Goal: Information Seeking & Learning: Find specific fact

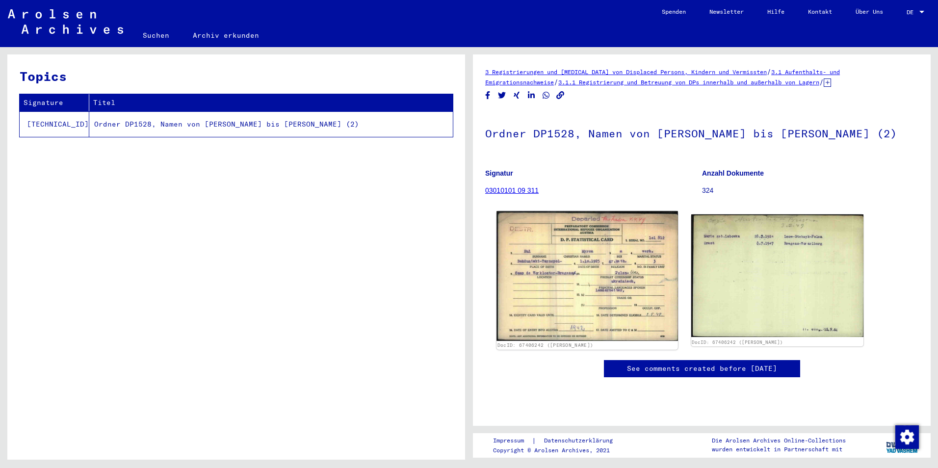
click at [611, 278] on img at bounding box center [586, 276] width 181 height 130
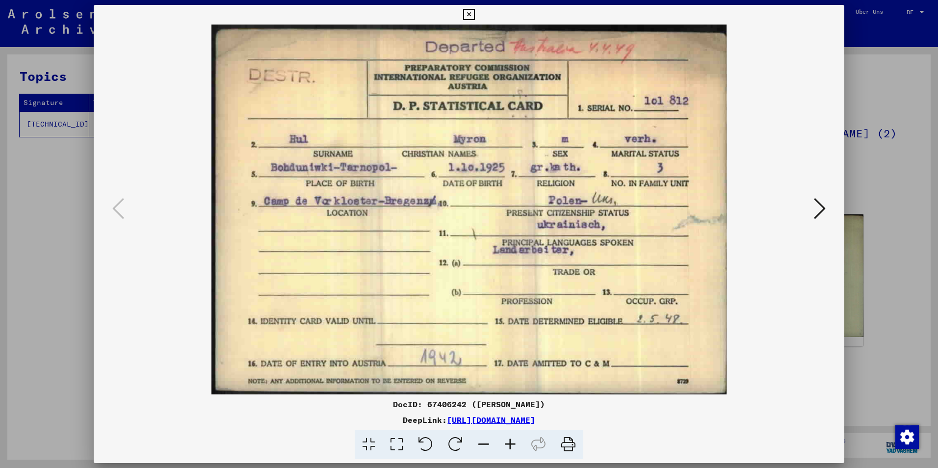
click at [565, 441] on icon at bounding box center [568, 445] width 30 height 30
click at [816, 208] on icon at bounding box center [820, 209] width 12 height 24
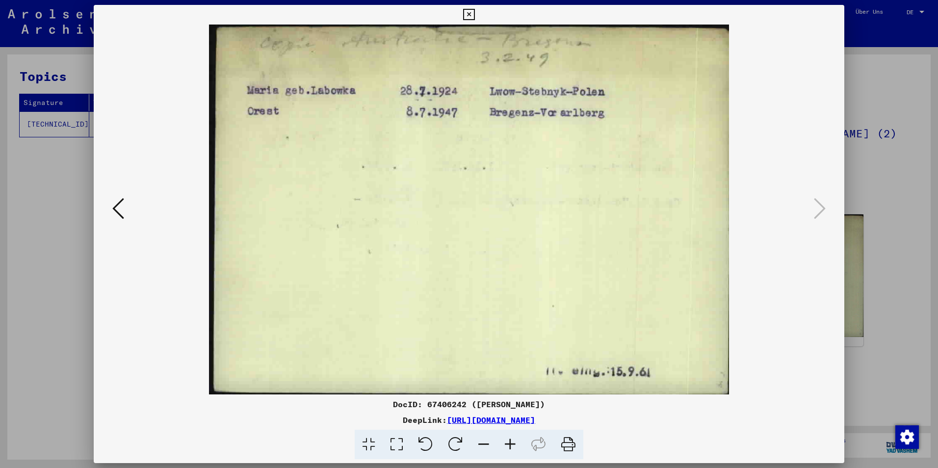
click at [569, 444] on icon at bounding box center [568, 445] width 30 height 30
click at [891, 150] on div at bounding box center [469, 234] width 938 height 468
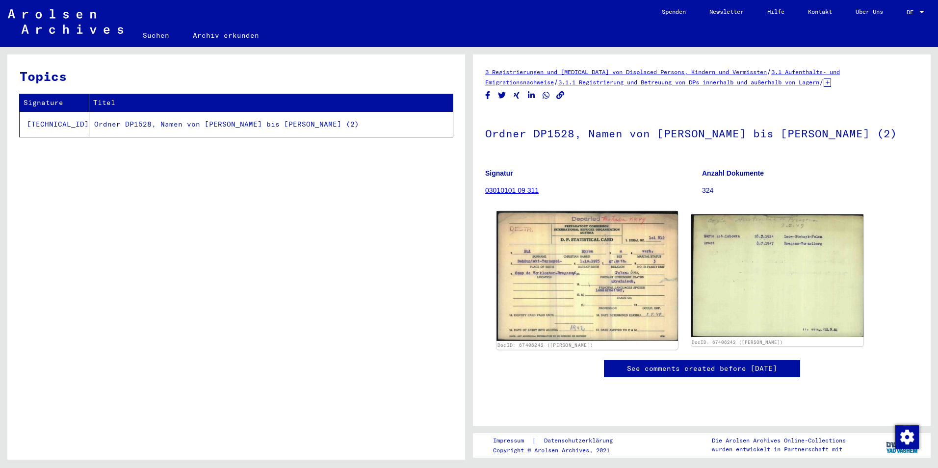
click at [572, 276] on img at bounding box center [586, 276] width 181 height 130
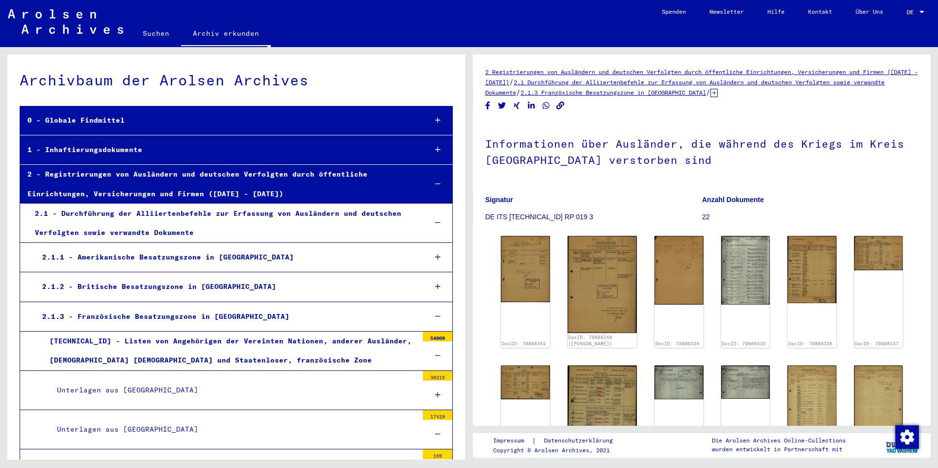
scroll to position [1063, 0]
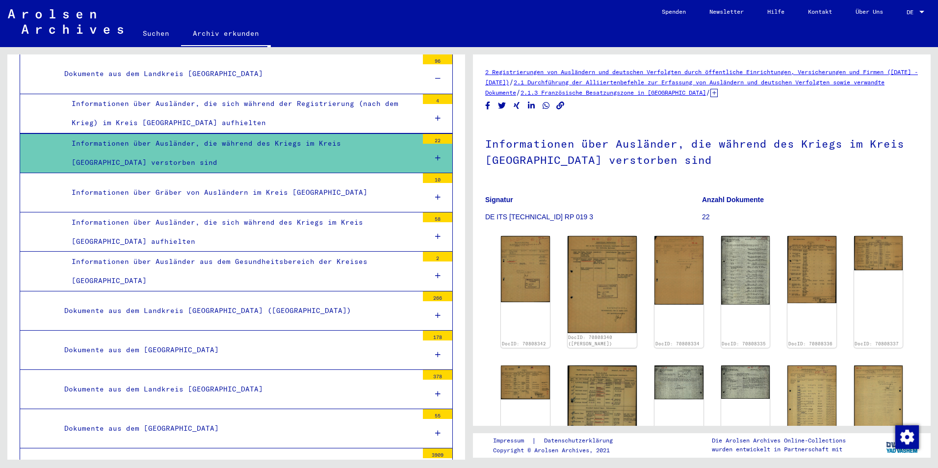
drag, startPoint x: 158, startPoint y: 36, endPoint x: 360, endPoint y: 0, distance: 205.7
click at [158, 36] on link "Suchen" at bounding box center [156, 34] width 50 height 24
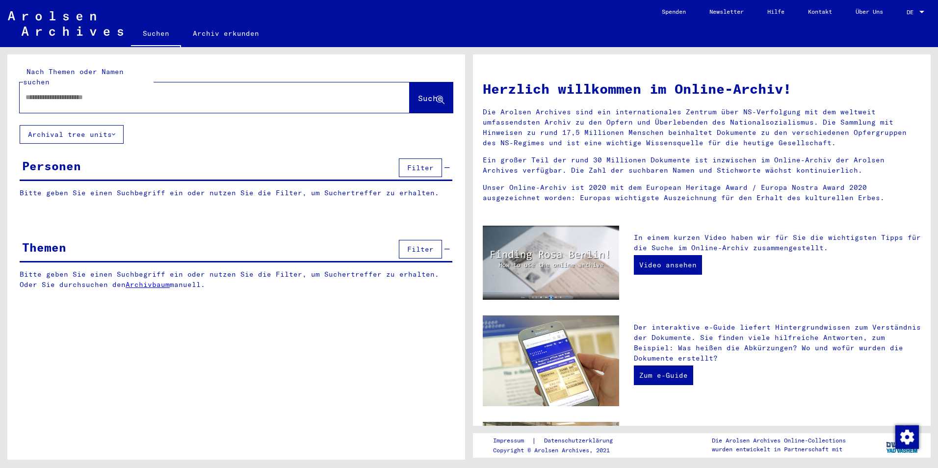
click at [216, 92] on input "text" at bounding box center [202, 97] width 355 height 10
type input "**********"
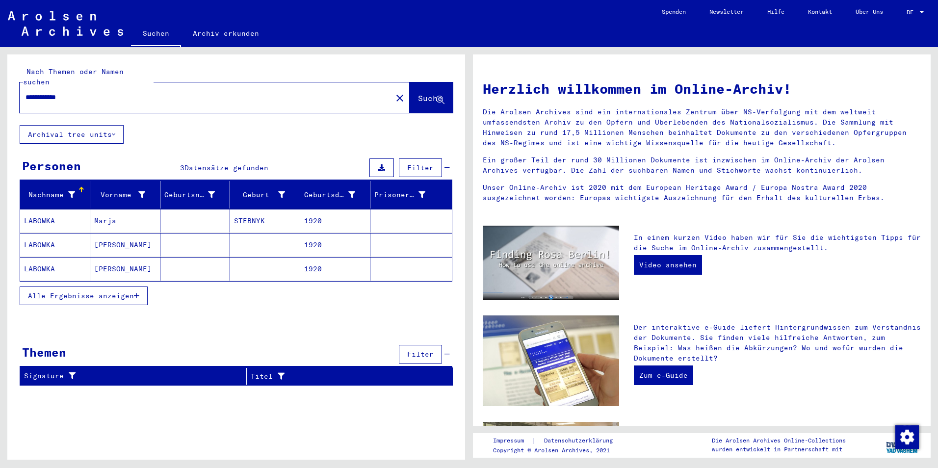
click at [203, 210] on mat-cell at bounding box center [195, 221] width 70 height 24
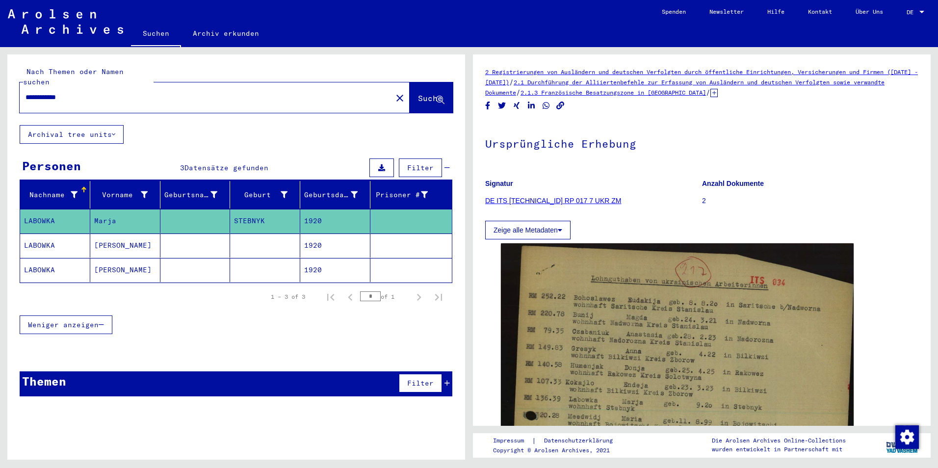
click at [301, 236] on mat-cell "1920" at bounding box center [335, 245] width 70 height 24
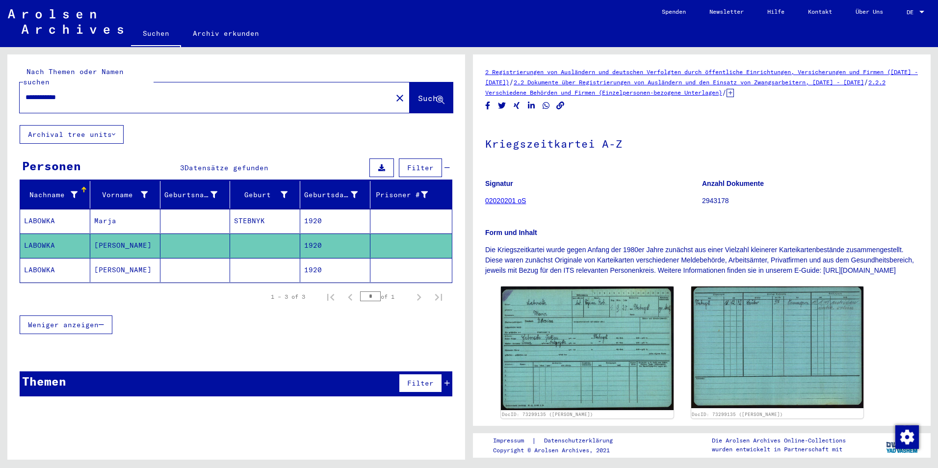
click at [337, 262] on mat-cell "1920" at bounding box center [335, 270] width 70 height 24
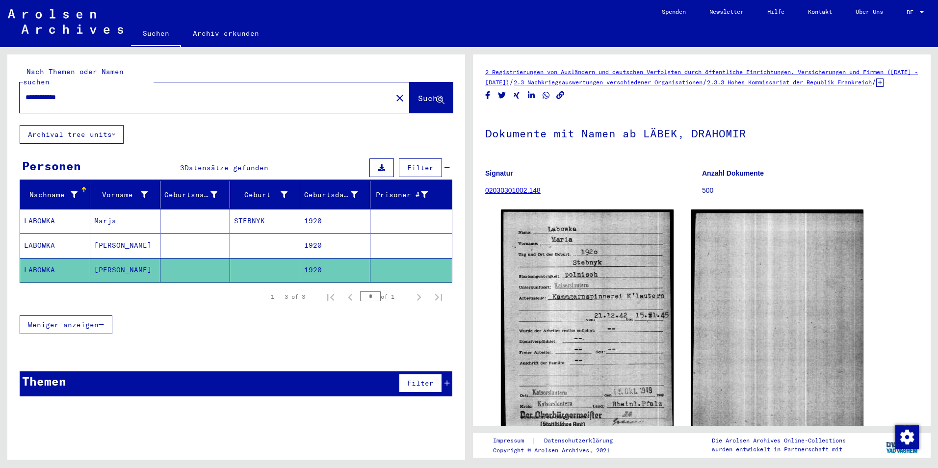
click at [327, 236] on mat-cell "1920" at bounding box center [335, 245] width 70 height 24
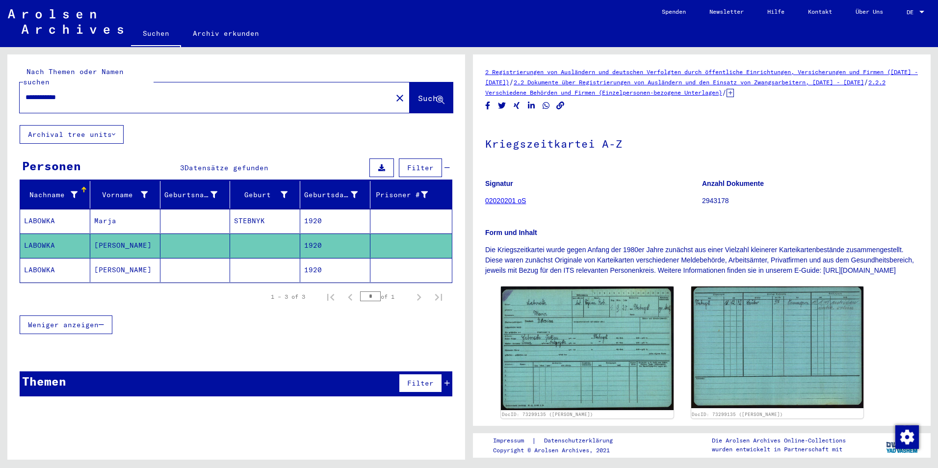
click at [326, 212] on mat-cell "1920" at bounding box center [335, 221] width 70 height 24
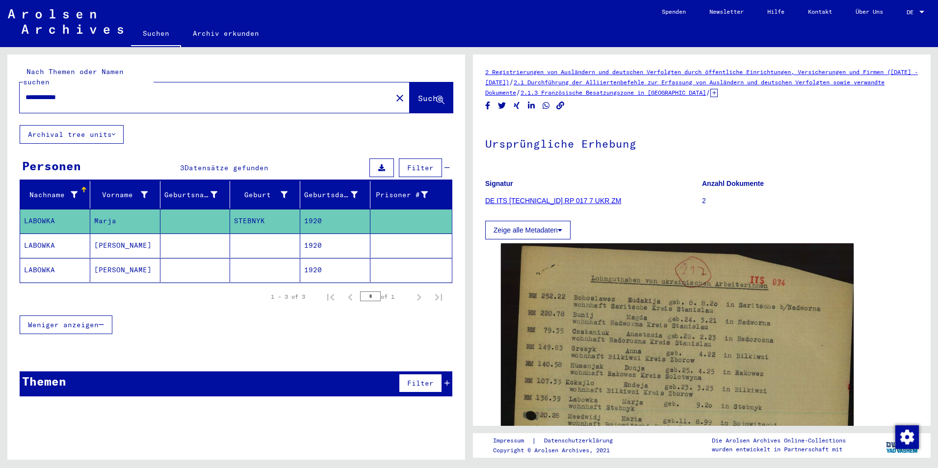
click at [204, 25] on link "Archiv erkunden" at bounding box center [226, 34] width 90 height 24
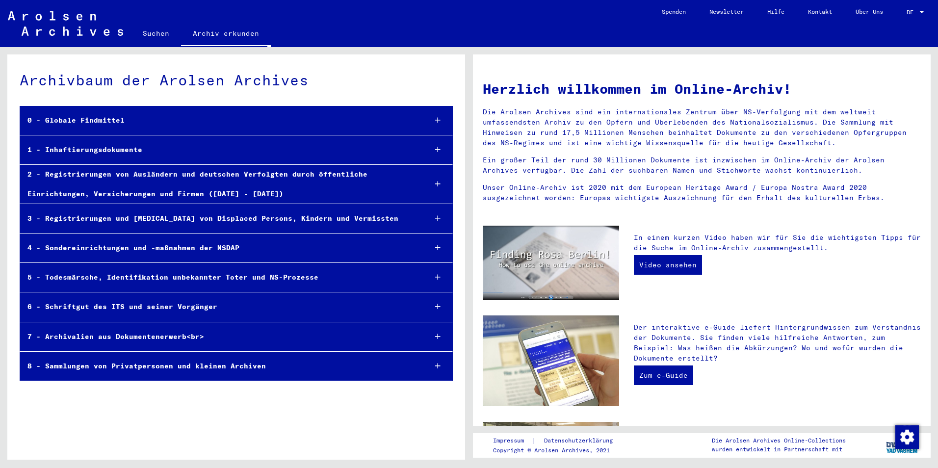
click at [133, 183] on div "2 - Registrierungen von Ausländern und deutschen Verfolgten durch öffentliche E…" at bounding box center [219, 184] width 398 height 38
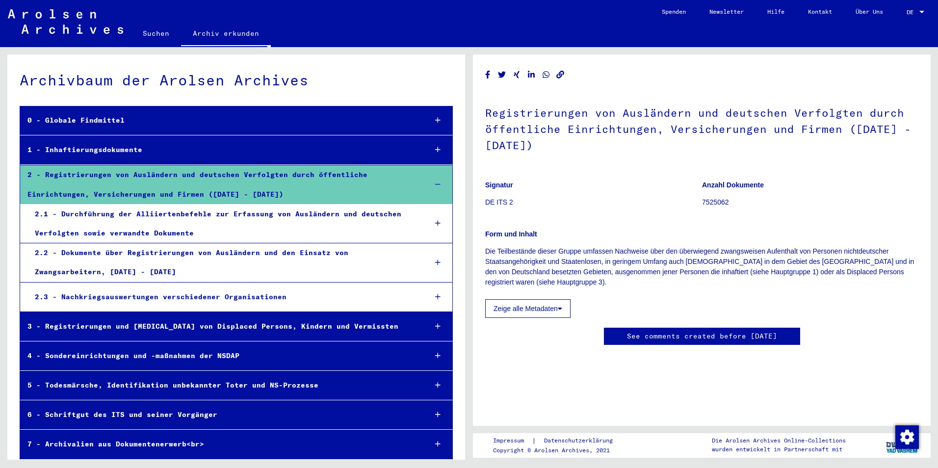
click at [588, 220] on div "Form und Inhalt Die Teilbestände dieser Gruppe umfassen Nachweise über den über…" at bounding box center [701, 252] width 433 height 70
click at [424, 236] on div at bounding box center [438, 223] width 28 height 29
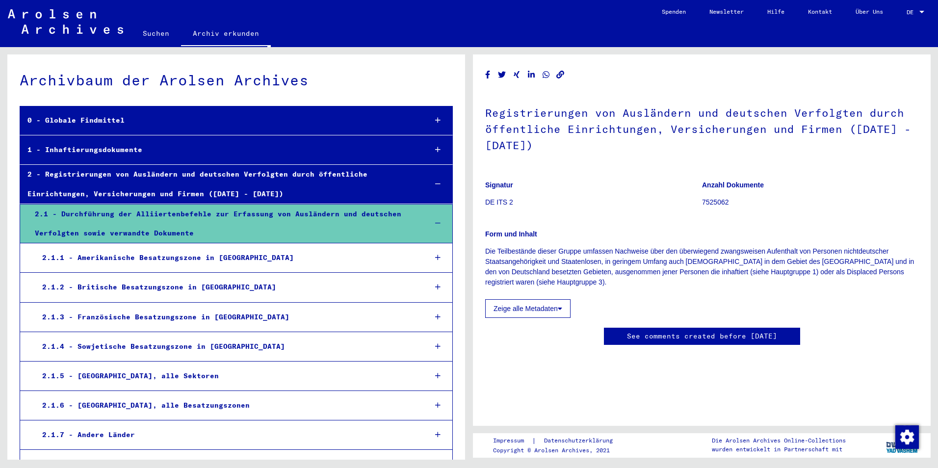
click at [222, 323] on div "2.1.3 - Französische Besatzungszone in [GEOGRAPHIC_DATA]" at bounding box center [227, 316] width 384 height 19
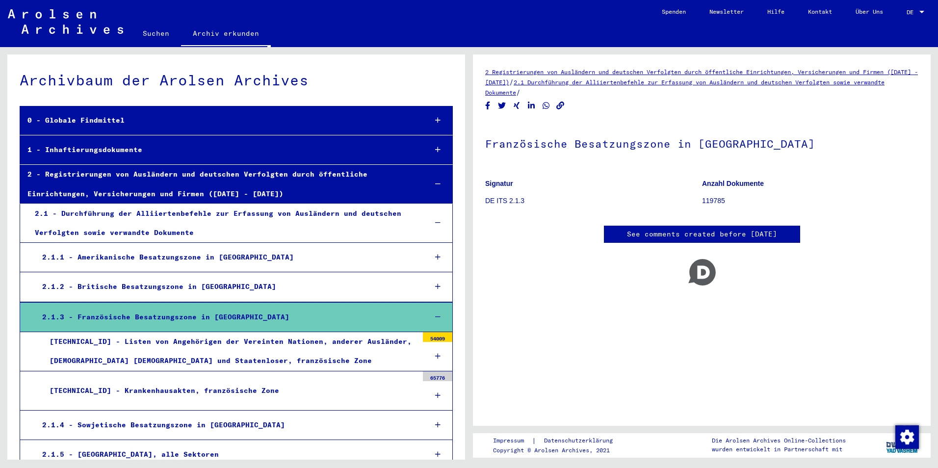
click at [242, 342] on div "[TECHNICAL_ID] - Listen von Angehörigen der Vereinten Nationen, anderer Ausländ…" at bounding box center [230, 351] width 376 height 38
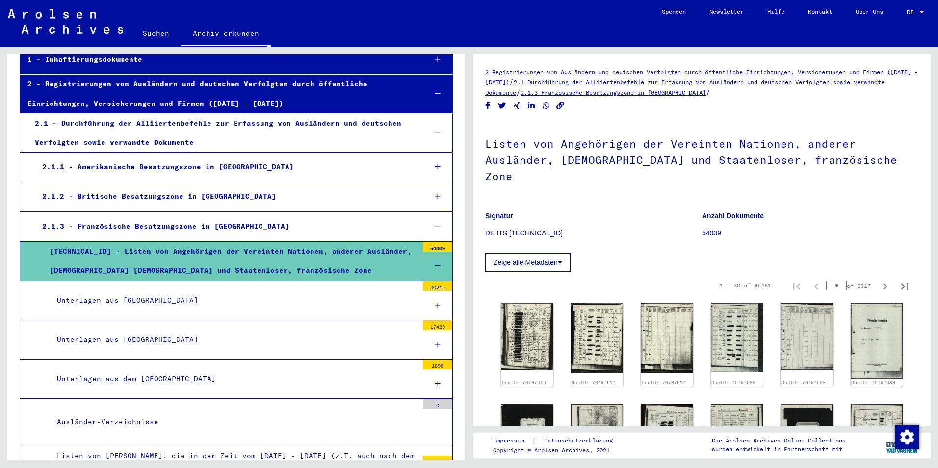
scroll to position [147, 0]
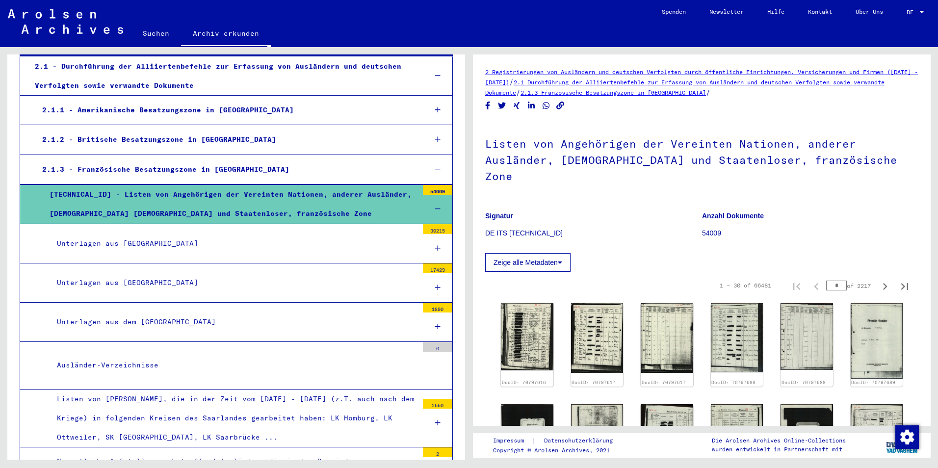
click at [395, 273] on mat-tree-node "Unterlagen aus [GEOGRAPHIC_DATA] 17429" at bounding box center [236, 282] width 433 height 39
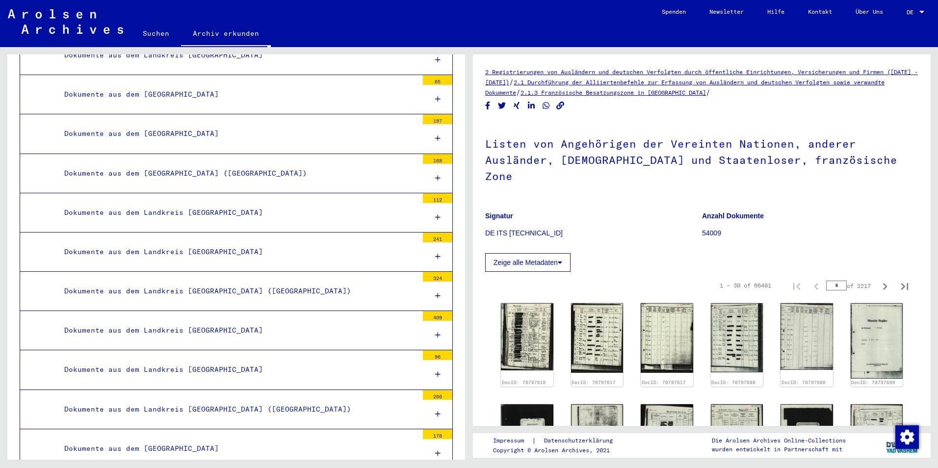
scroll to position [883, 0]
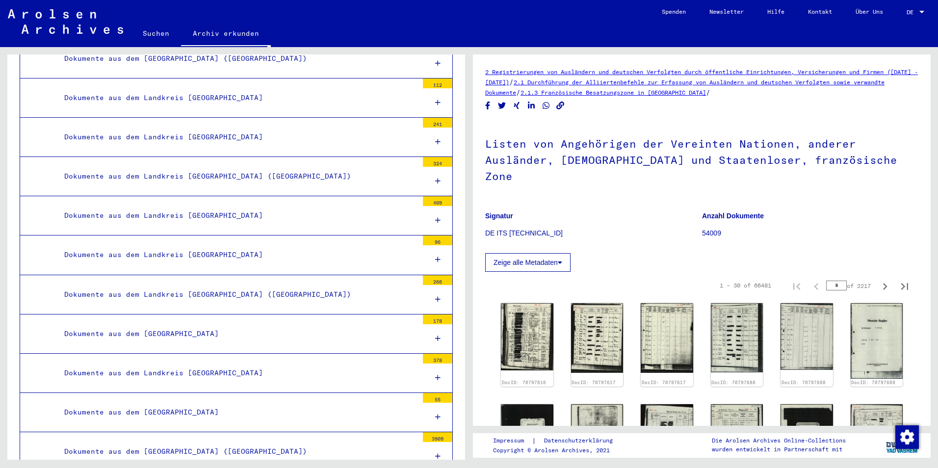
click at [353, 166] on mat-tree-node "Dokumente aus dem Landkreis [GEOGRAPHIC_DATA] (SK) 324" at bounding box center [236, 176] width 433 height 39
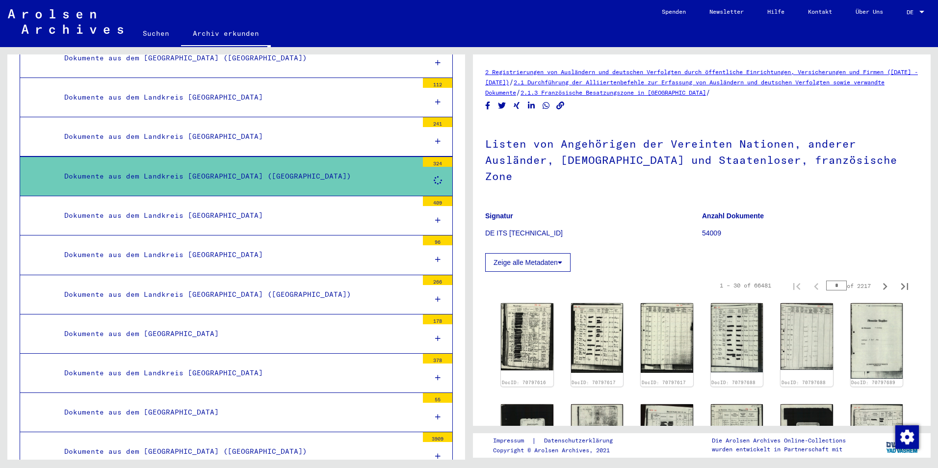
scroll to position [882, 0]
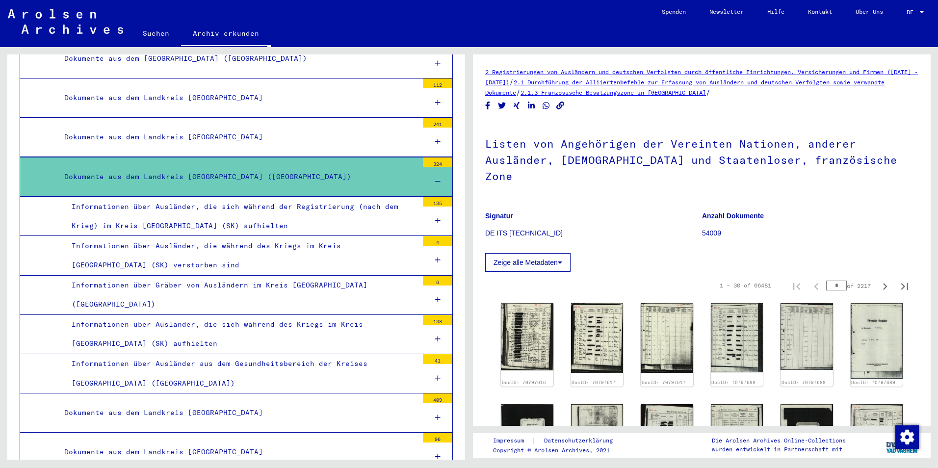
click at [314, 335] on div "Informationen über Ausländer, die sich während des Kriegs im Kreis [GEOGRAPHIC_…" at bounding box center [241, 334] width 354 height 38
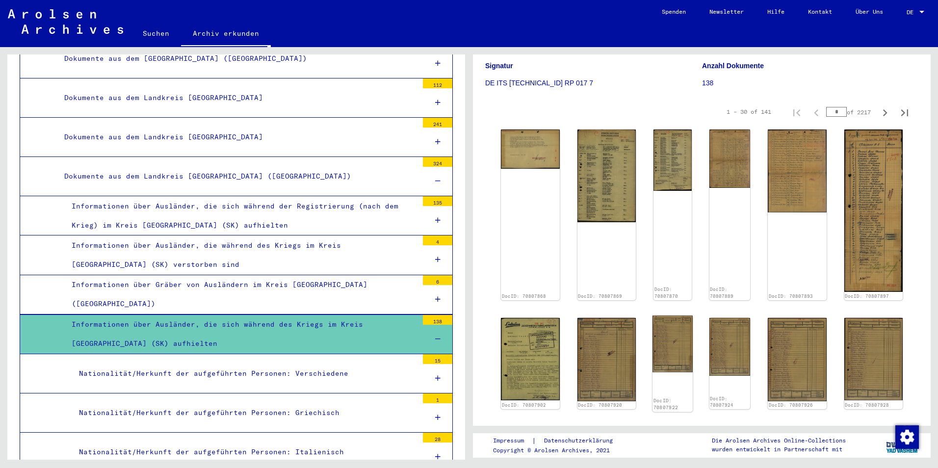
scroll to position [147, 0]
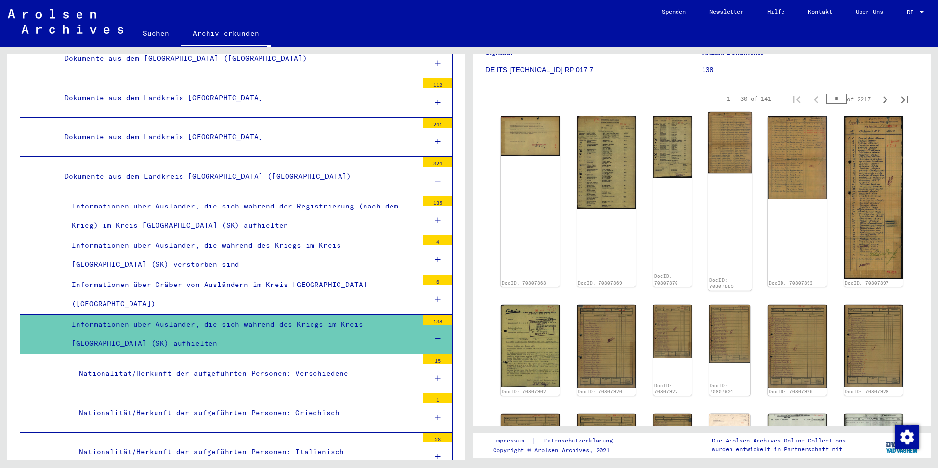
click at [724, 149] on img at bounding box center [729, 142] width 43 height 61
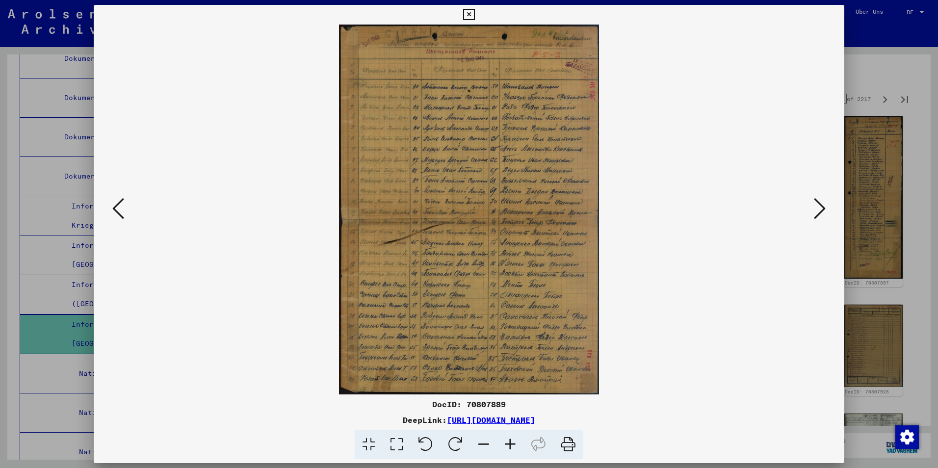
click at [406, 443] on icon at bounding box center [396, 445] width 28 height 30
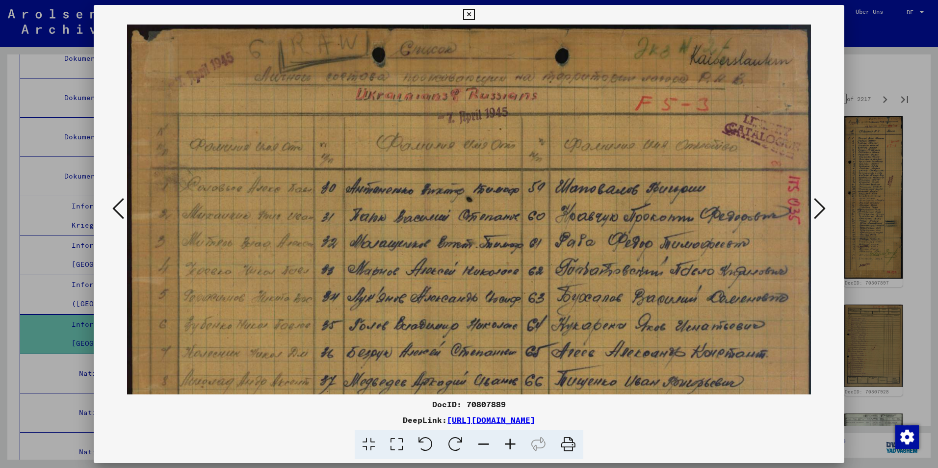
click at [817, 205] on icon at bounding box center [820, 209] width 12 height 24
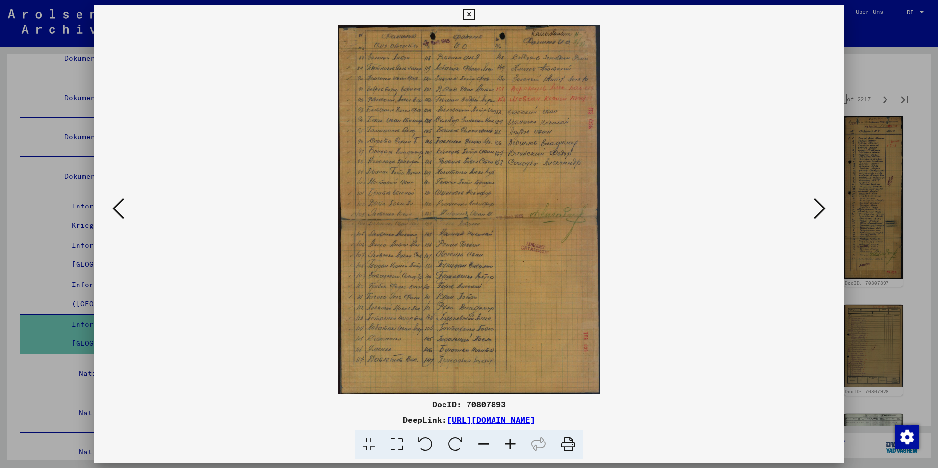
click at [817, 205] on icon at bounding box center [820, 209] width 12 height 24
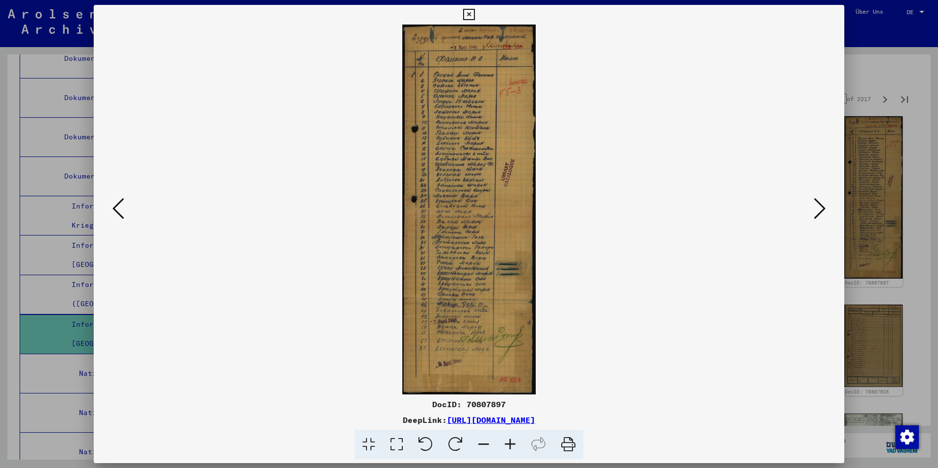
click at [817, 205] on icon at bounding box center [820, 209] width 12 height 24
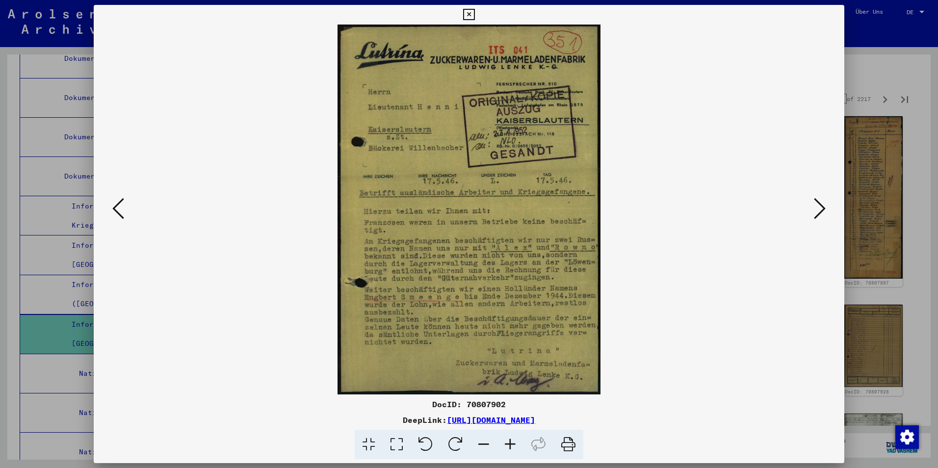
click at [817, 205] on icon at bounding box center [820, 209] width 12 height 24
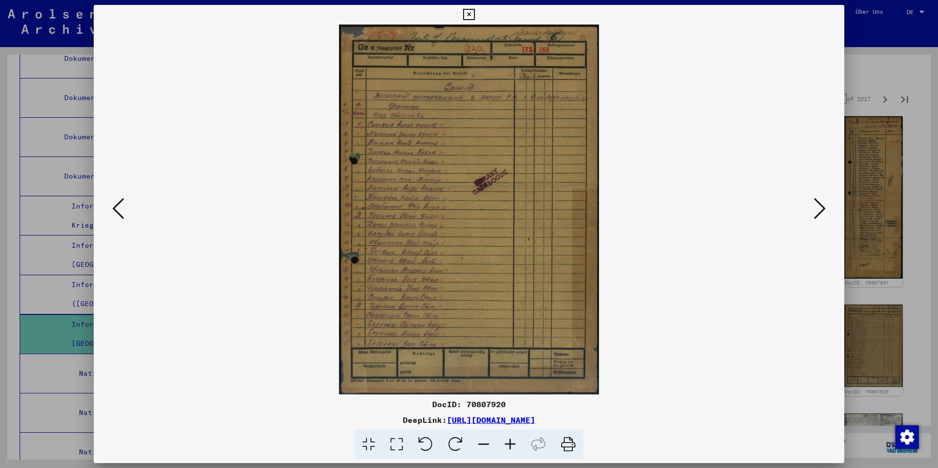
click at [817, 205] on icon at bounding box center [820, 209] width 12 height 24
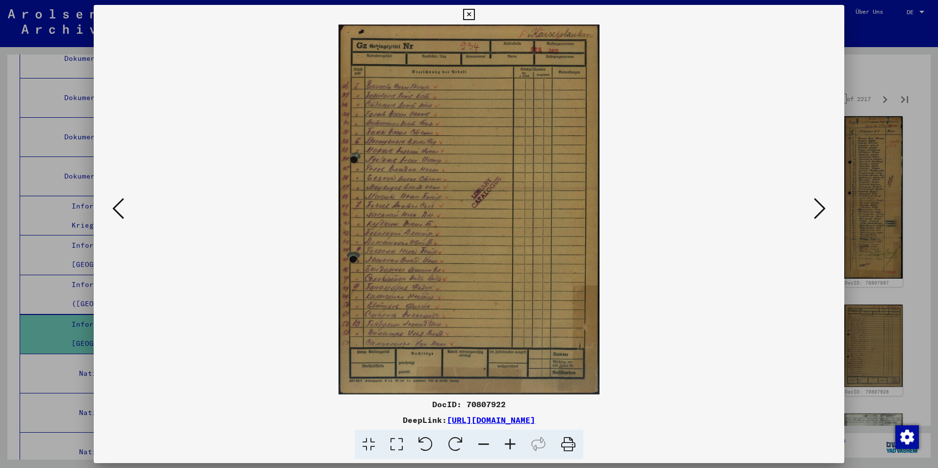
click at [817, 205] on icon at bounding box center [820, 209] width 12 height 24
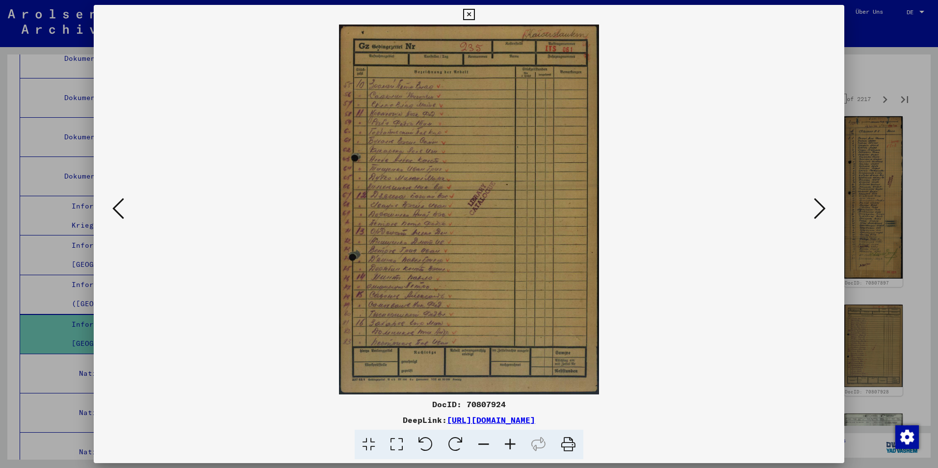
click at [817, 205] on icon at bounding box center [820, 209] width 12 height 24
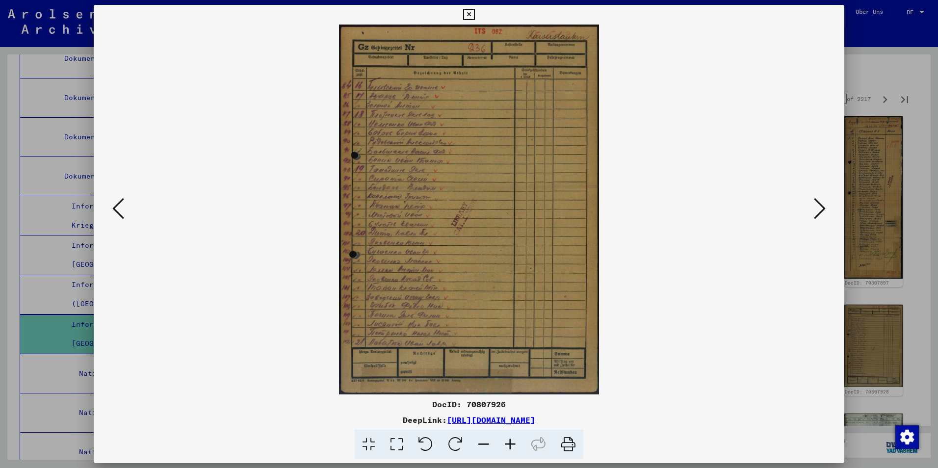
click at [817, 205] on icon at bounding box center [820, 209] width 12 height 24
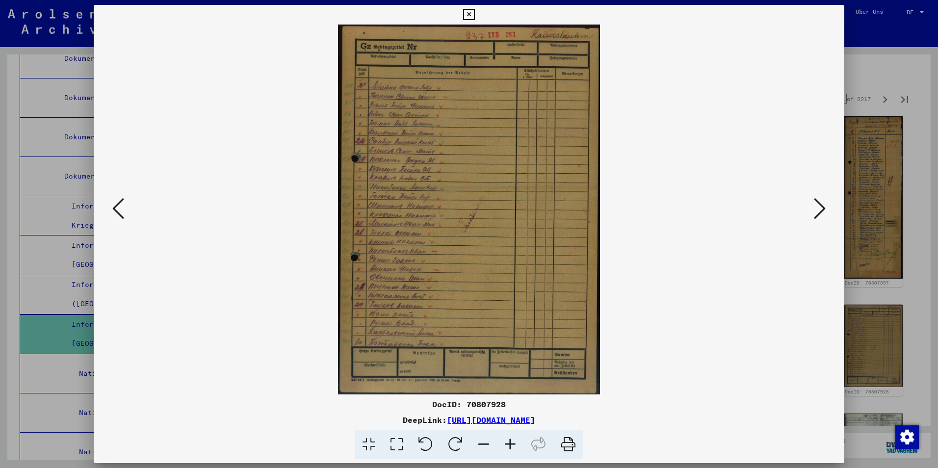
click at [817, 205] on icon at bounding box center [820, 209] width 12 height 24
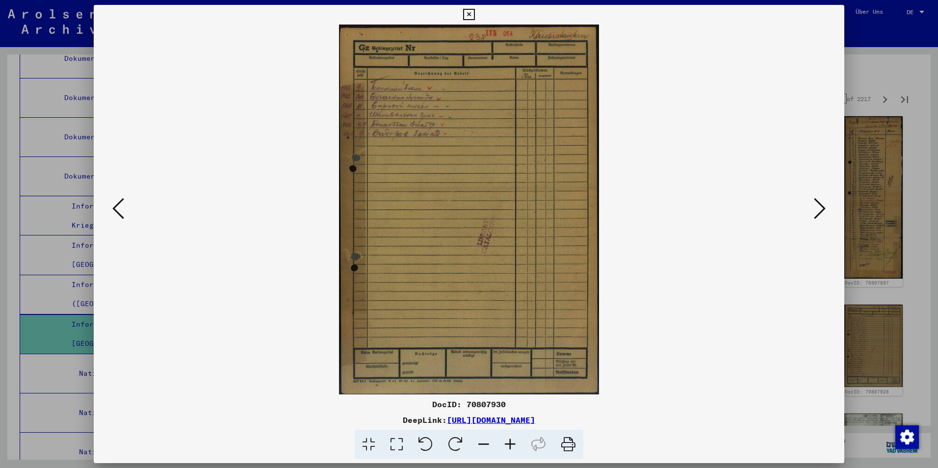
click at [817, 205] on icon at bounding box center [820, 209] width 12 height 24
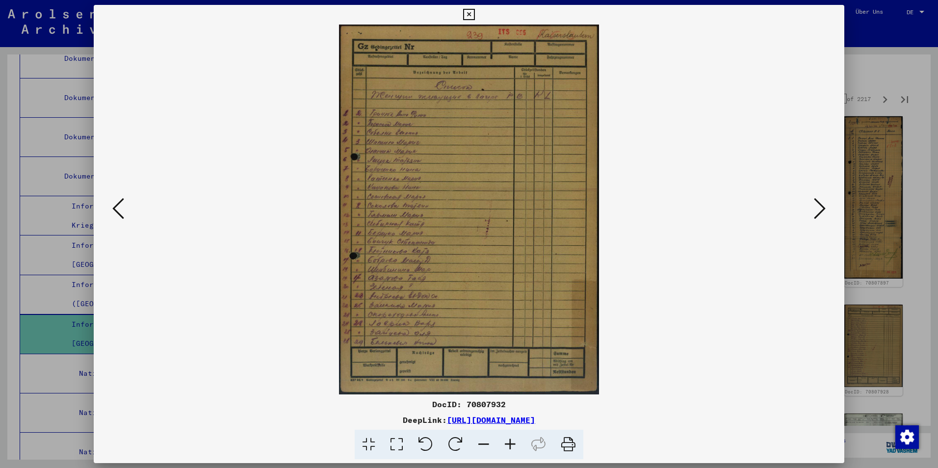
click at [817, 205] on icon at bounding box center [820, 209] width 12 height 24
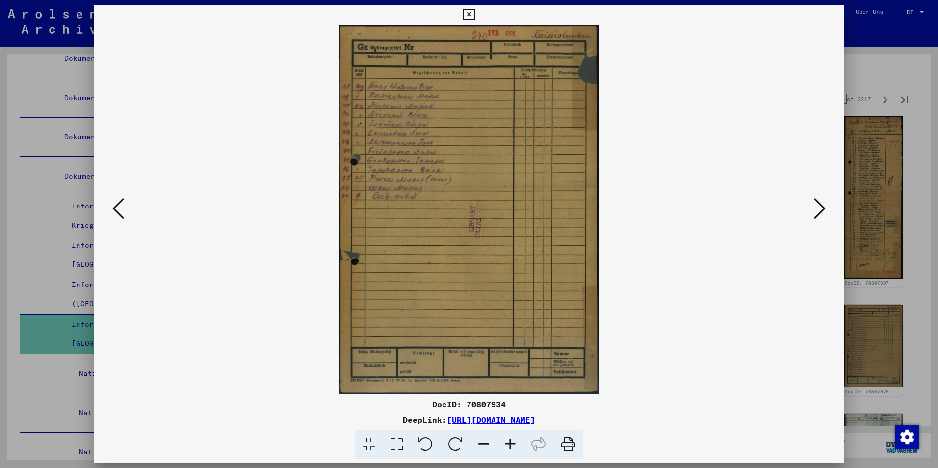
click at [817, 205] on icon at bounding box center [820, 209] width 12 height 24
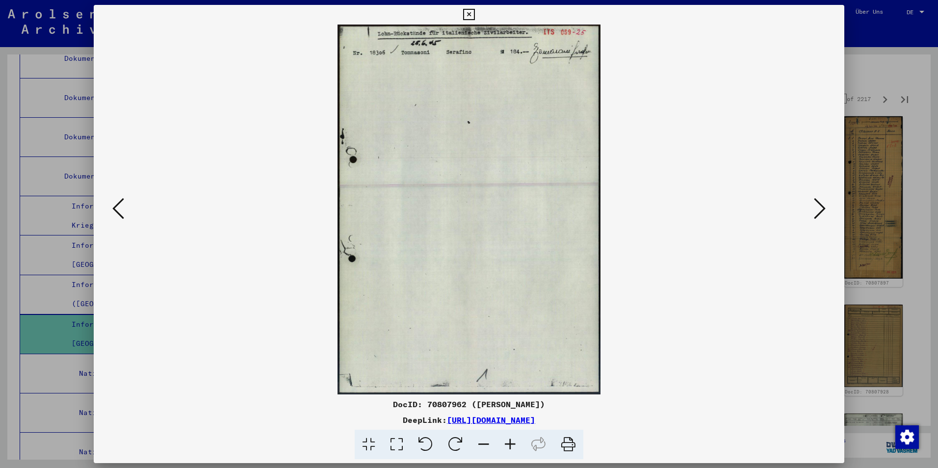
click at [817, 205] on icon at bounding box center [820, 209] width 12 height 24
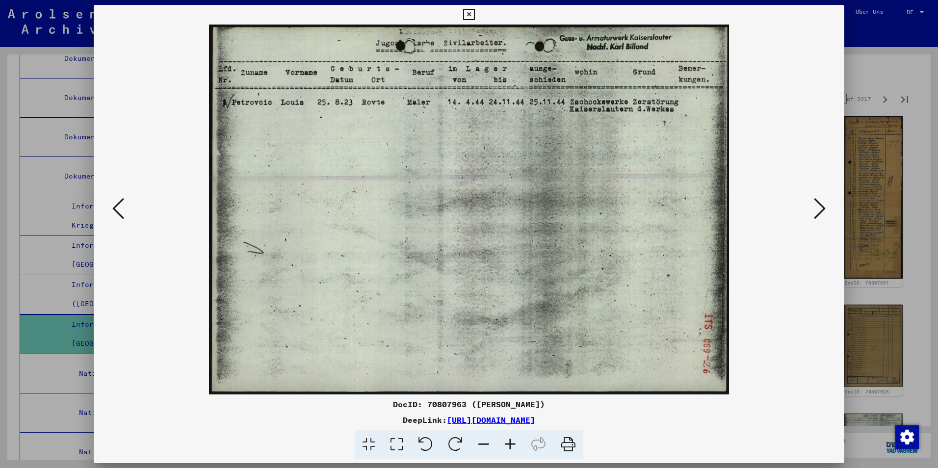
click at [817, 205] on icon at bounding box center [820, 209] width 12 height 24
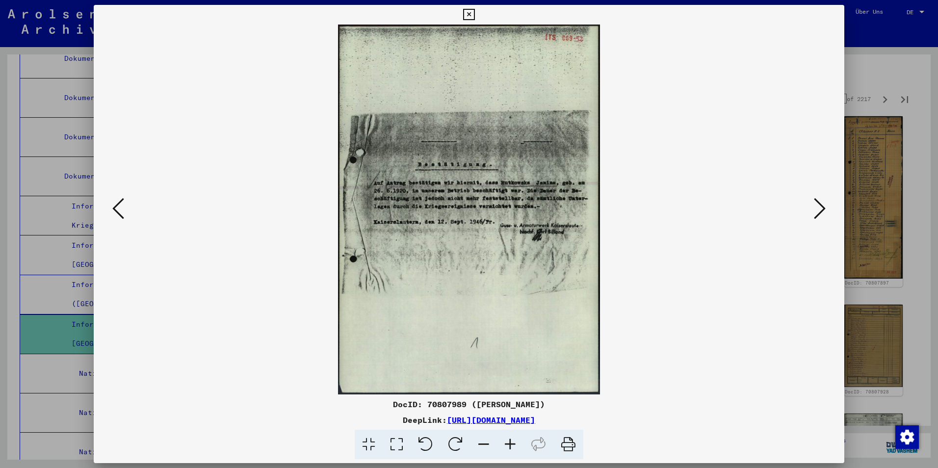
click at [817, 205] on icon at bounding box center [820, 209] width 12 height 24
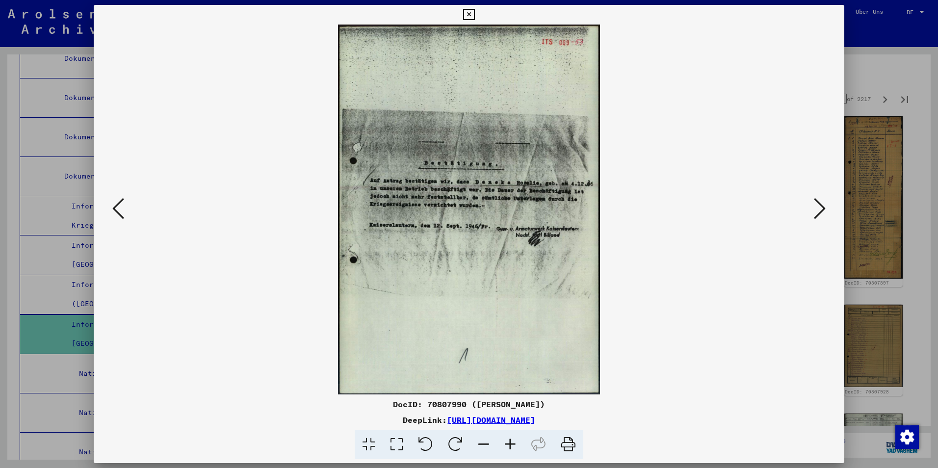
click at [817, 205] on icon at bounding box center [820, 209] width 12 height 24
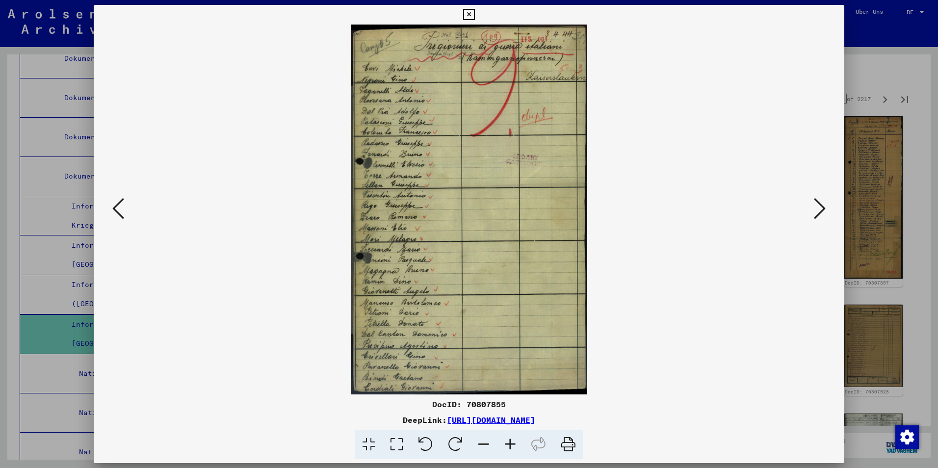
click at [817, 205] on icon at bounding box center [820, 209] width 12 height 24
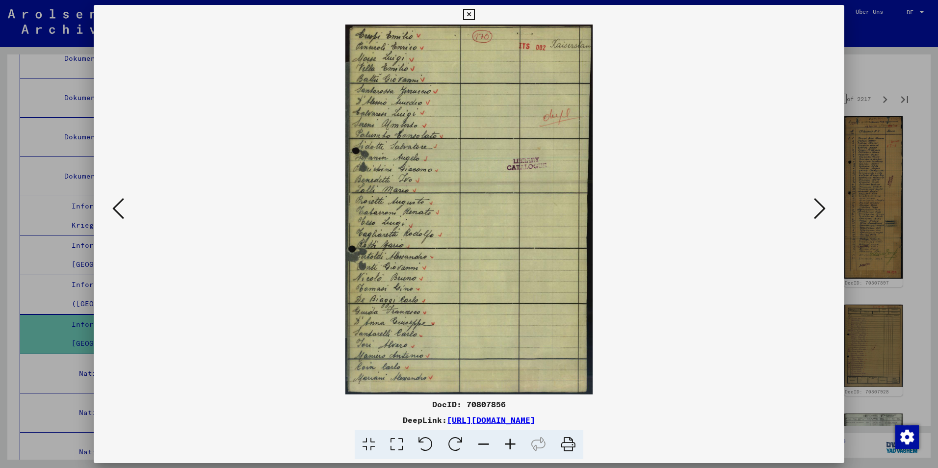
click at [817, 205] on icon at bounding box center [820, 209] width 12 height 24
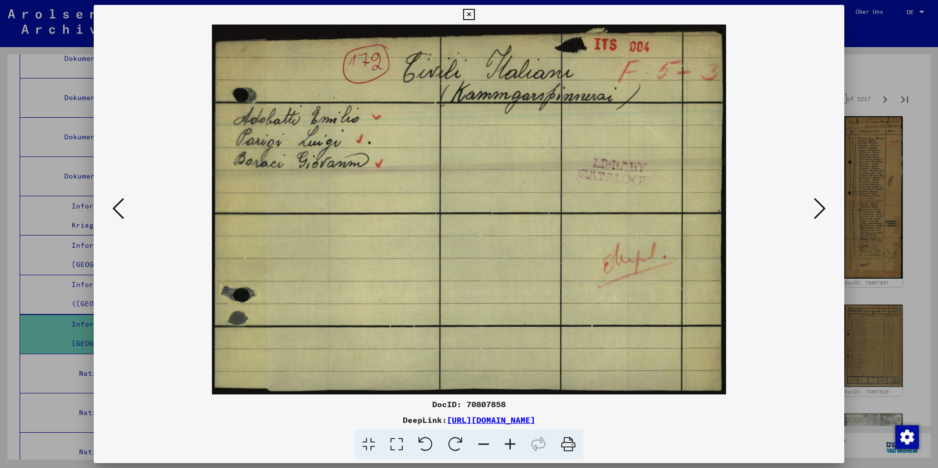
click at [817, 205] on icon at bounding box center [820, 209] width 12 height 24
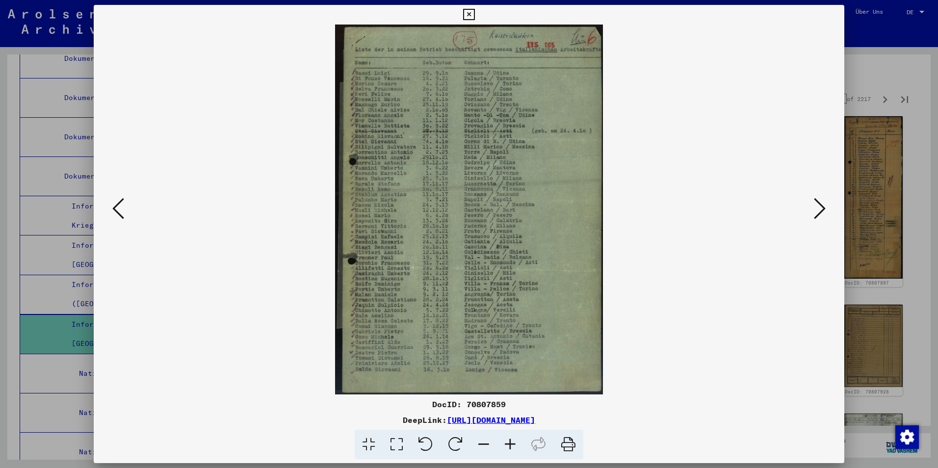
click at [817, 205] on icon at bounding box center [820, 209] width 12 height 24
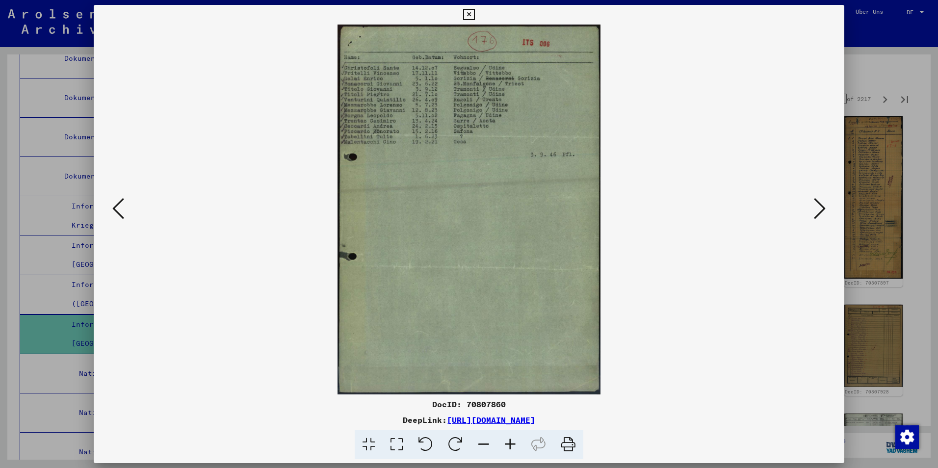
click at [817, 205] on icon at bounding box center [820, 209] width 12 height 24
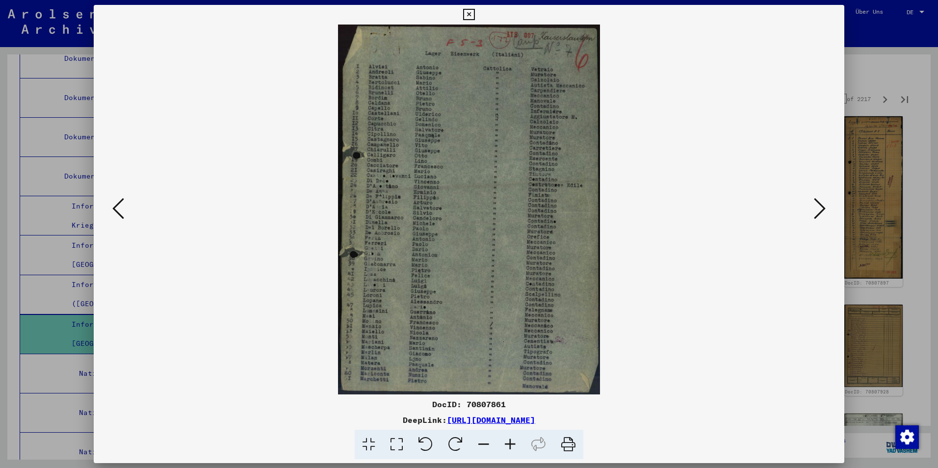
click at [817, 205] on icon at bounding box center [820, 209] width 12 height 24
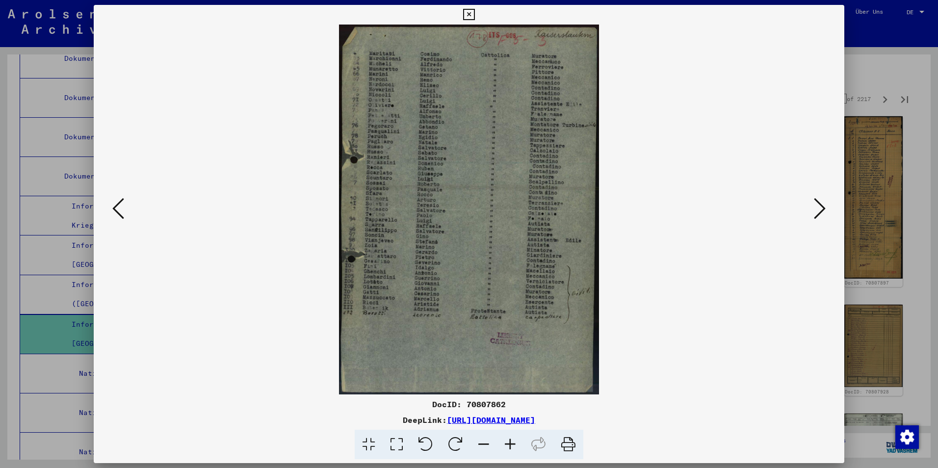
click at [817, 205] on icon at bounding box center [820, 209] width 12 height 24
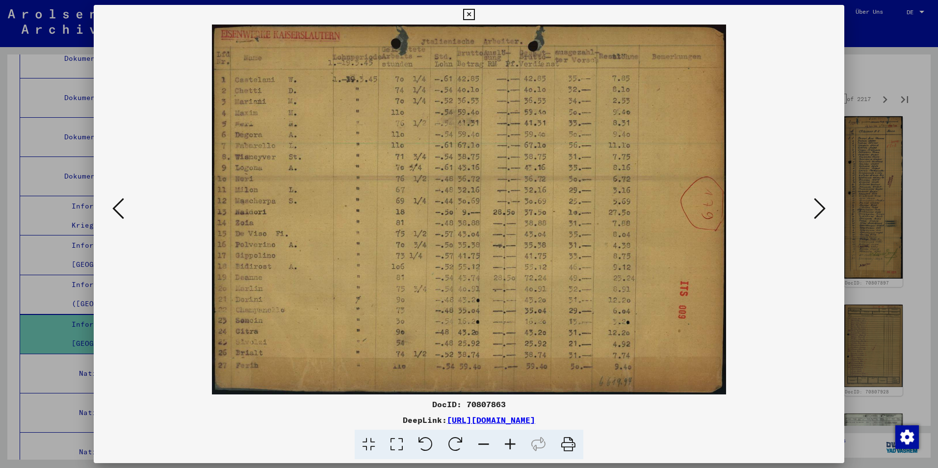
click at [817, 205] on icon at bounding box center [820, 209] width 12 height 24
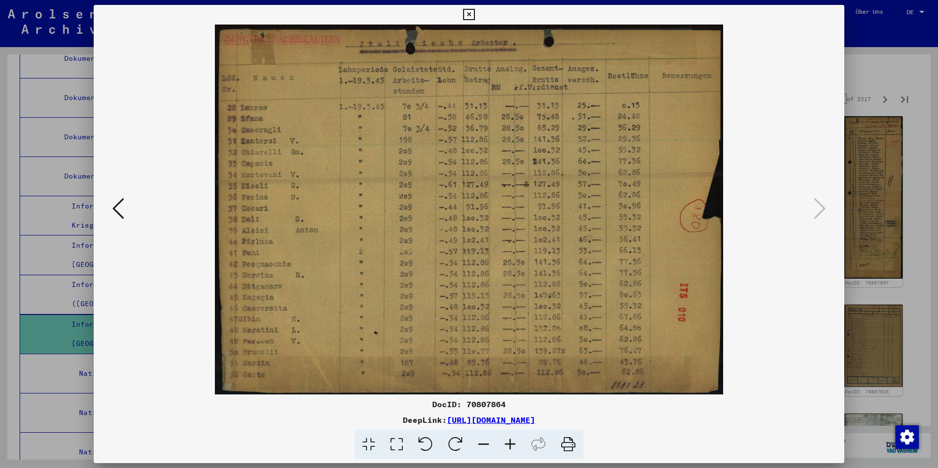
click at [890, 164] on div at bounding box center [469, 234] width 938 height 468
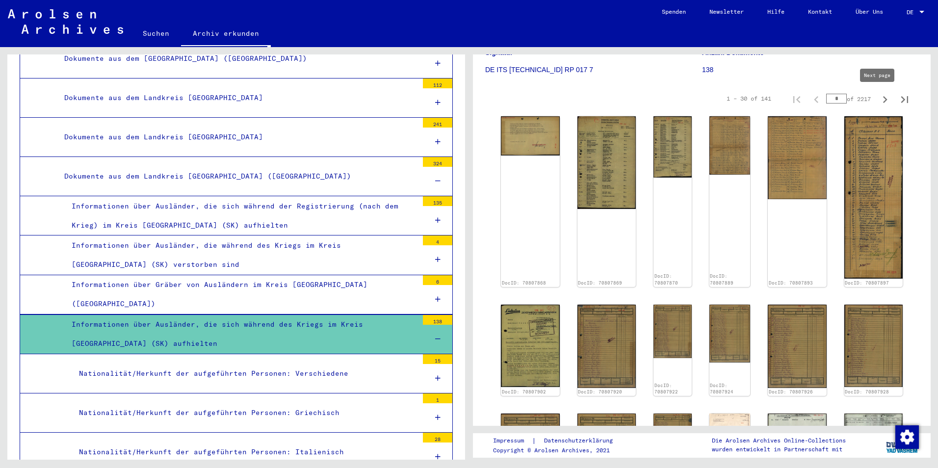
click at [878, 101] on icon "Next page" at bounding box center [885, 100] width 14 height 14
type input "*"
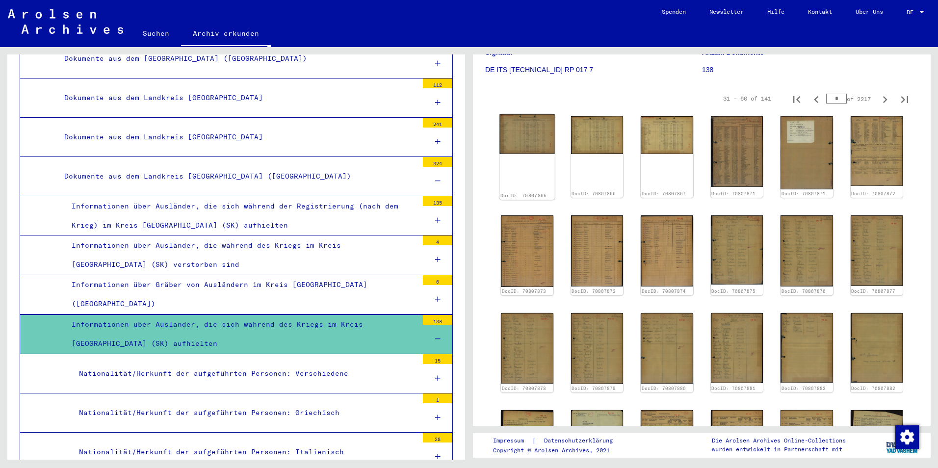
click at [527, 137] on img at bounding box center [526, 134] width 55 height 40
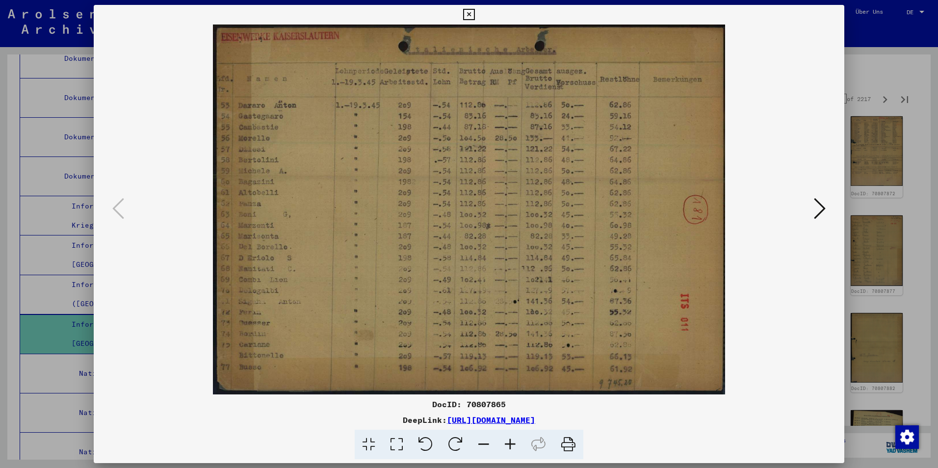
click at [814, 210] on icon at bounding box center [820, 209] width 12 height 24
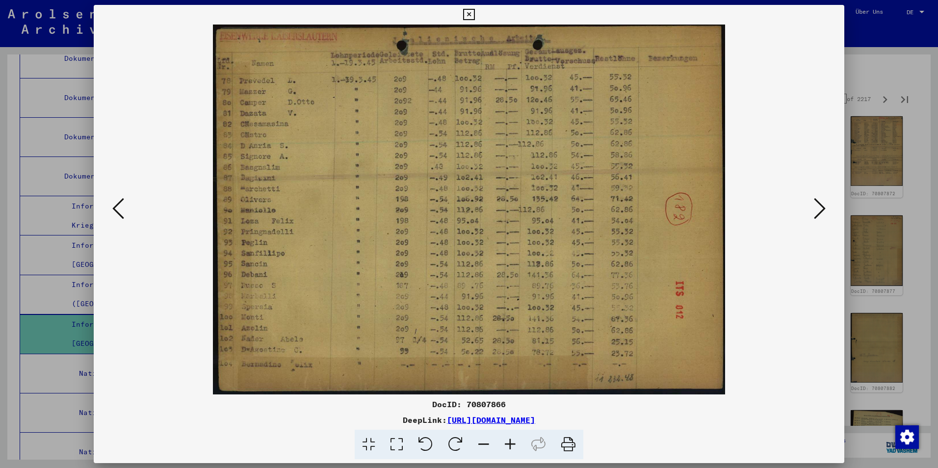
click at [814, 210] on icon at bounding box center [820, 209] width 12 height 24
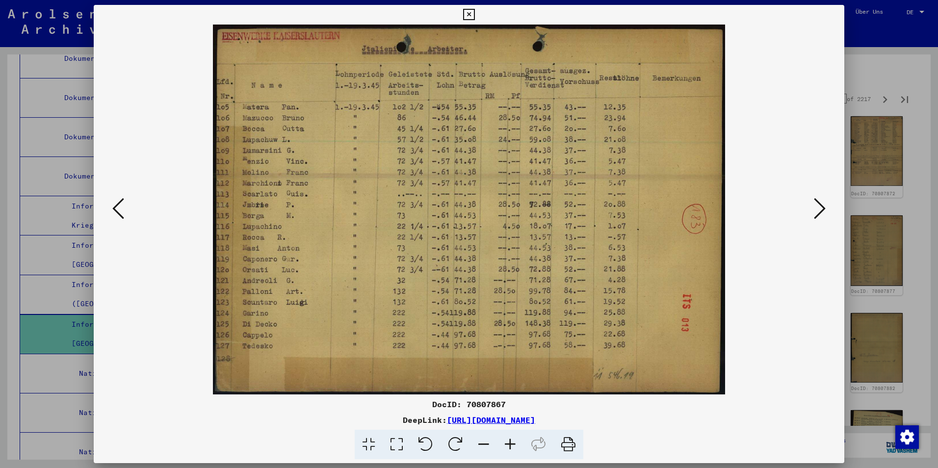
click at [814, 210] on icon at bounding box center [820, 209] width 12 height 24
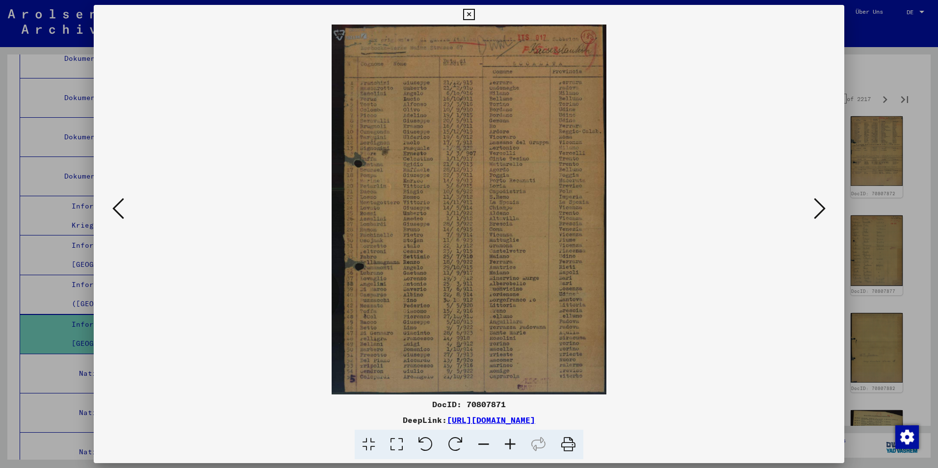
click at [814, 210] on icon at bounding box center [820, 209] width 12 height 24
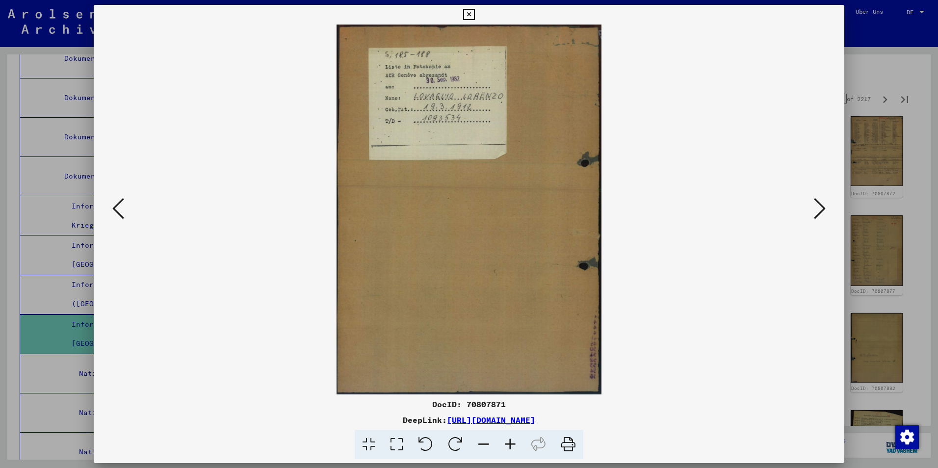
click at [814, 210] on icon at bounding box center [820, 209] width 12 height 24
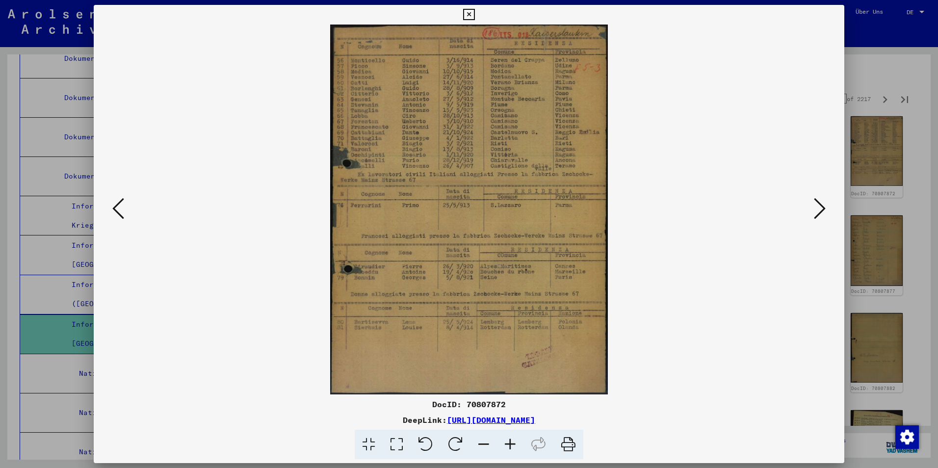
click at [814, 210] on icon at bounding box center [820, 209] width 12 height 24
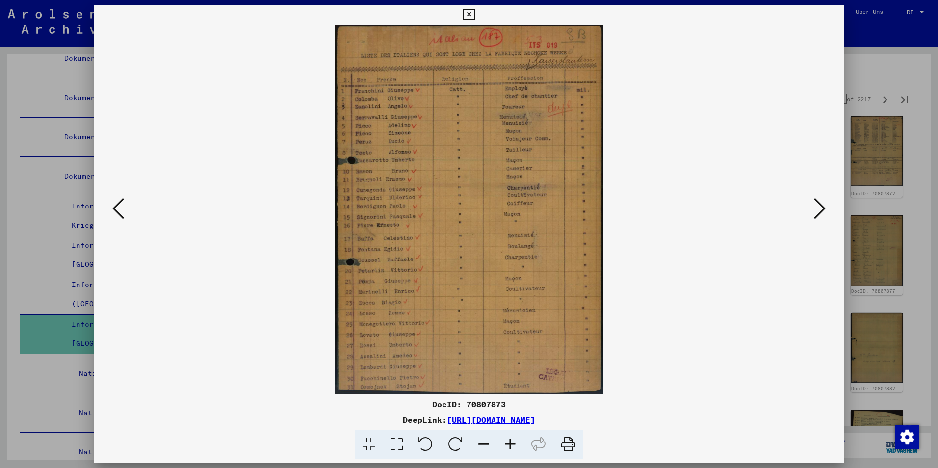
click at [814, 210] on icon at bounding box center [820, 209] width 12 height 24
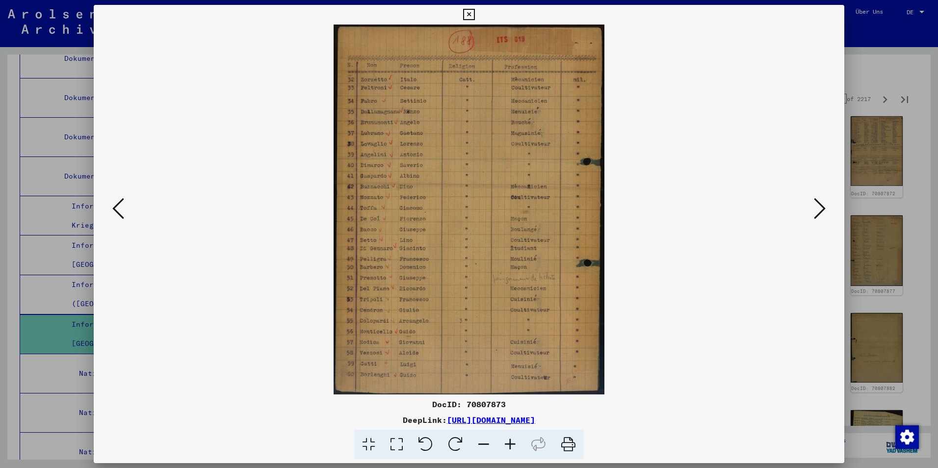
click at [814, 210] on icon at bounding box center [820, 209] width 12 height 24
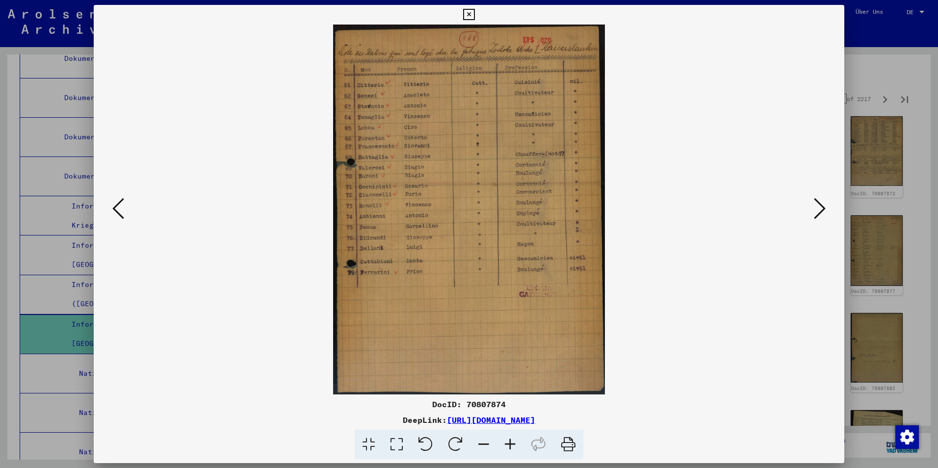
click at [814, 210] on icon at bounding box center [820, 209] width 12 height 24
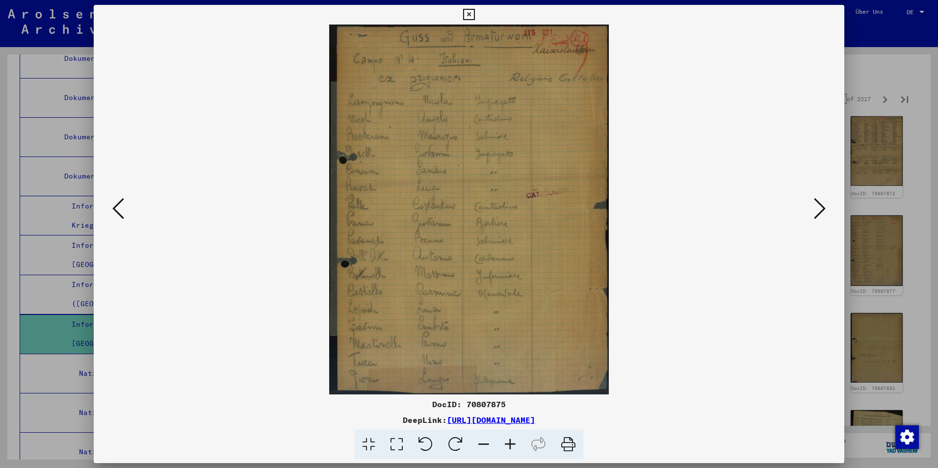
click at [814, 210] on icon at bounding box center [820, 209] width 12 height 24
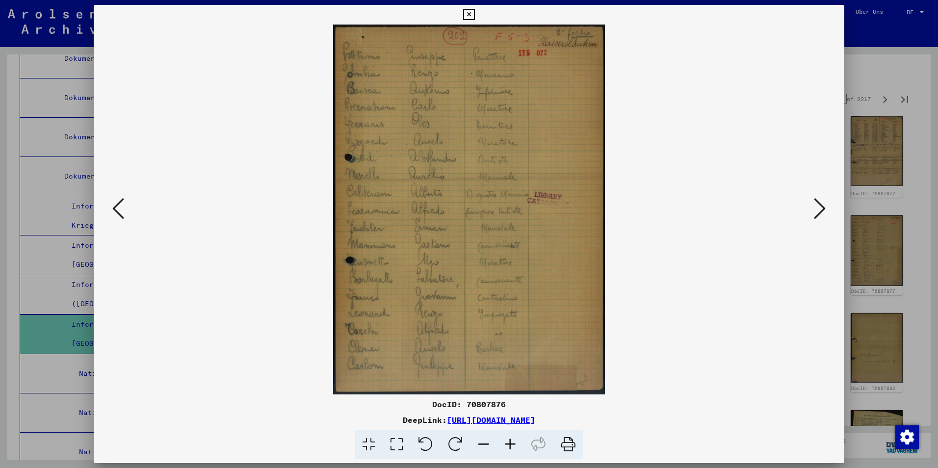
click at [814, 210] on icon at bounding box center [820, 209] width 12 height 24
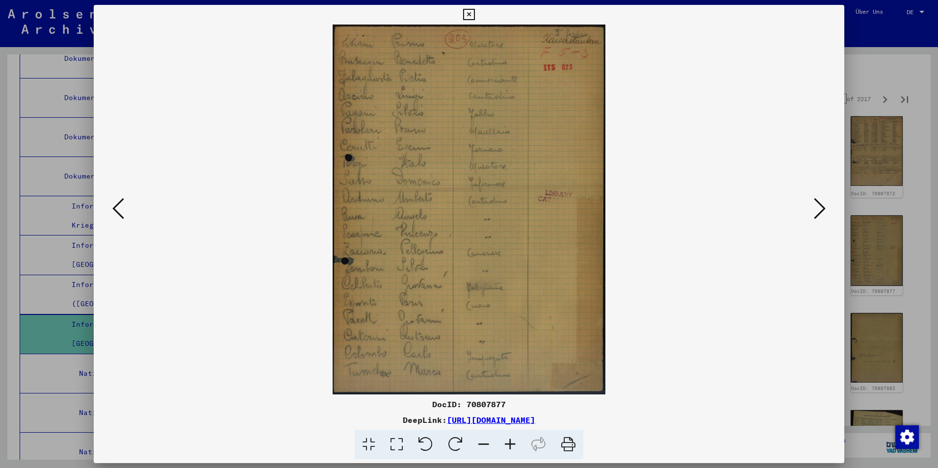
click at [814, 210] on icon at bounding box center [820, 209] width 12 height 24
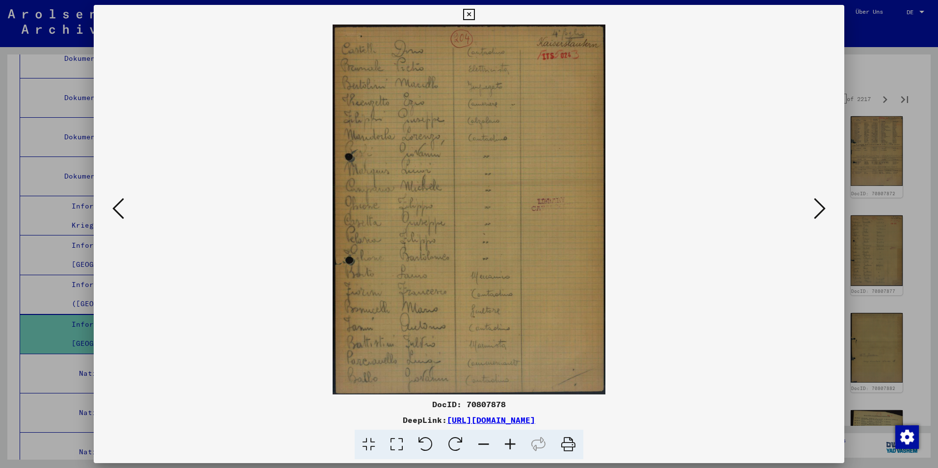
click at [814, 210] on icon at bounding box center [820, 209] width 12 height 24
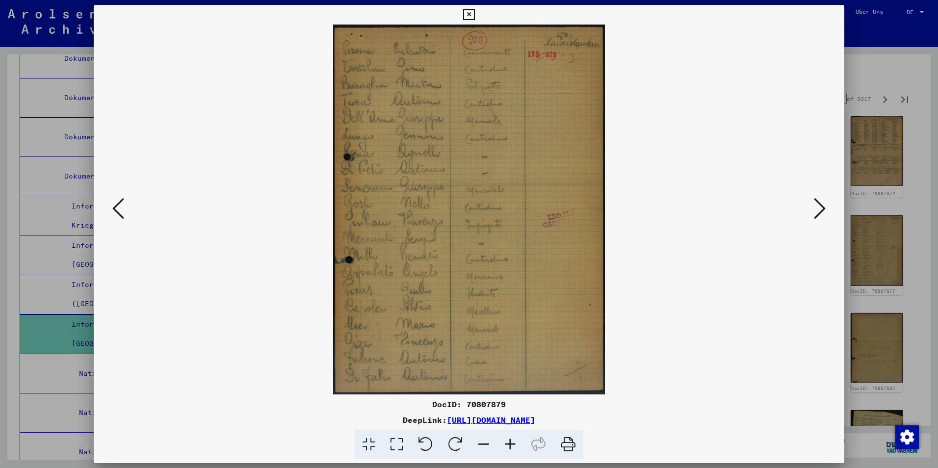
click at [814, 210] on icon at bounding box center [820, 209] width 12 height 24
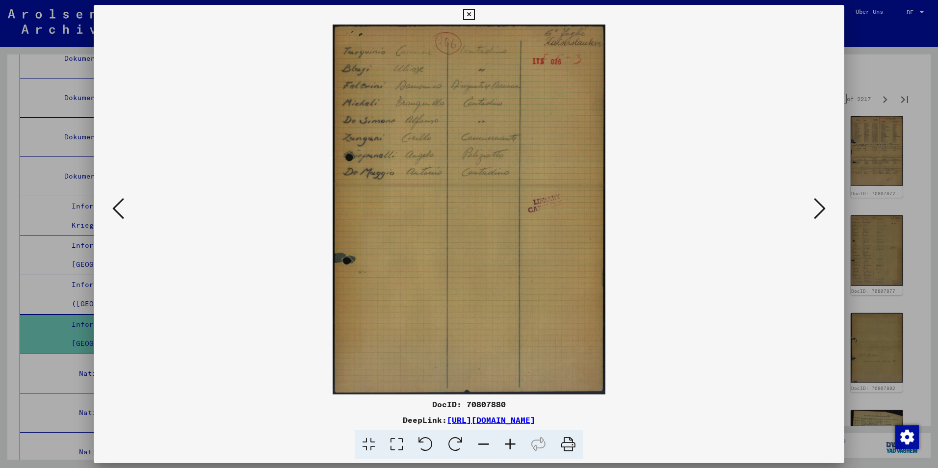
click at [814, 210] on icon at bounding box center [820, 209] width 12 height 24
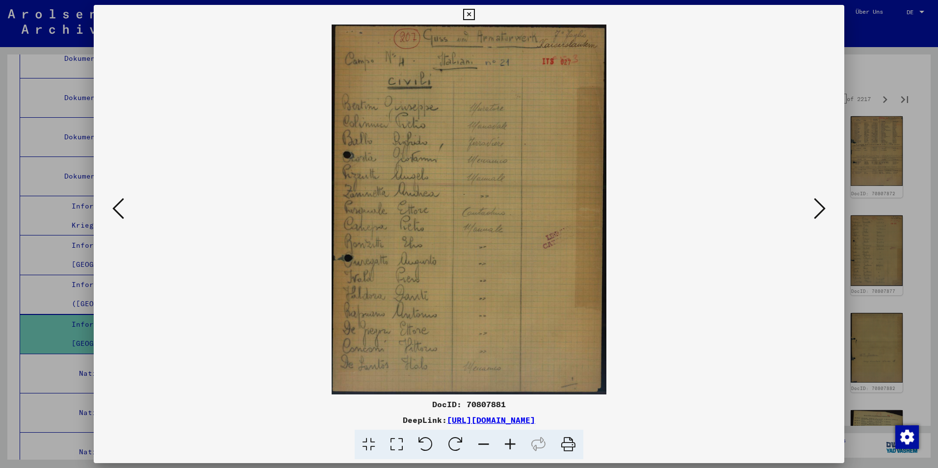
click at [814, 210] on icon at bounding box center [820, 209] width 12 height 24
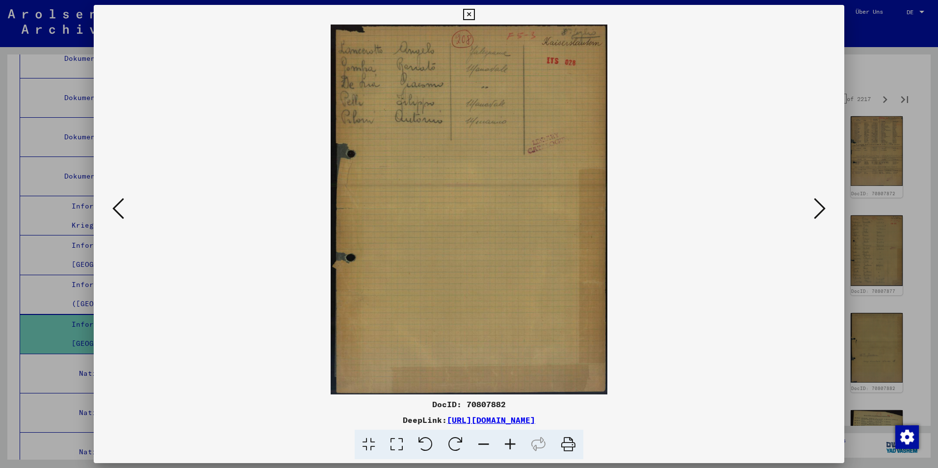
click at [814, 210] on icon at bounding box center [820, 209] width 12 height 24
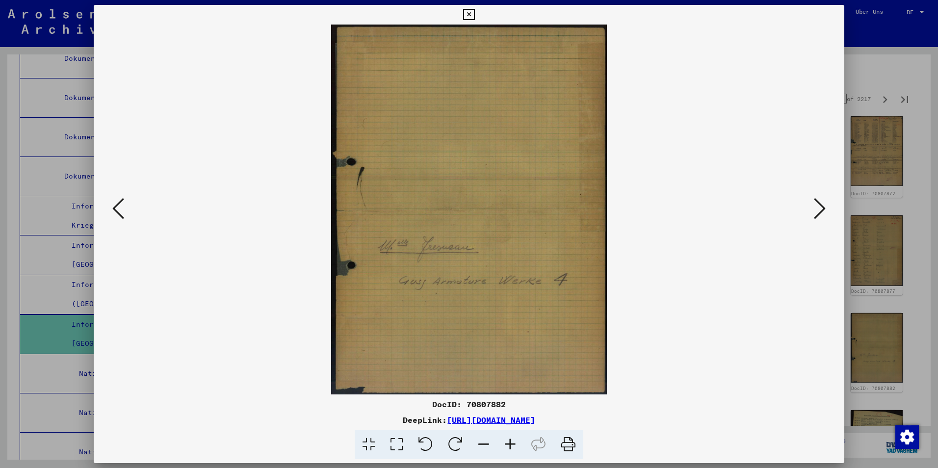
click at [814, 210] on icon at bounding box center [820, 209] width 12 height 24
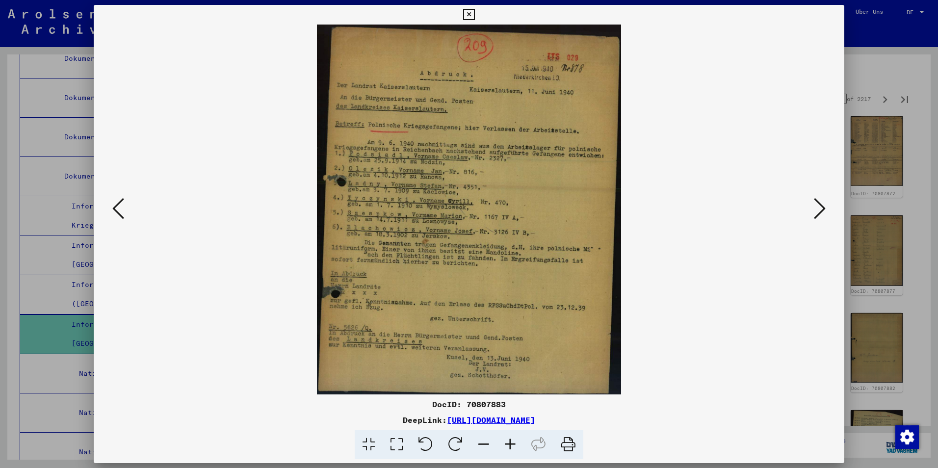
click at [477, 404] on div "DocID: 70807883" at bounding box center [469, 404] width 750 height 12
copy div "70807883"
click at [816, 210] on icon at bounding box center [820, 209] width 12 height 24
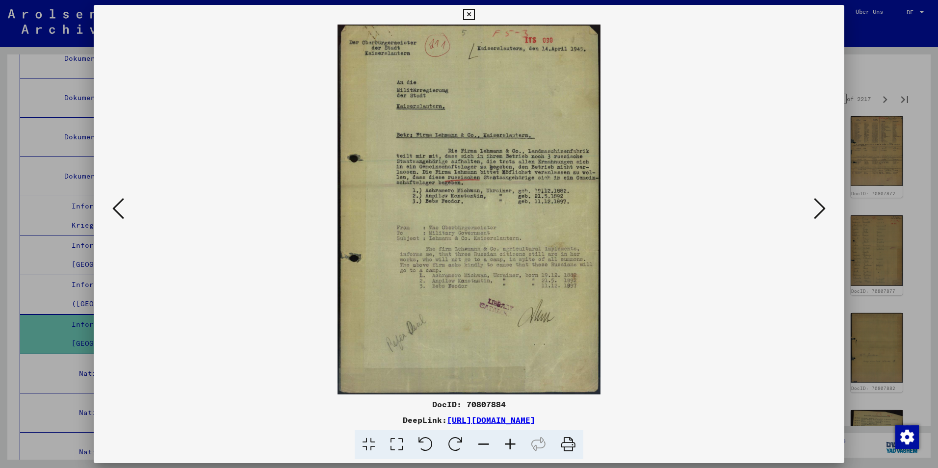
click at [816, 210] on icon at bounding box center [820, 209] width 12 height 24
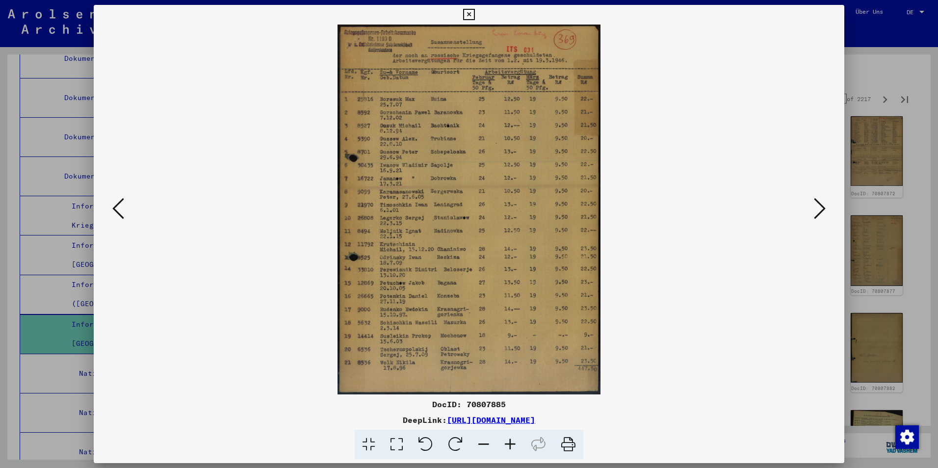
click at [816, 210] on icon at bounding box center [820, 209] width 12 height 24
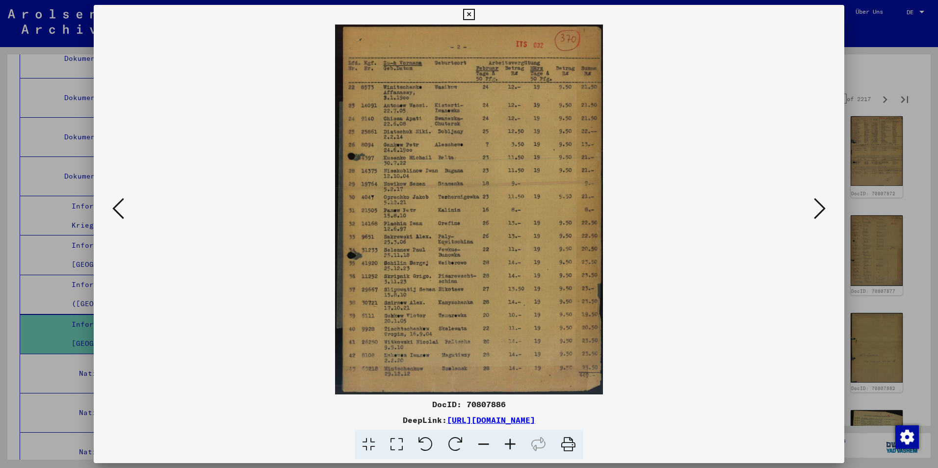
click at [816, 210] on icon at bounding box center [820, 209] width 12 height 24
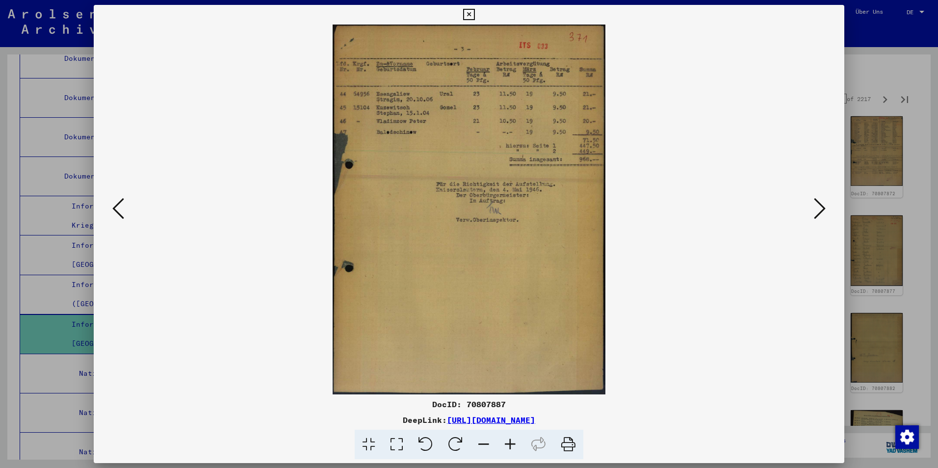
click at [816, 210] on icon at bounding box center [820, 209] width 12 height 24
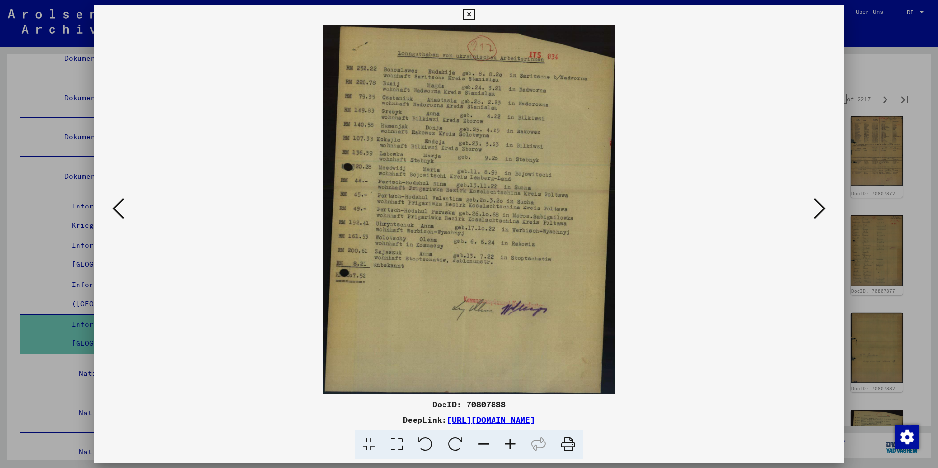
click at [816, 210] on icon at bounding box center [820, 209] width 12 height 24
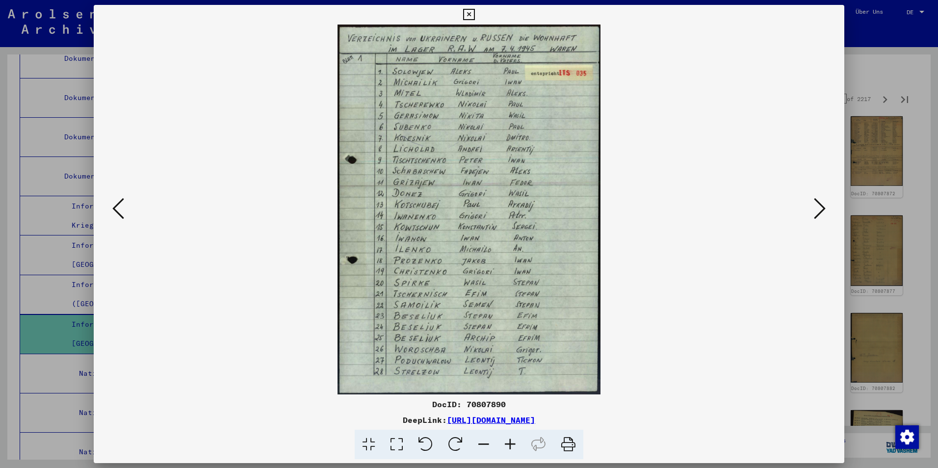
click at [816, 210] on icon at bounding box center [820, 209] width 12 height 24
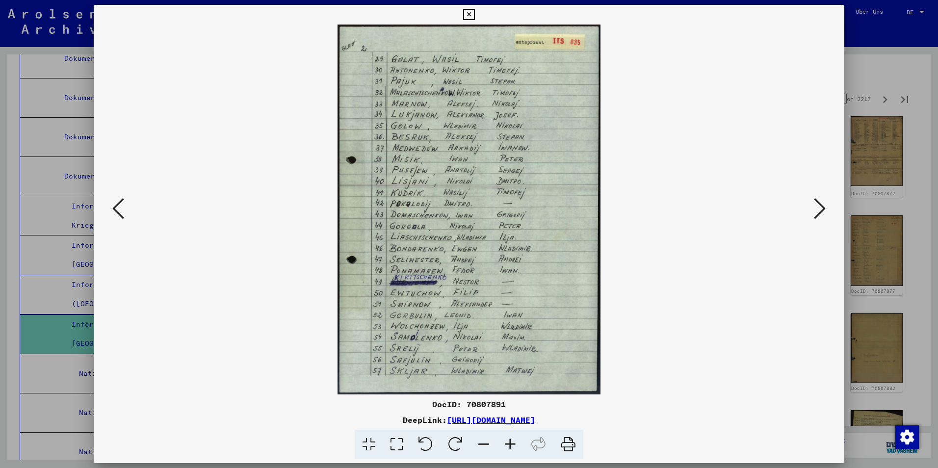
click at [816, 210] on icon at bounding box center [820, 209] width 12 height 24
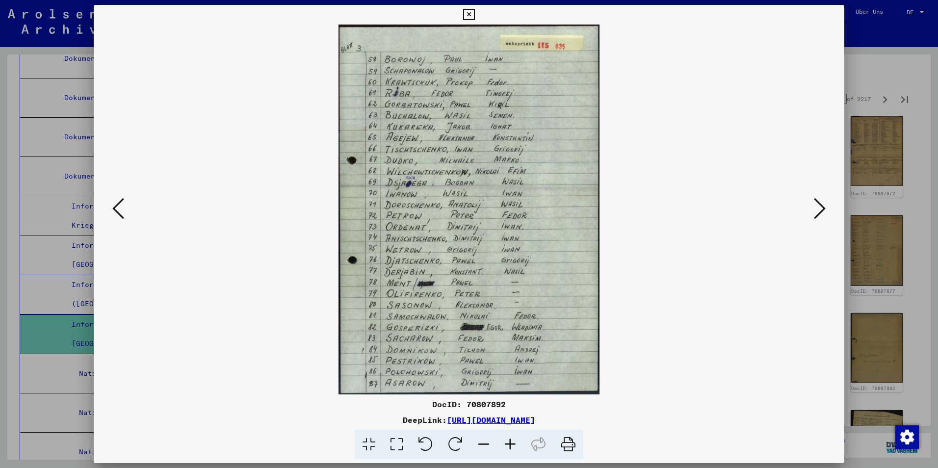
click at [816, 210] on icon at bounding box center [820, 209] width 12 height 24
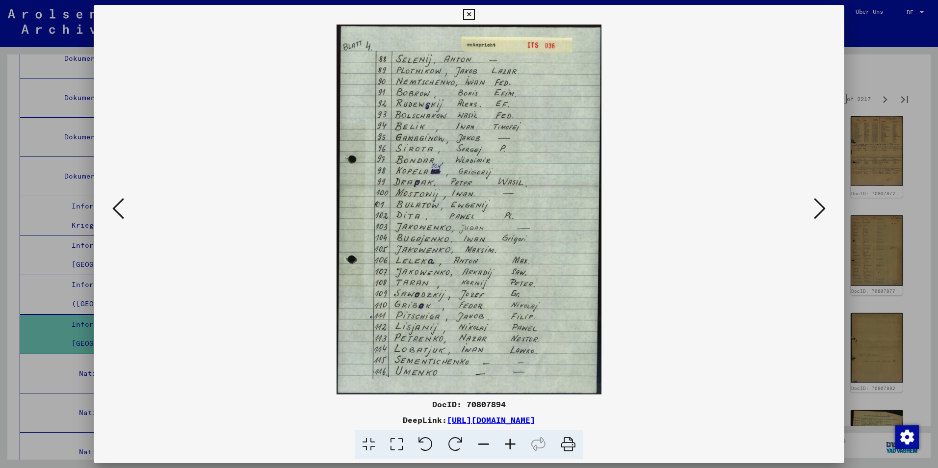
click at [816, 210] on icon at bounding box center [820, 209] width 12 height 24
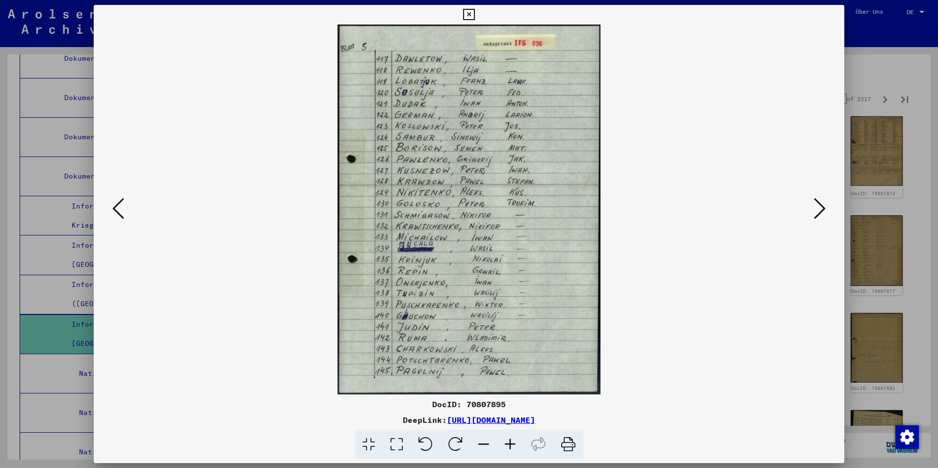
click at [816, 210] on icon at bounding box center [820, 209] width 12 height 24
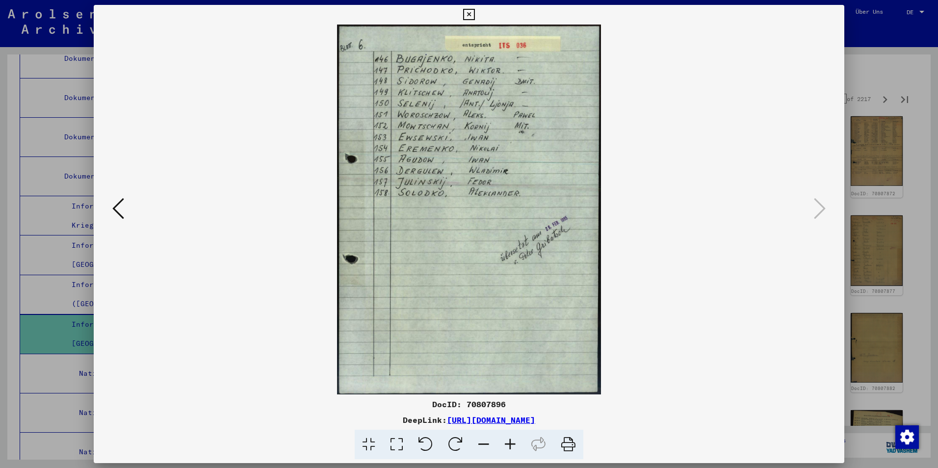
click at [878, 94] on div at bounding box center [469, 234] width 938 height 468
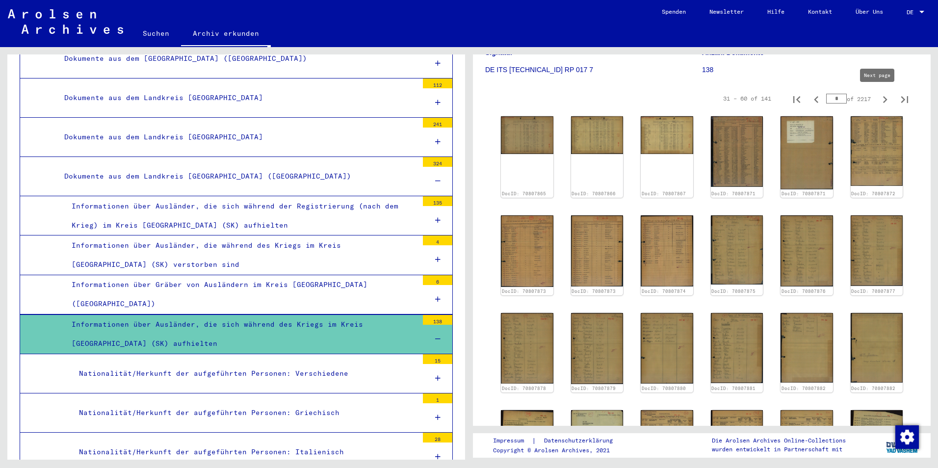
click at [883, 100] on icon "Next page" at bounding box center [885, 99] width 4 height 7
type input "*"
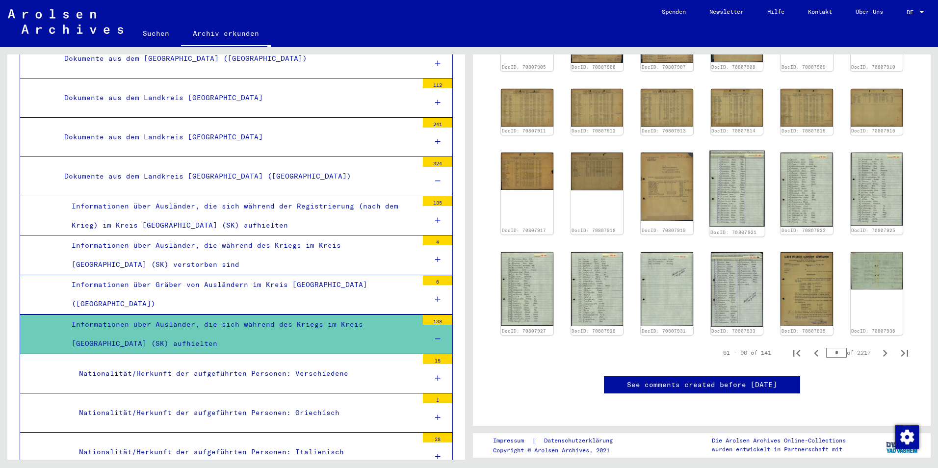
scroll to position [490, 0]
click at [803, 250] on img at bounding box center [806, 288] width 55 height 77
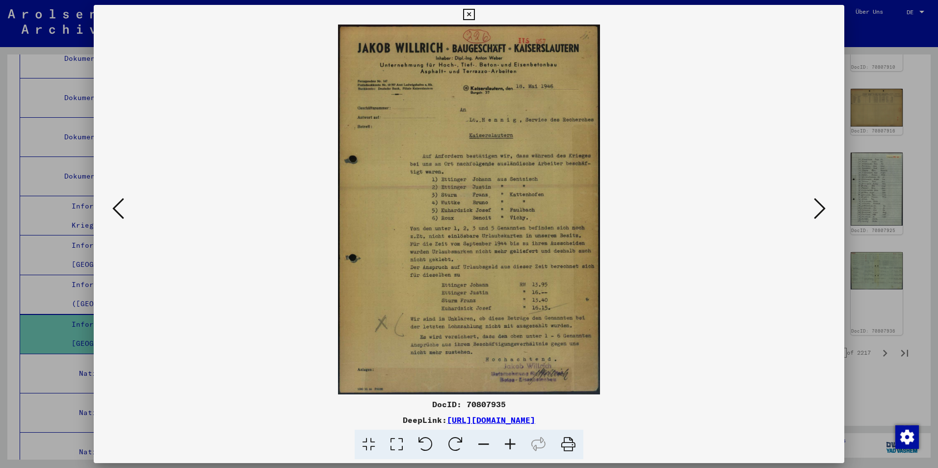
click at [861, 289] on div at bounding box center [469, 234] width 938 height 468
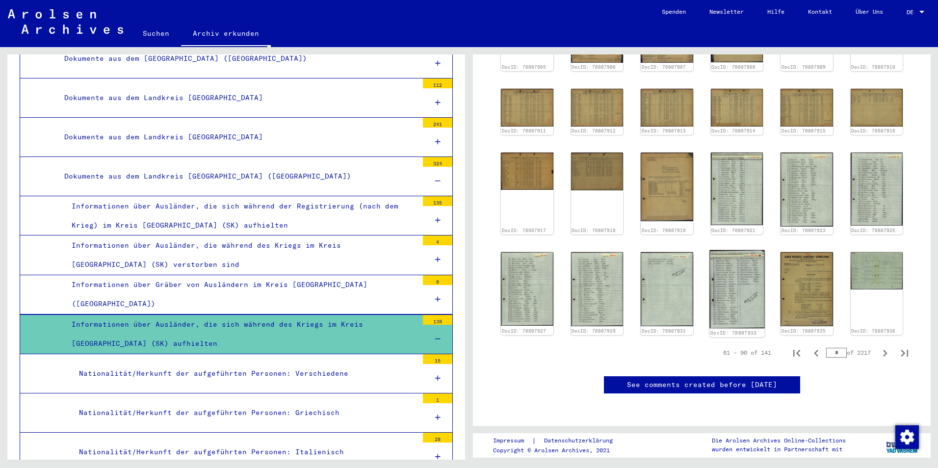
scroll to position [392, 0]
click at [730, 151] on img at bounding box center [736, 189] width 55 height 76
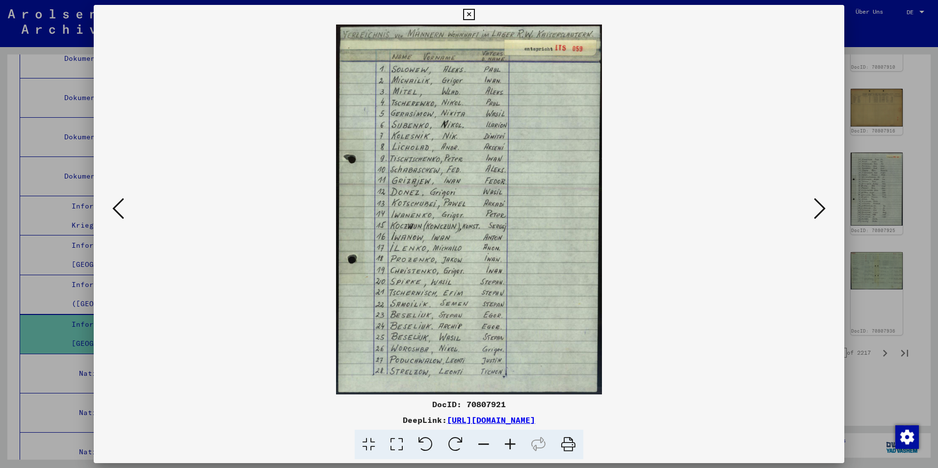
click at [900, 275] on div at bounding box center [469, 234] width 938 height 468
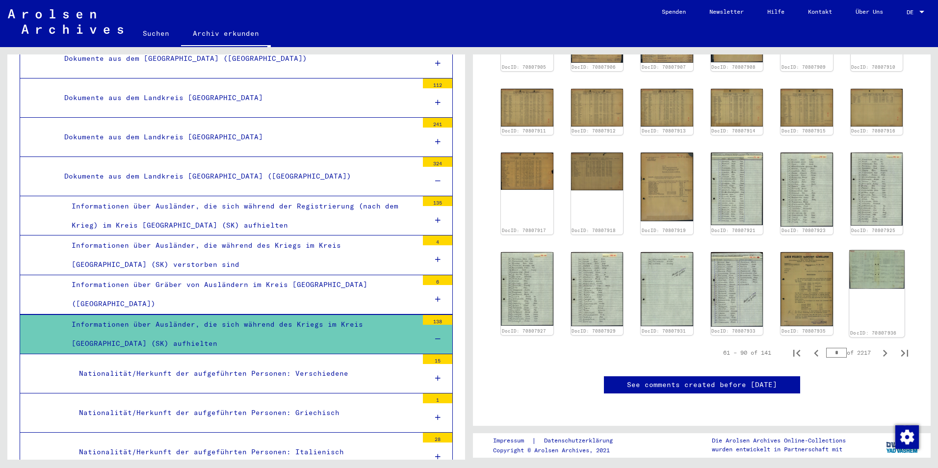
click at [858, 250] on img at bounding box center [876, 269] width 55 height 39
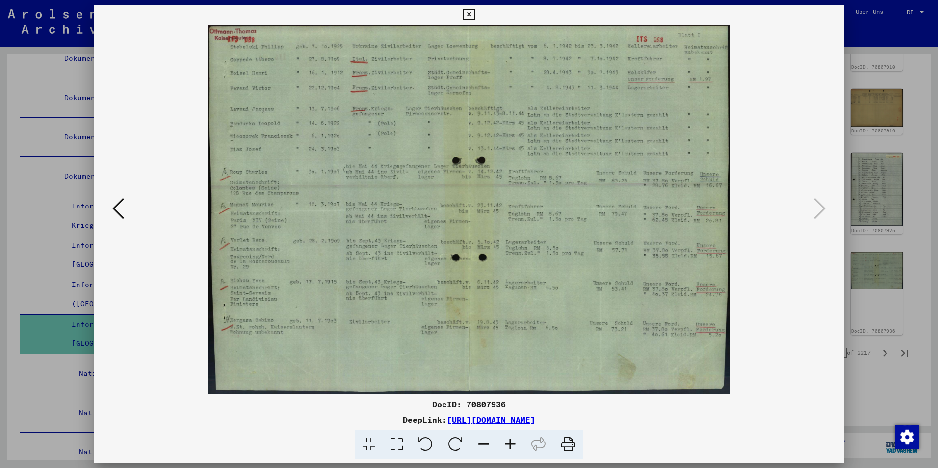
click at [875, 359] on div at bounding box center [469, 234] width 938 height 468
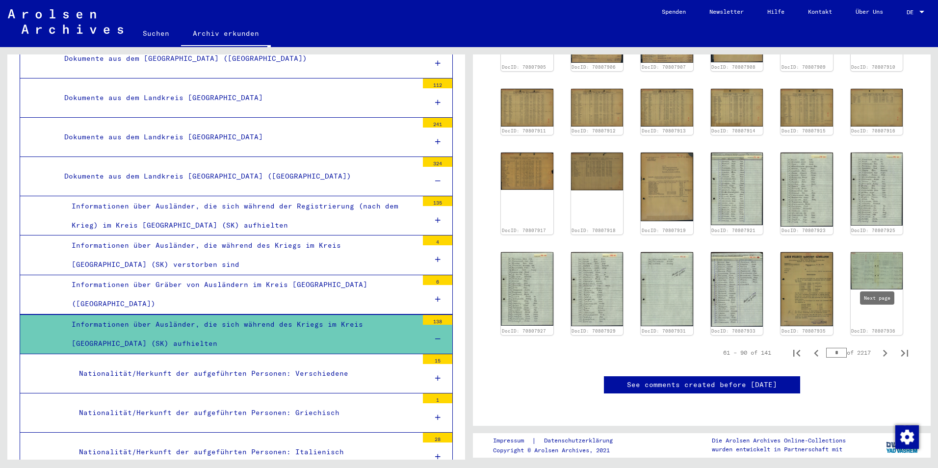
click at [878, 346] on icon "Next page" at bounding box center [885, 353] width 14 height 14
type input "*"
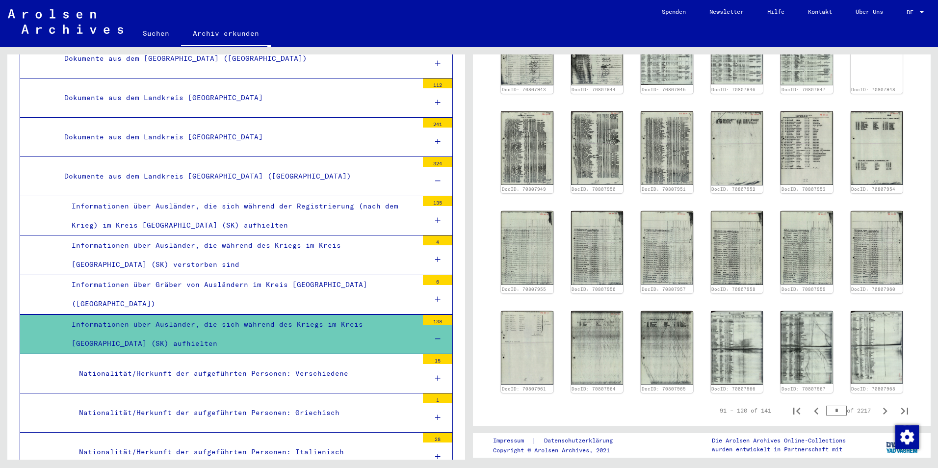
scroll to position [58, 0]
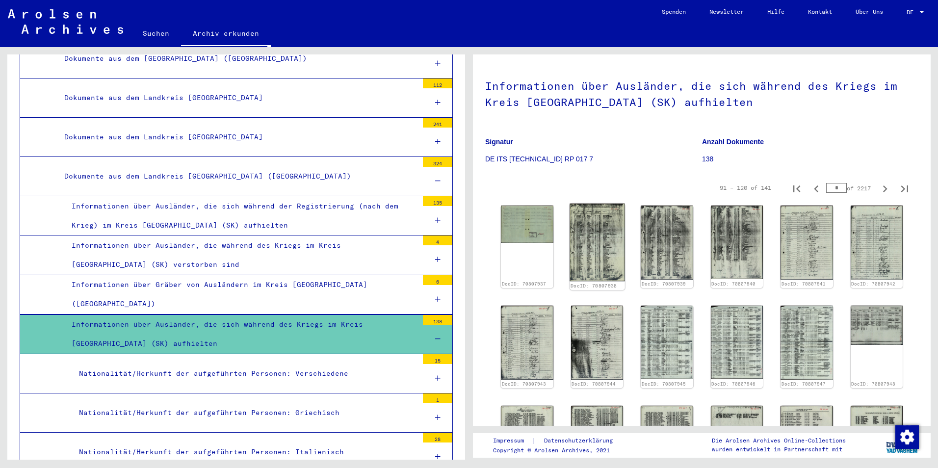
click at [615, 242] on img at bounding box center [596, 242] width 55 height 77
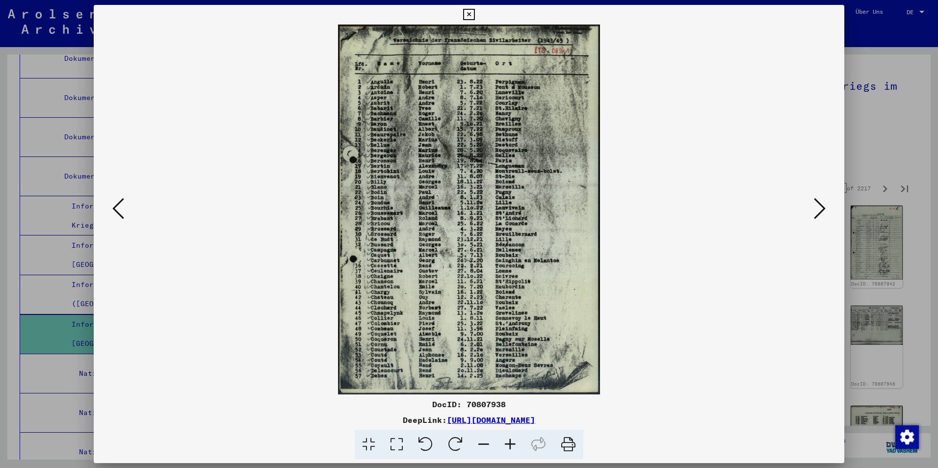
click at [810, 210] on img at bounding box center [469, 210] width 684 height 370
click at [817, 210] on icon at bounding box center [820, 209] width 12 height 24
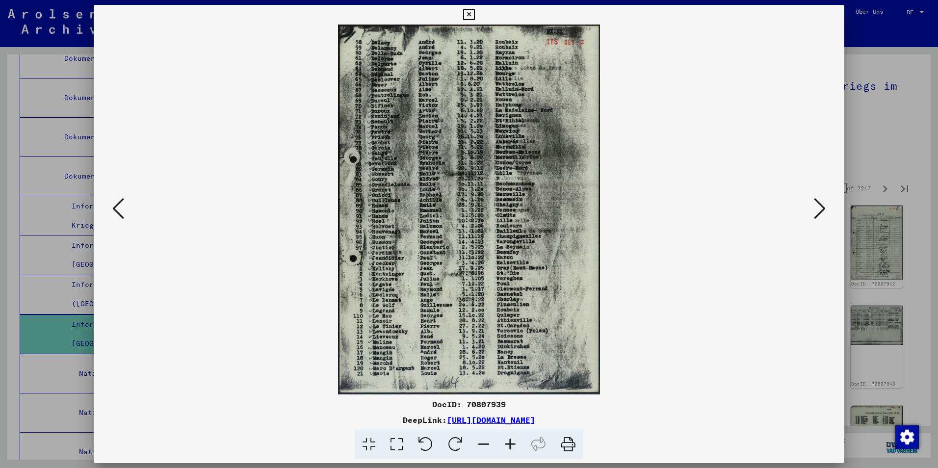
click at [817, 210] on icon at bounding box center [820, 209] width 12 height 24
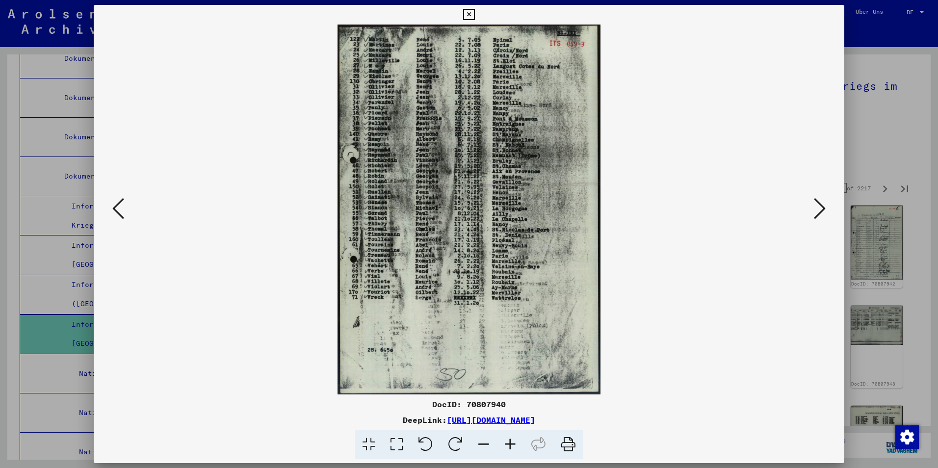
click at [817, 210] on icon at bounding box center [820, 209] width 12 height 24
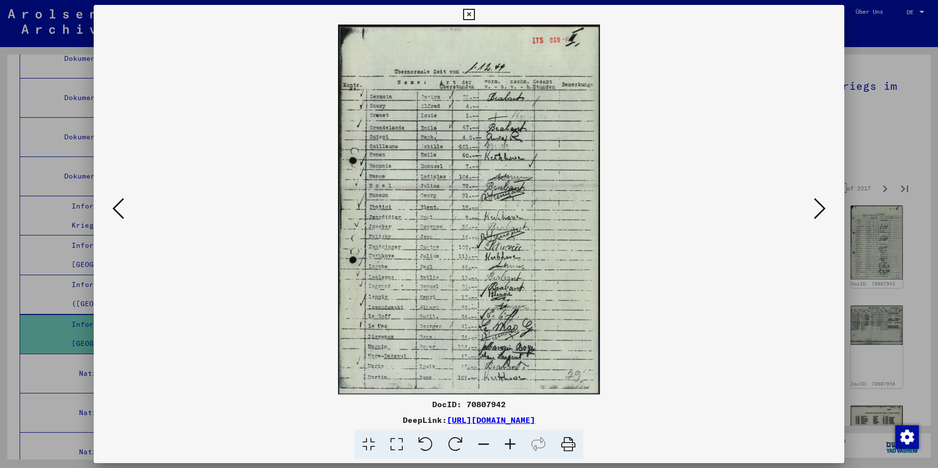
click at [817, 210] on icon at bounding box center [820, 209] width 12 height 24
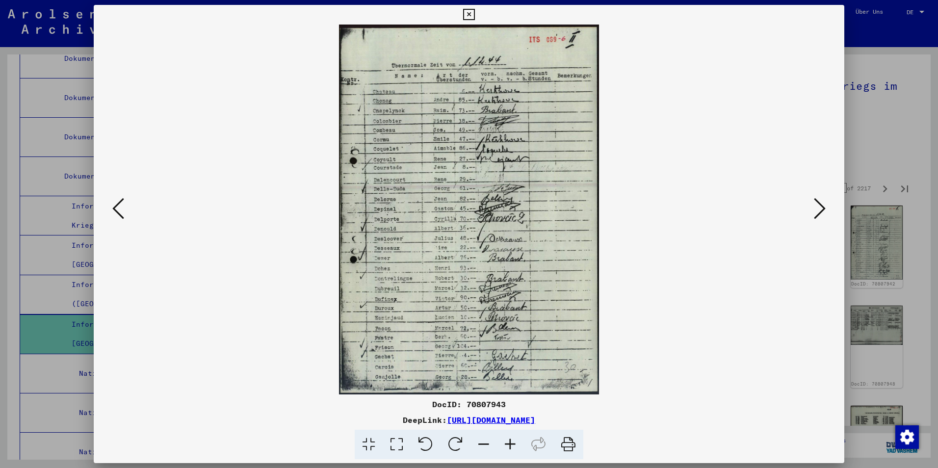
click at [817, 210] on icon at bounding box center [820, 209] width 12 height 24
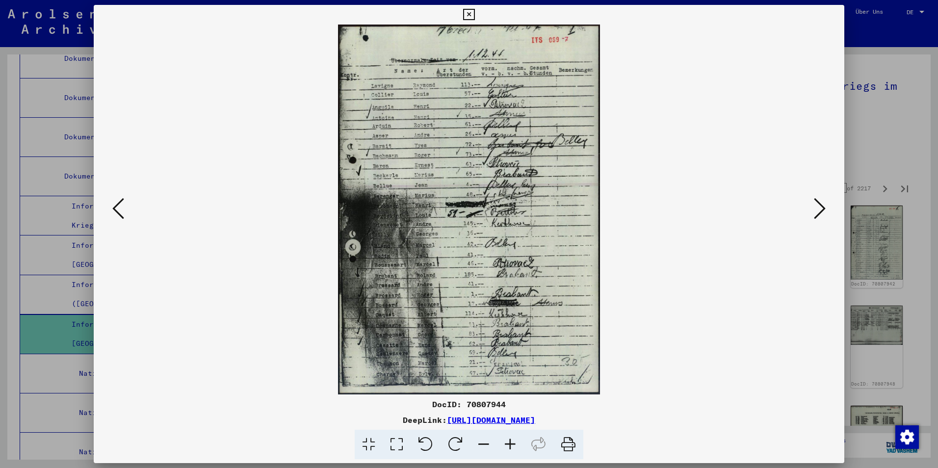
click at [817, 210] on icon at bounding box center [820, 209] width 12 height 24
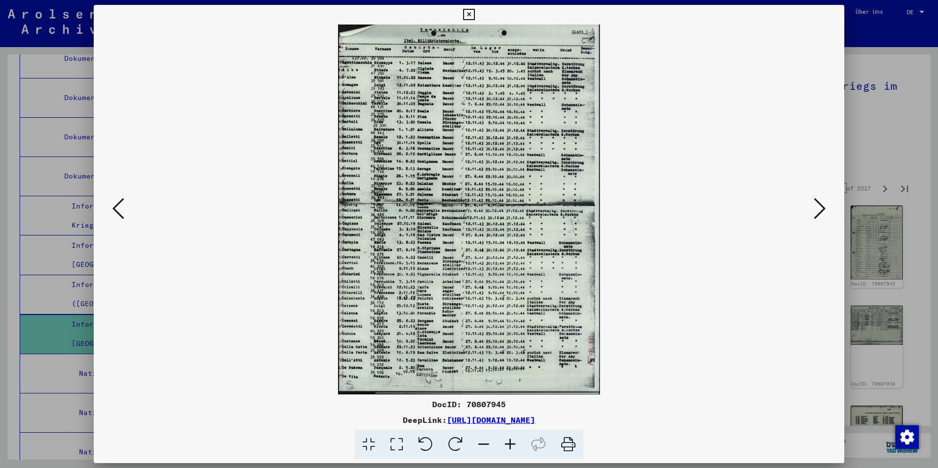
click at [817, 210] on icon at bounding box center [820, 209] width 12 height 24
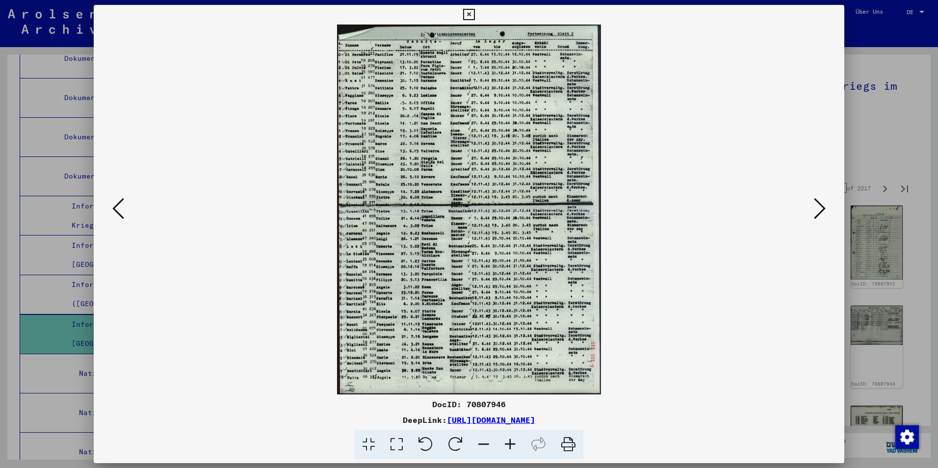
click at [817, 210] on icon at bounding box center [820, 209] width 12 height 24
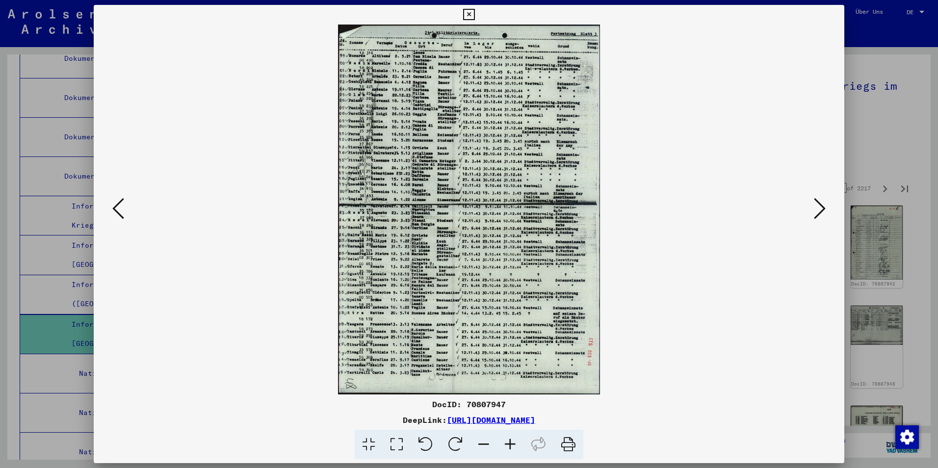
click at [817, 210] on icon at bounding box center [820, 209] width 12 height 24
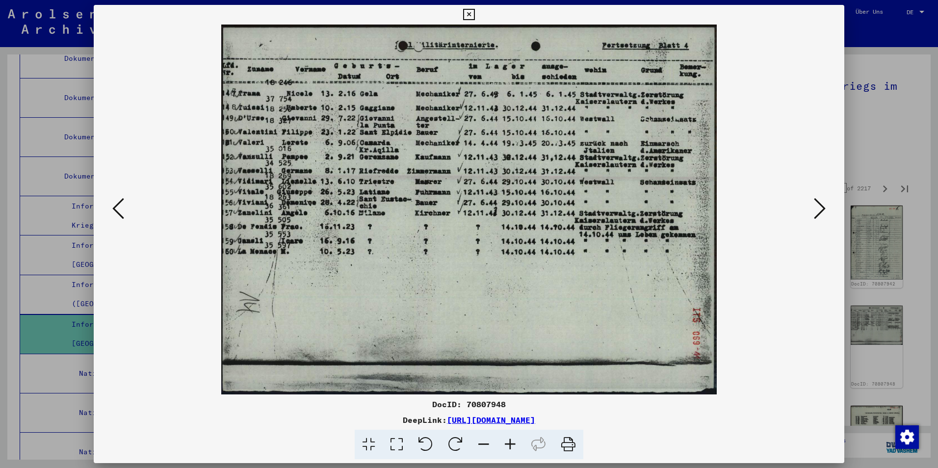
click at [817, 210] on icon at bounding box center [820, 209] width 12 height 24
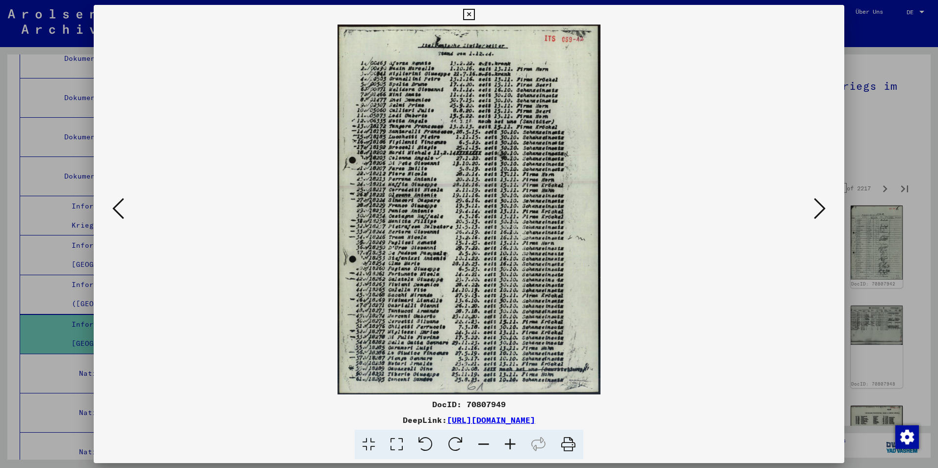
click at [817, 210] on icon at bounding box center [820, 209] width 12 height 24
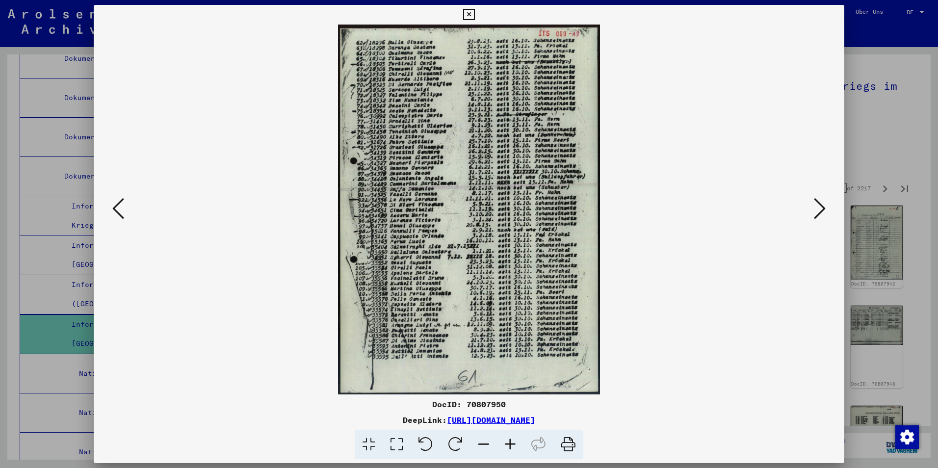
click at [817, 210] on icon at bounding box center [820, 209] width 12 height 24
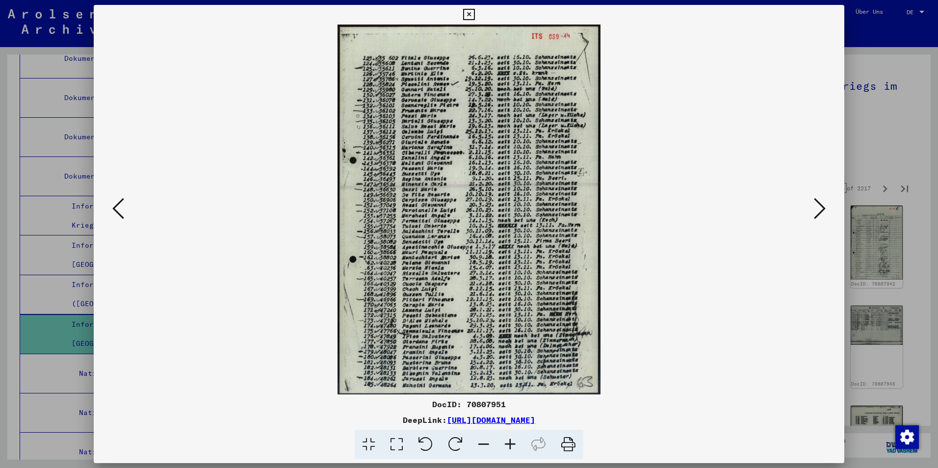
click at [817, 210] on icon at bounding box center [820, 209] width 12 height 24
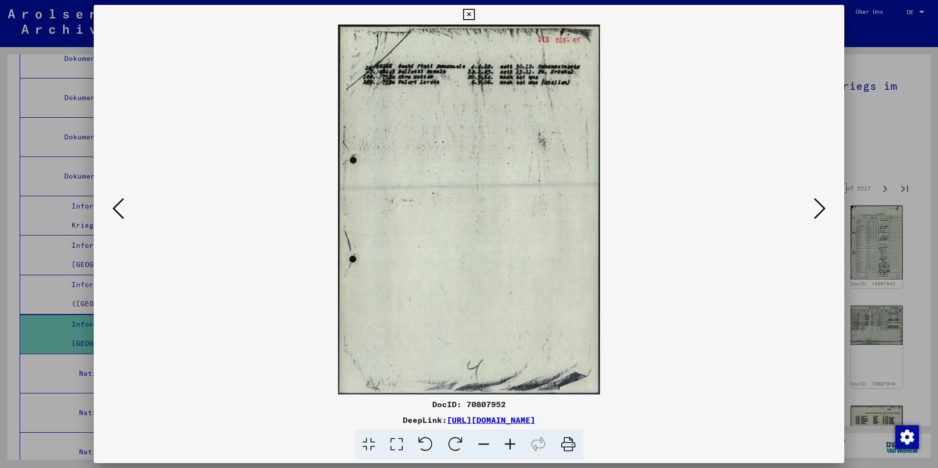
click at [817, 210] on icon at bounding box center [820, 209] width 12 height 24
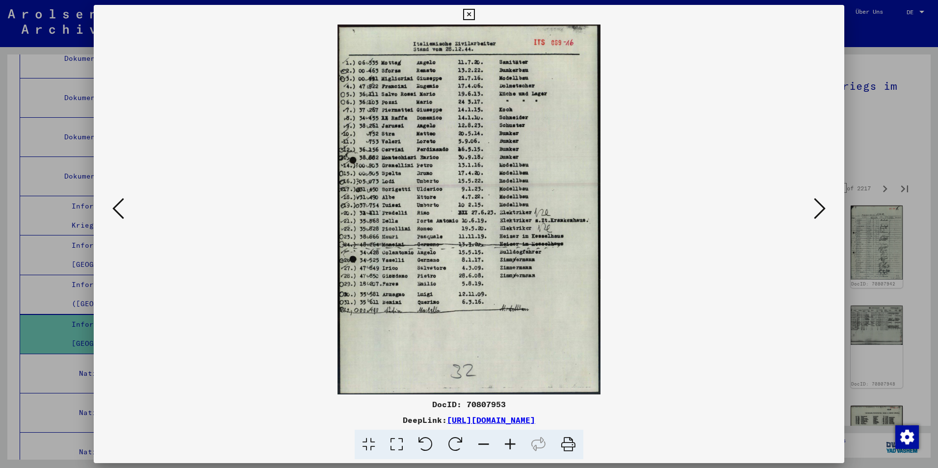
click at [817, 210] on icon at bounding box center [820, 209] width 12 height 24
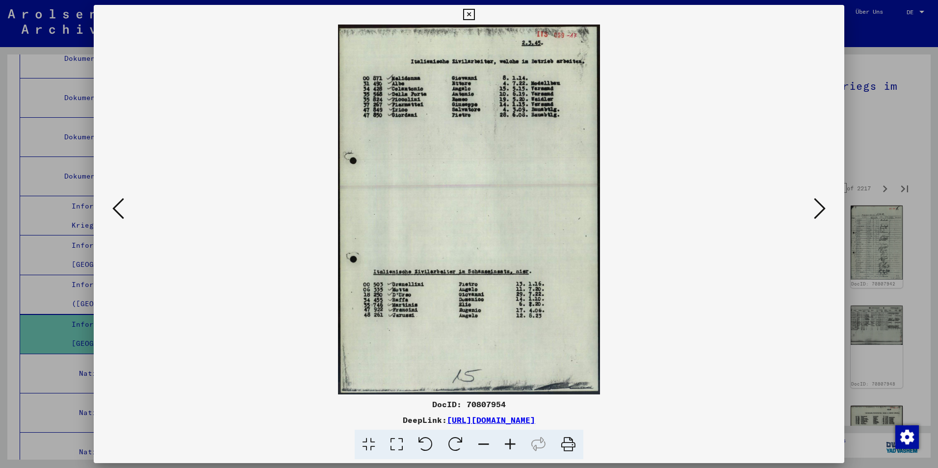
click at [817, 210] on icon at bounding box center [820, 209] width 12 height 24
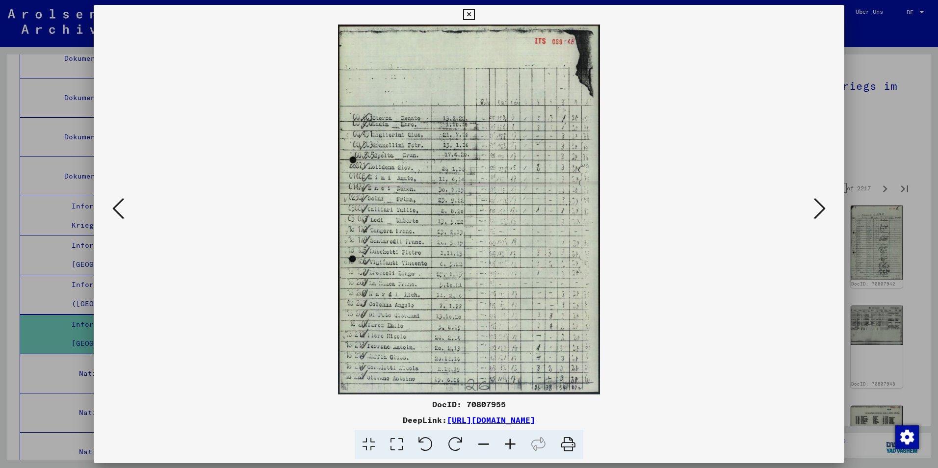
click at [817, 210] on icon at bounding box center [820, 209] width 12 height 24
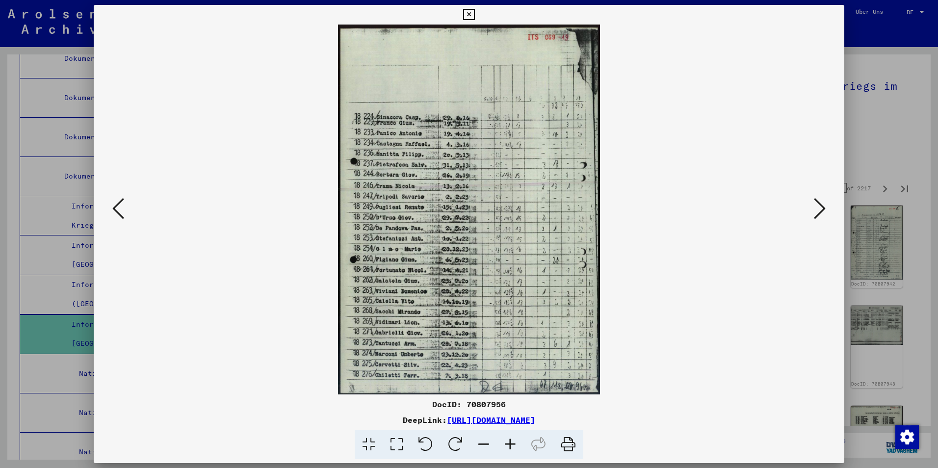
click at [817, 210] on icon at bounding box center [820, 209] width 12 height 24
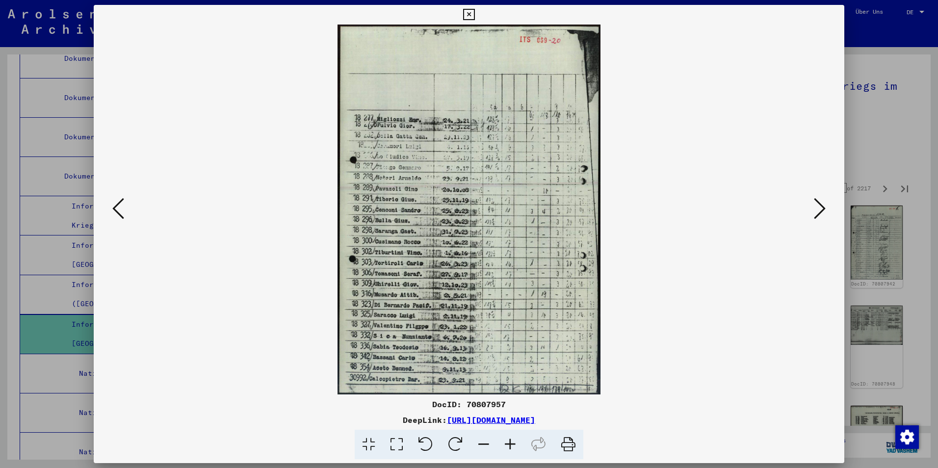
click at [817, 210] on icon at bounding box center [820, 209] width 12 height 24
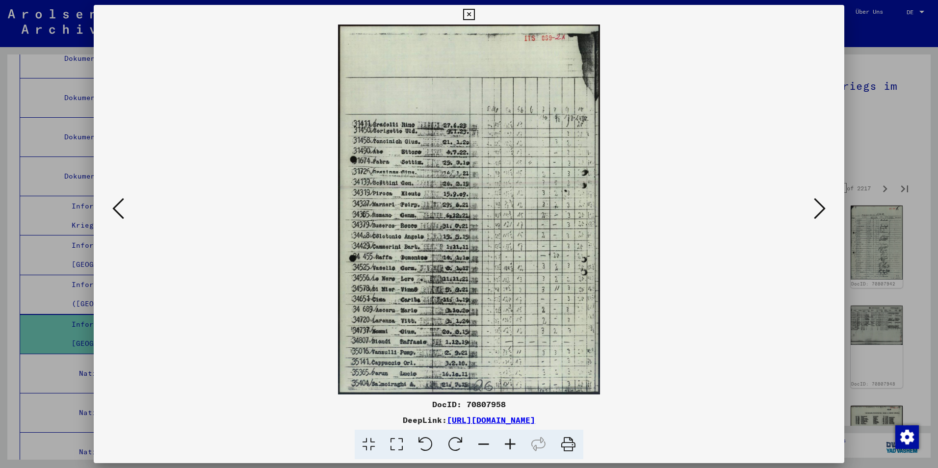
click at [817, 210] on icon at bounding box center [820, 209] width 12 height 24
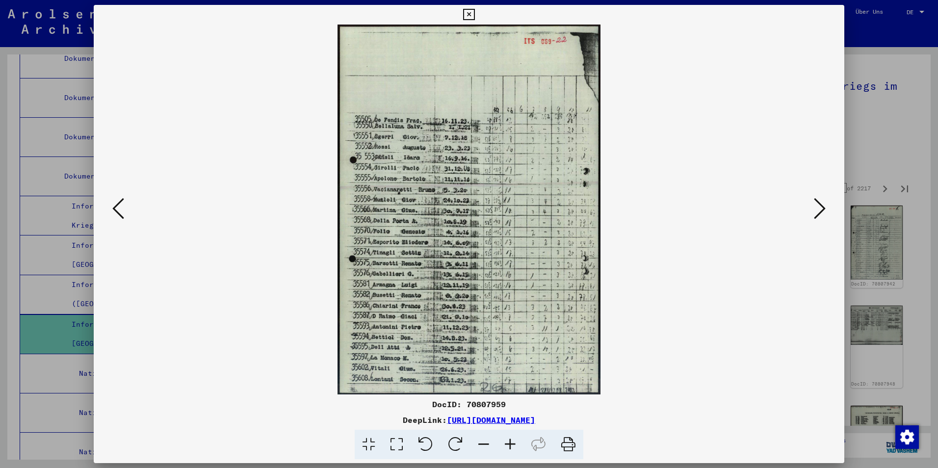
click at [817, 210] on icon at bounding box center [820, 209] width 12 height 24
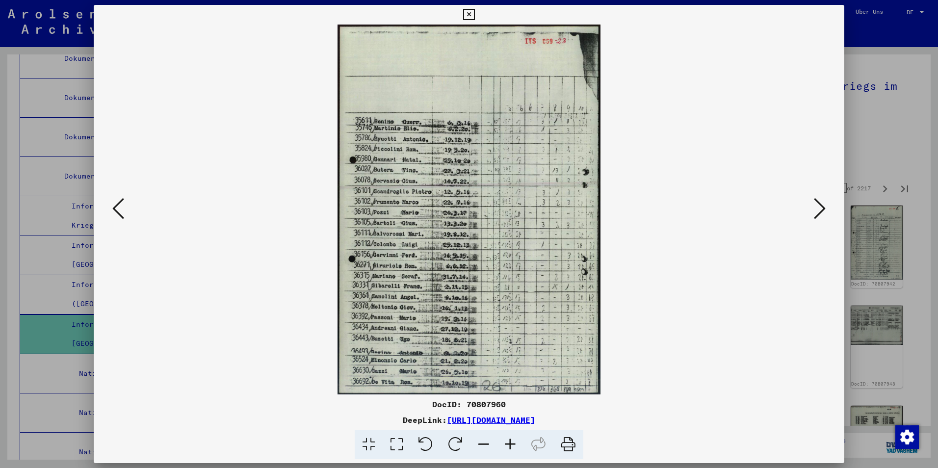
click at [818, 209] on icon at bounding box center [820, 209] width 12 height 24
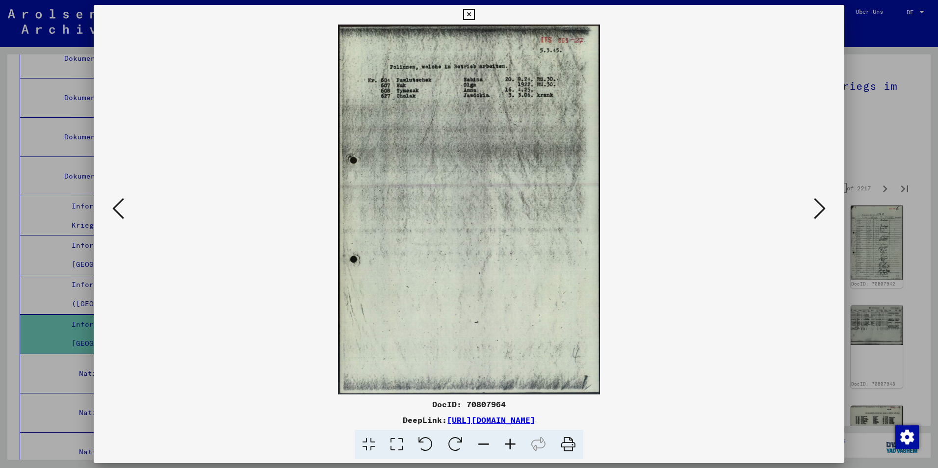
click at [818, 209] on icon at bounding box center [820, 209] width 12 height 24
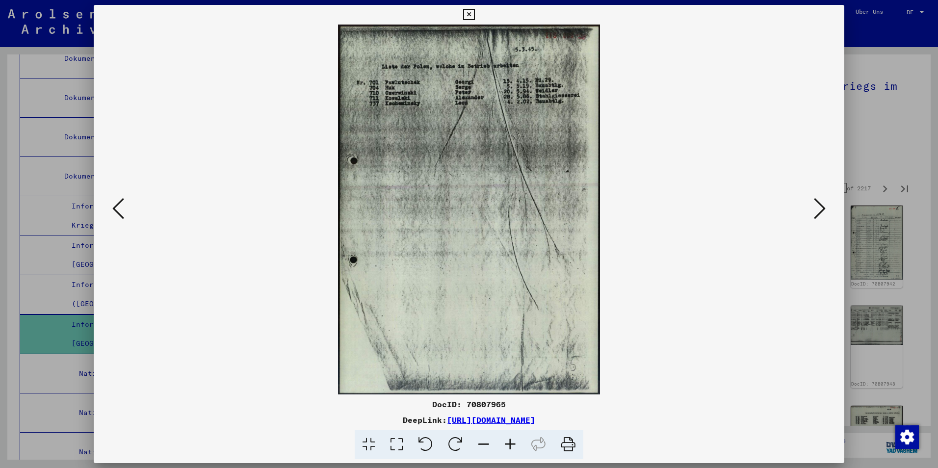
click at [818, 209] on icon at bounding box center [820, 209] width 12 height 24
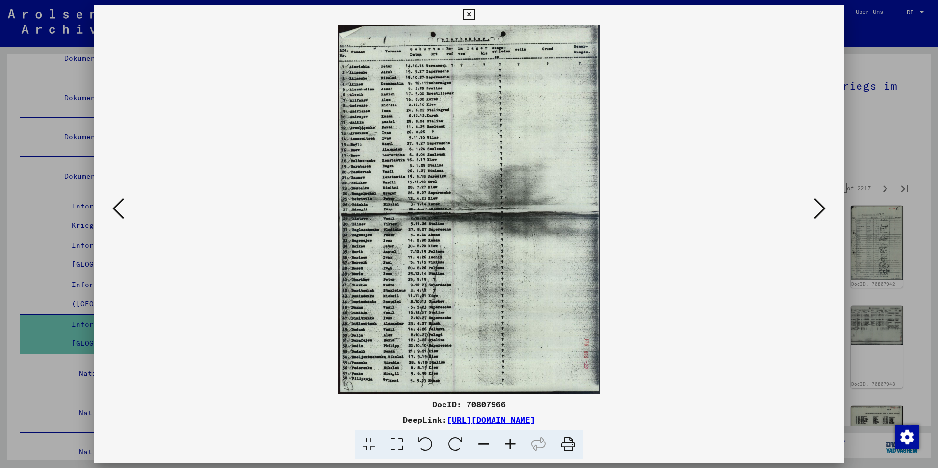
click at [118, 215] on icon at bounding box center [118, 209] width 12 height 24
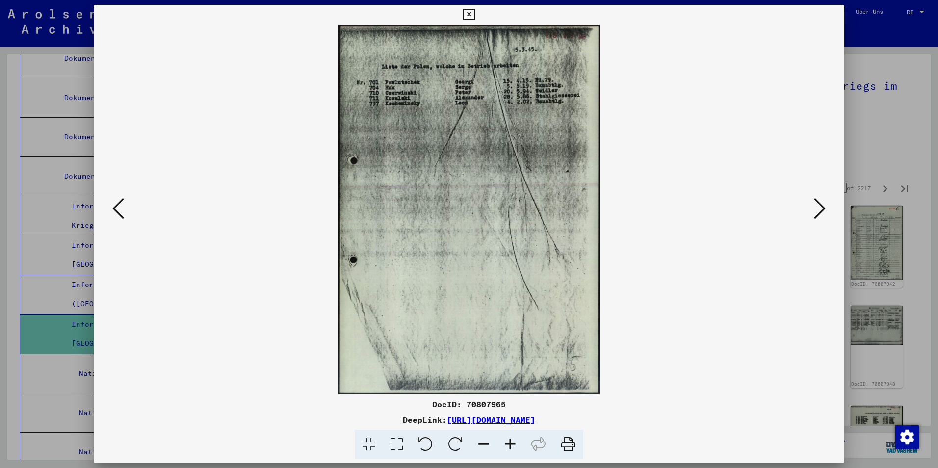
click at [118, 215] on icon at bounding box center [118, 209] width 12 height 24
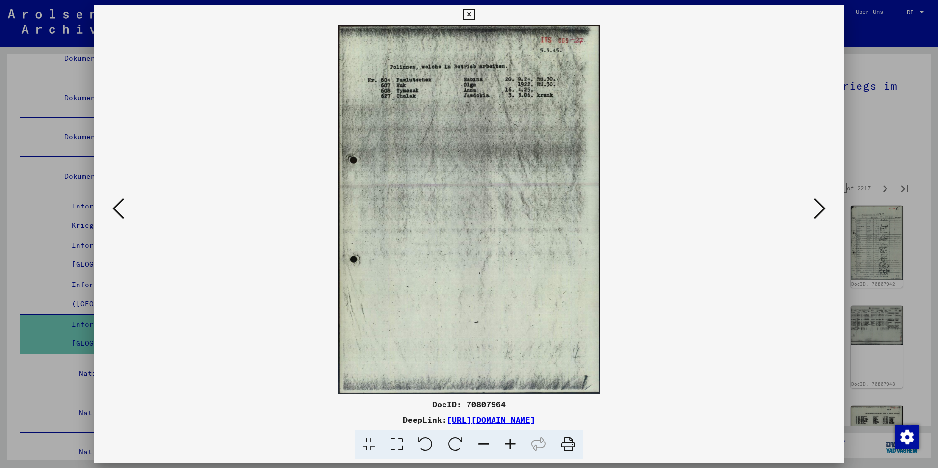
click at [111, 208] on button at bounding box center [118, 209] width 18 height 28
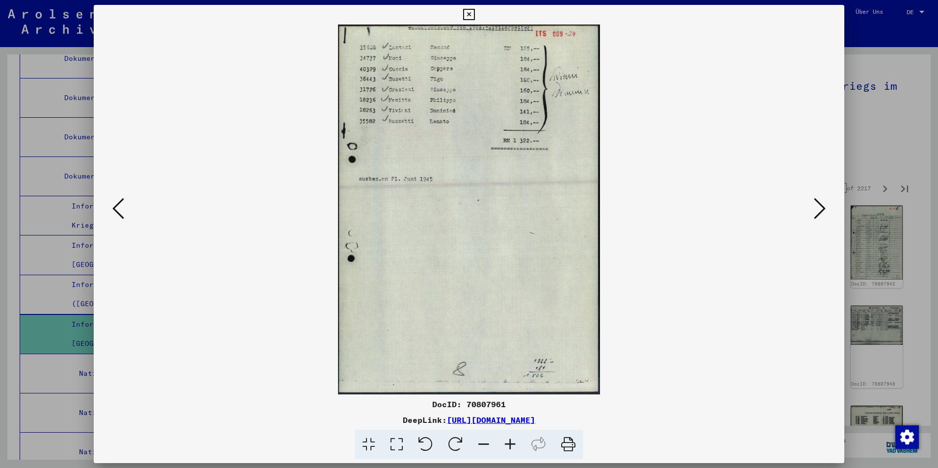
click at [820, 208] on icon at bounding box center [820, 209] width 12 height 24
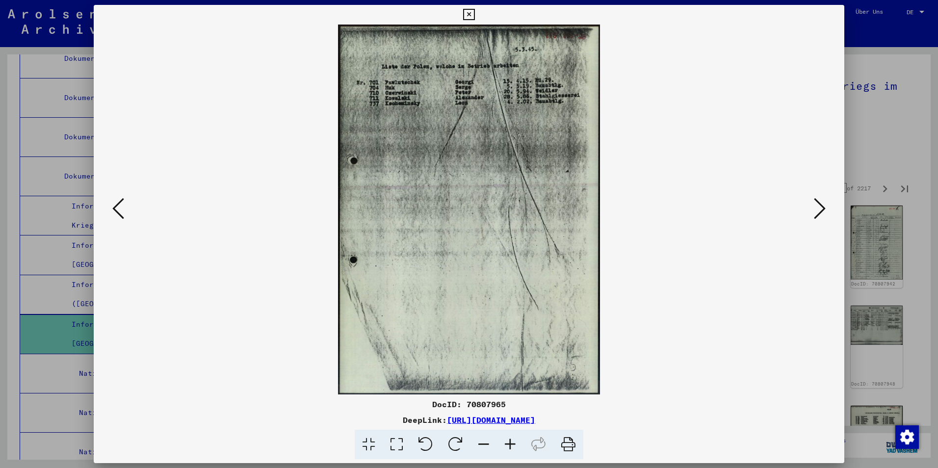
click at [820, 208] on icon at bounding box center [820, 209] width 12 height 24
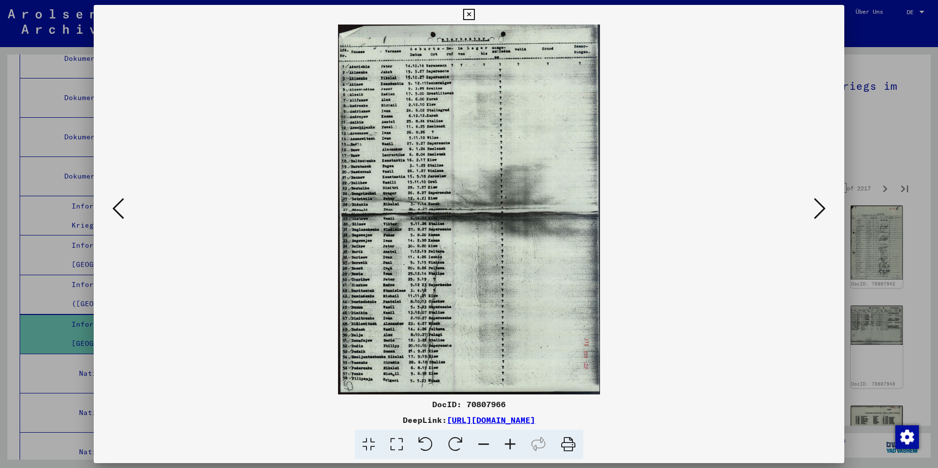
click at [403, 446] on icon at bounding box center [396, 445] width 28 height 30
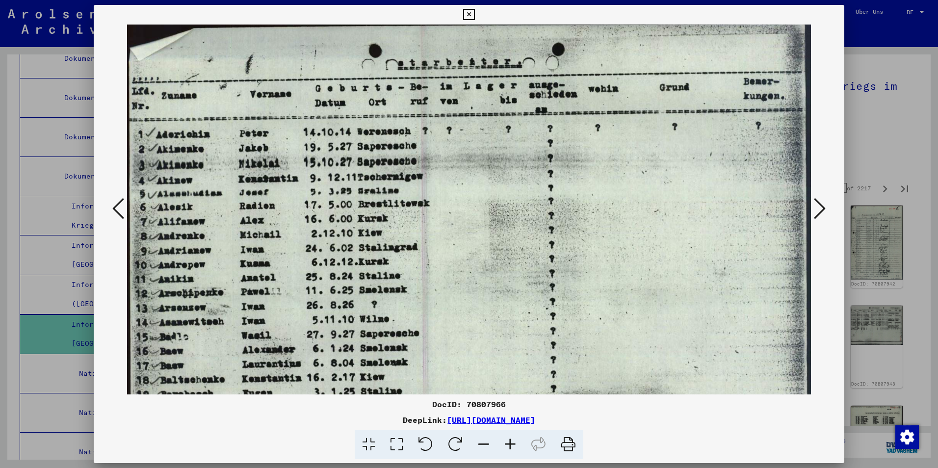
click at [821, 208] on icon at bounding box center [820, 209] width 12 height 24
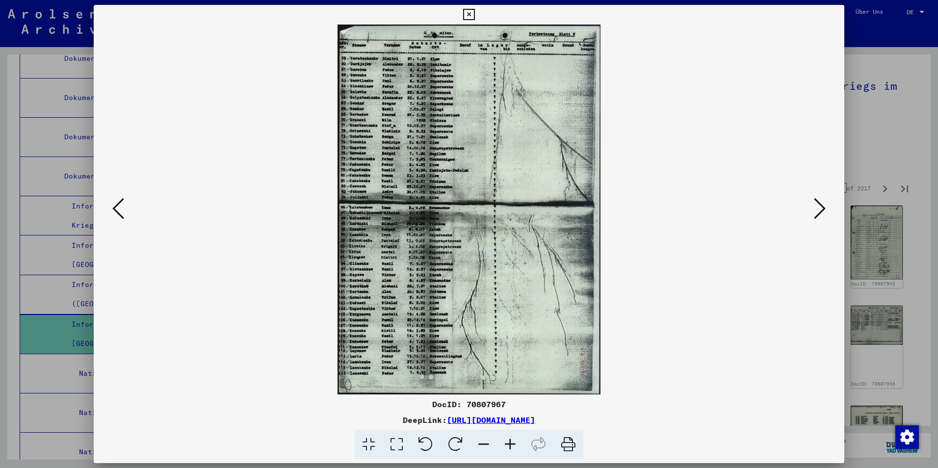
click at [395, 441] on icon at bounding box center [396, 445] width 28 height 30
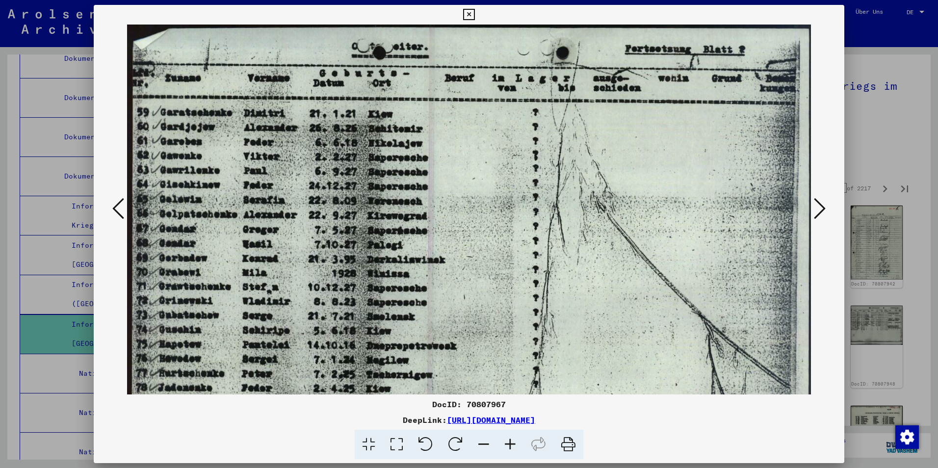
click at [481, 0] on html "Suchen Archiv erkunden Spenden Newsletter Hilfe Kontakt Über Uns Suchen Archiv …" at bounding box center [469, 234] width 938 height 468
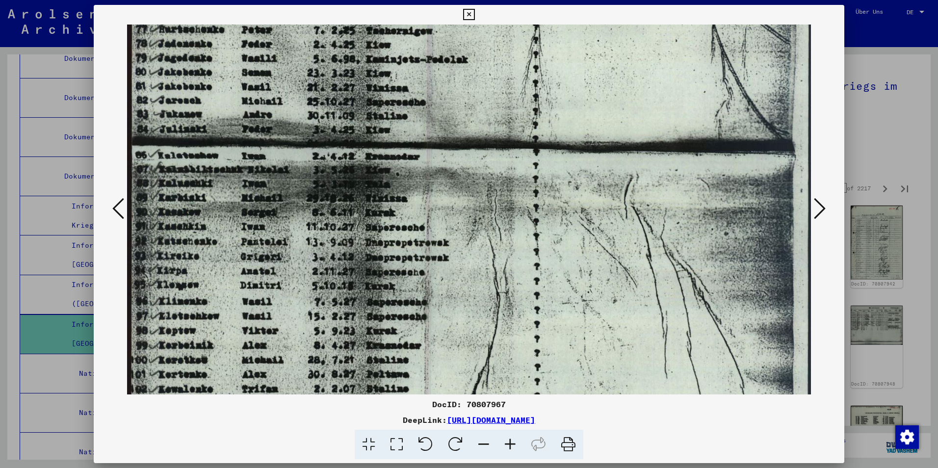
drag, startPoint x: 534, startPoint y: 190, endPoint x: 534, endPoint y: 18, distance: 172.1
click at [534, 41] on img at bounding box center [469, 161] width 684 height 961
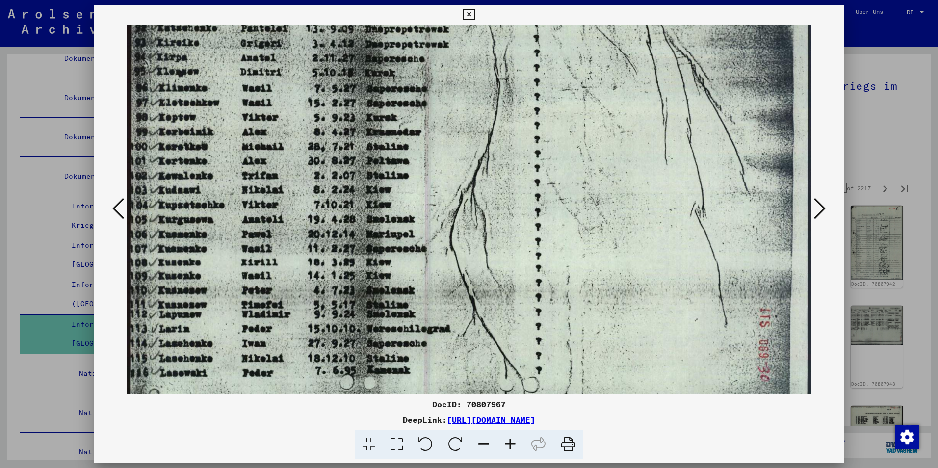
click at [826, 200] on button at bounding box center [820, 209] width 18 height 28
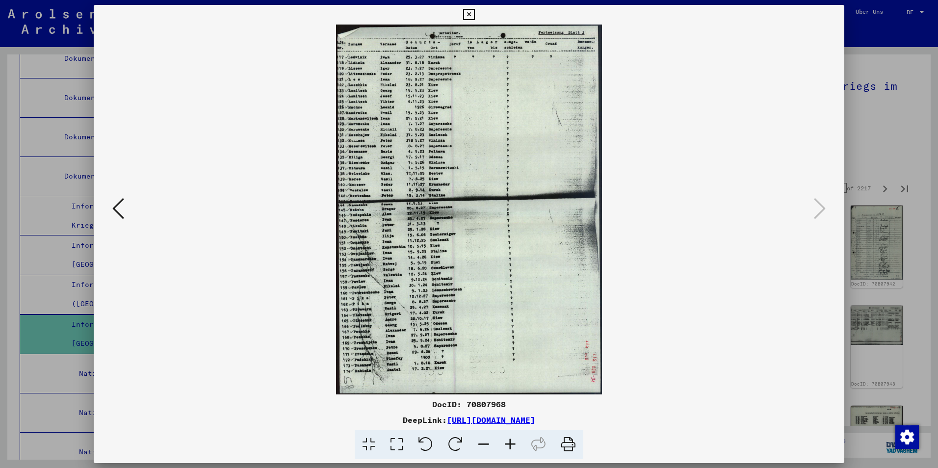
click at [879, 112] on div at bounding box center [469, 234] width 938 height 468
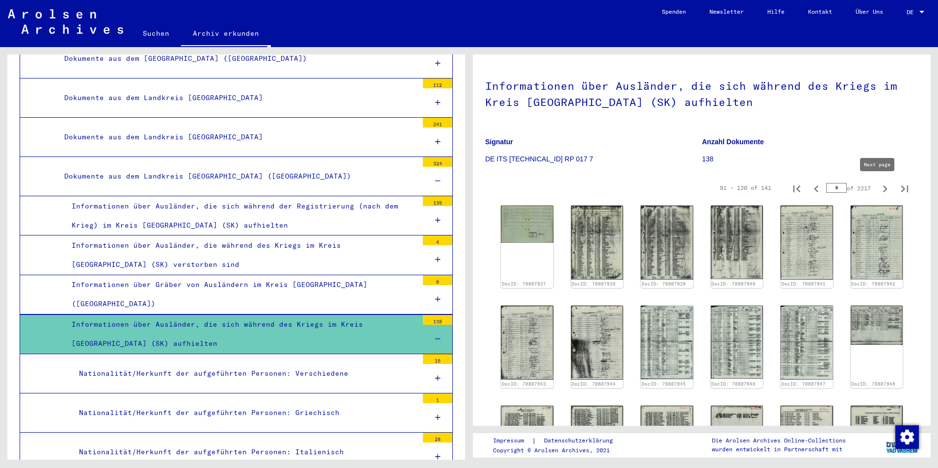
click at [878, 186] on icon "Next page" at bounding box center [885, 189] width 14 height 14
type input "*"
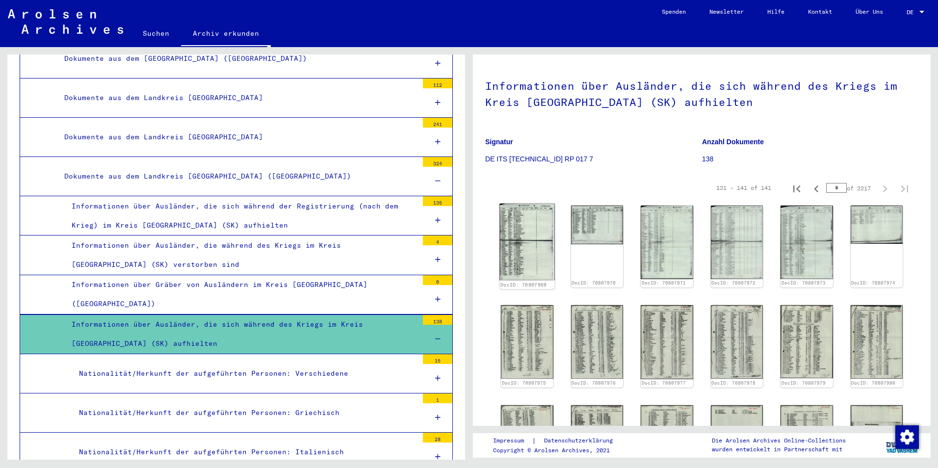
click at [533, 233] on img at bounding box center [526, 242] width 55 height 77
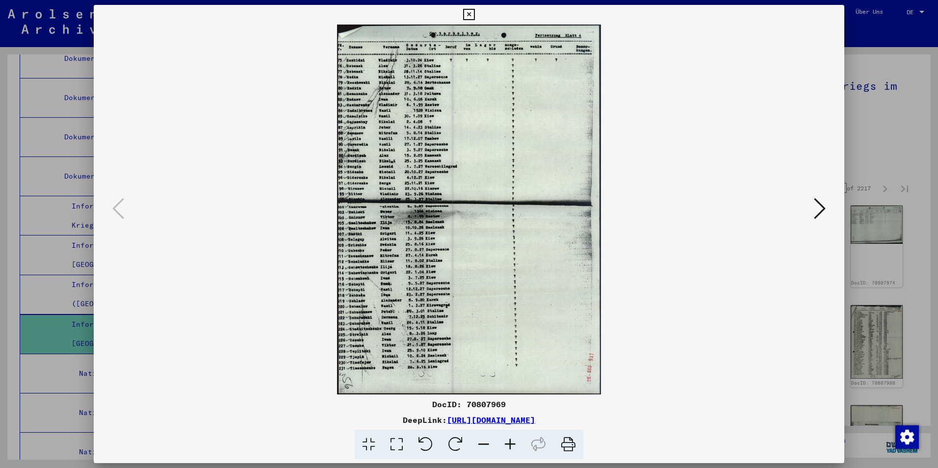
click at [824, 206] on icon at bounding box center [820, 209] width 12 height 24
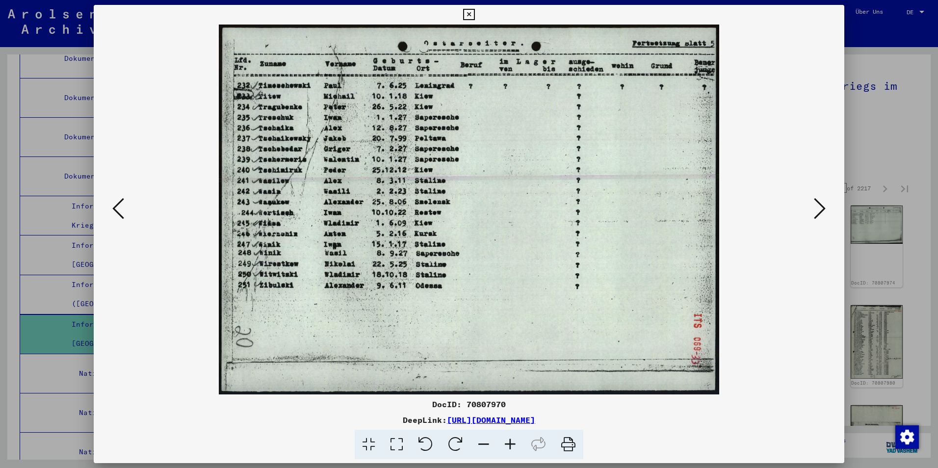
click at [824, 206] on icon at bounding box center [820, 209] width 12 height 24
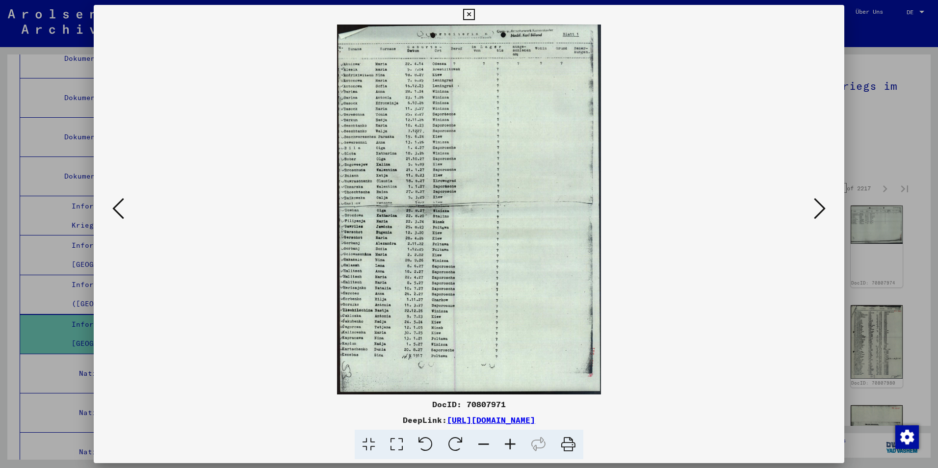
click at [824, 206] on icon at bounding box center [820, 209] width 12 height 24
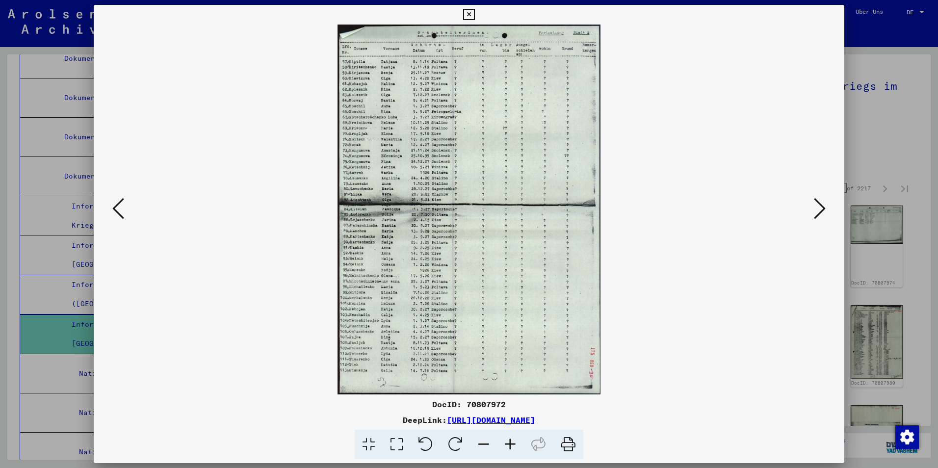
drag, startPoint x: 394, startPoint y: 443, endPoint x: 389, endPoint y: 417, distance: 26.9
click at [394, 443] on icon at bounding box center [396, 445] width 28 height 30
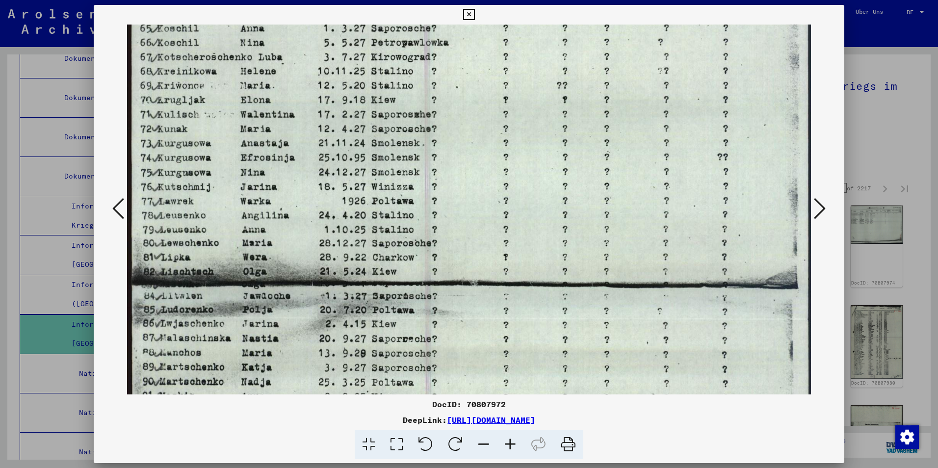
drag, startPoint x: 384, startPoint y: 314, endPoint x: 399, endPoint y: 79, distance: 235.8
click at [399, 79] on img at bounding box center [469, 297] width 684 height 961
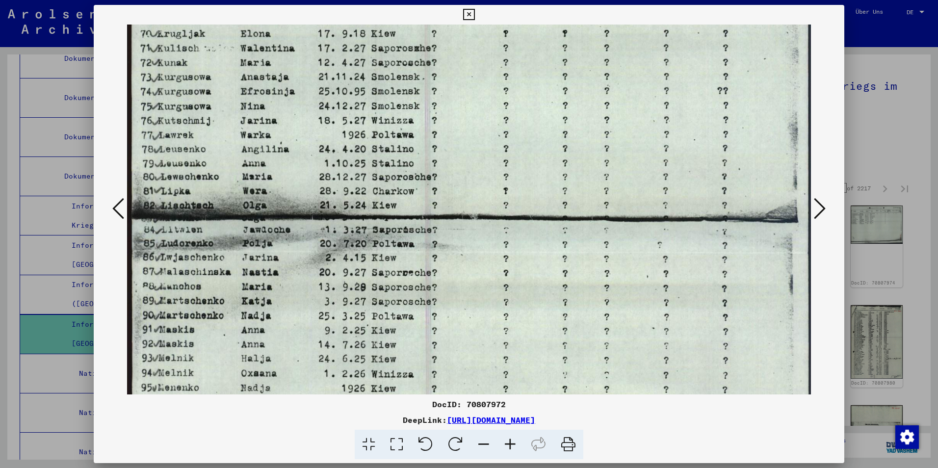
drag, startPoint x: 390, startPoint y: 211, endPoint x: 384, endPoint y: 89, distance: 122.2
click at [383, 90] on img at bounding box center [469, 230] width 684 height 961
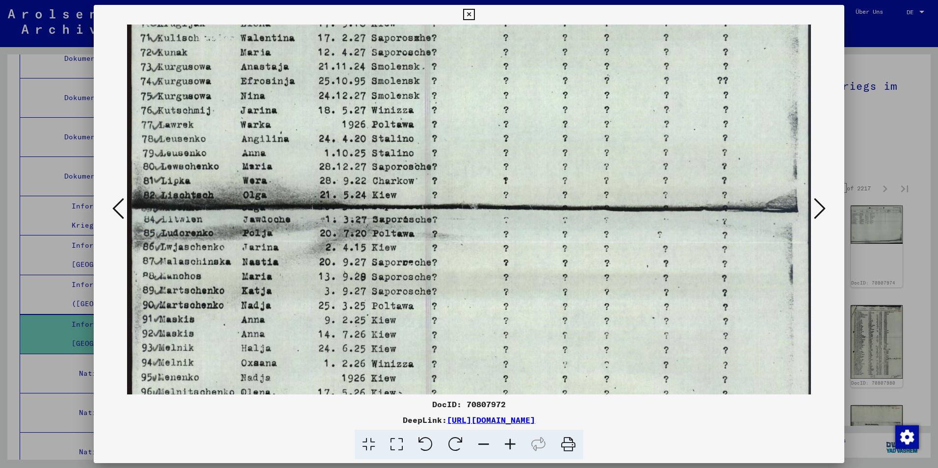
drag, startPoint x: 384, startPoint y: 91, endPoint x: 409, endPoint y: 203, distance: 114.6
click at [410, 203] on img at bounding box center [469, 220] width 684 height 961
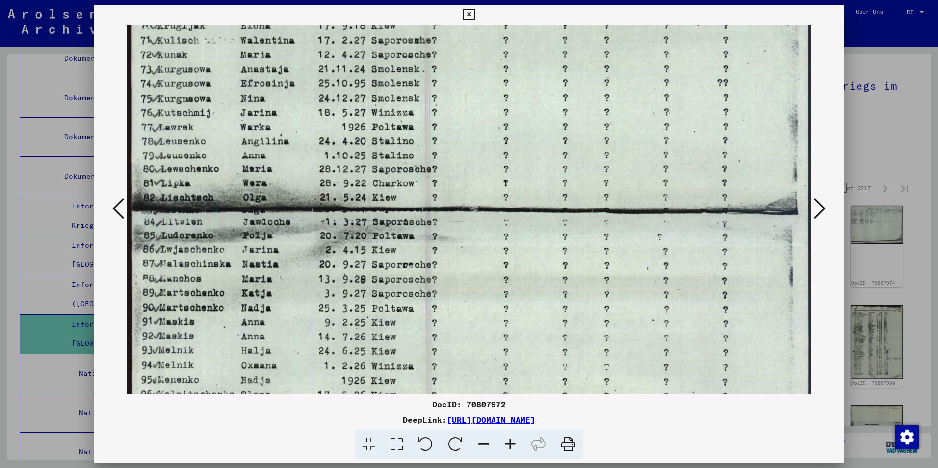
click at [819, 200] on icon at bounding box center [820, 209] width 12 height 24
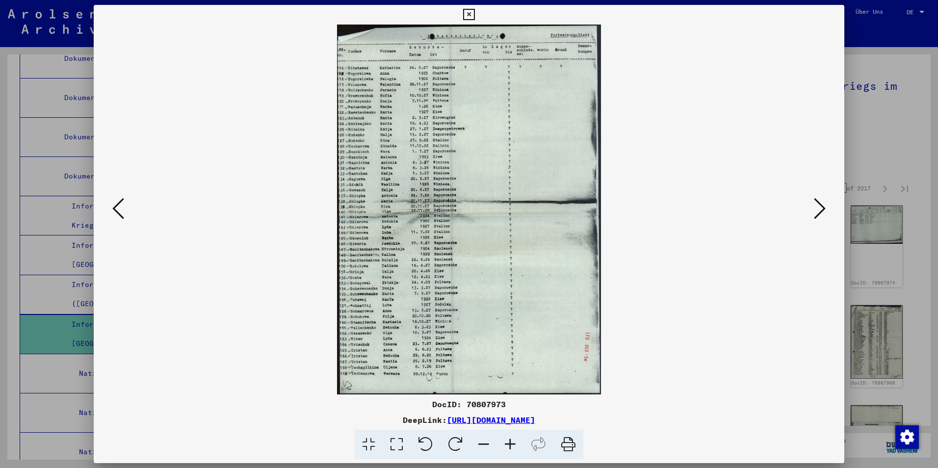
click at [819, 200] on icon at bounding box center [820, 209] width 12 height 24
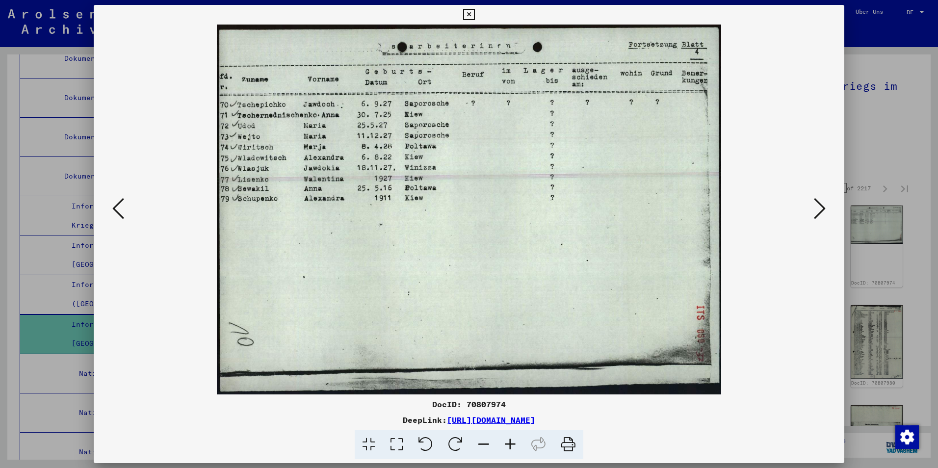
click at [819, 200] on icon at bounding box center [820, 209] width 12 height 24
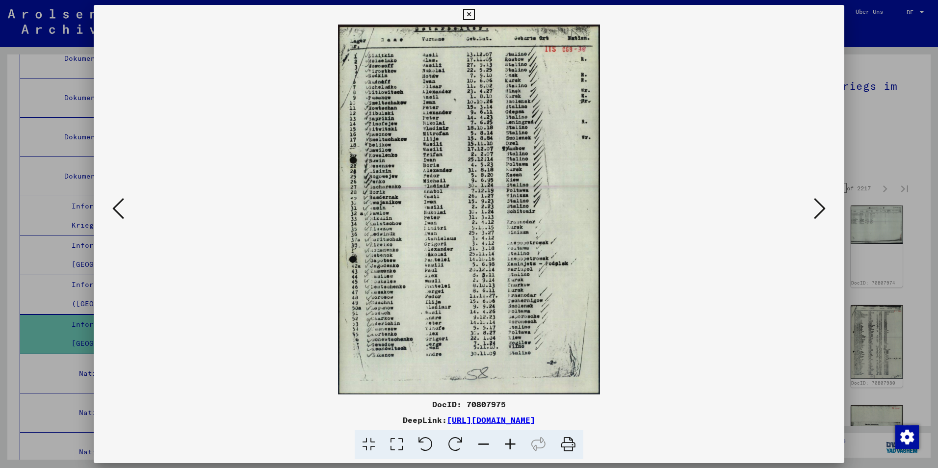
click at [819, 200] on icon at bounding box center [820, 209] width 12 height 24
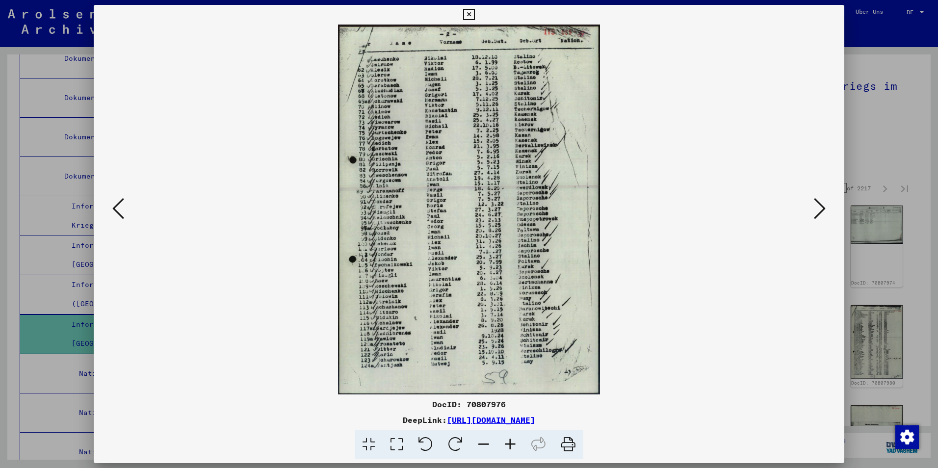
click at [819, 199] on icon at bounding box center [820, 209] width 12 height 24
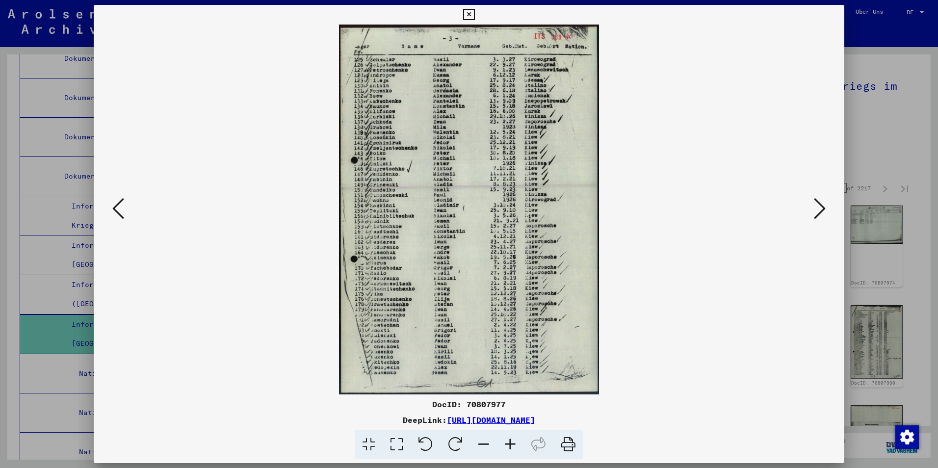
click at [819, 199] on icon at bounding box center [820, 209] width 12 height 24
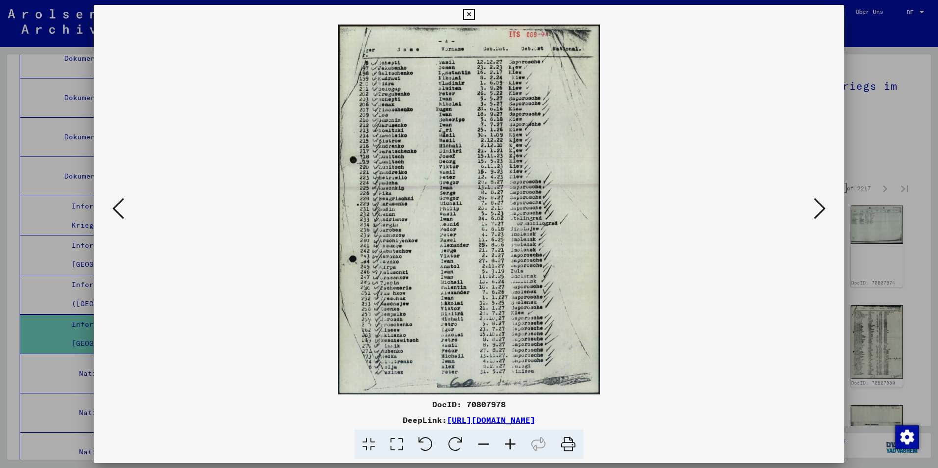
click at [819, 199] on icon at bounding box center [820, 209] width 12 height 24
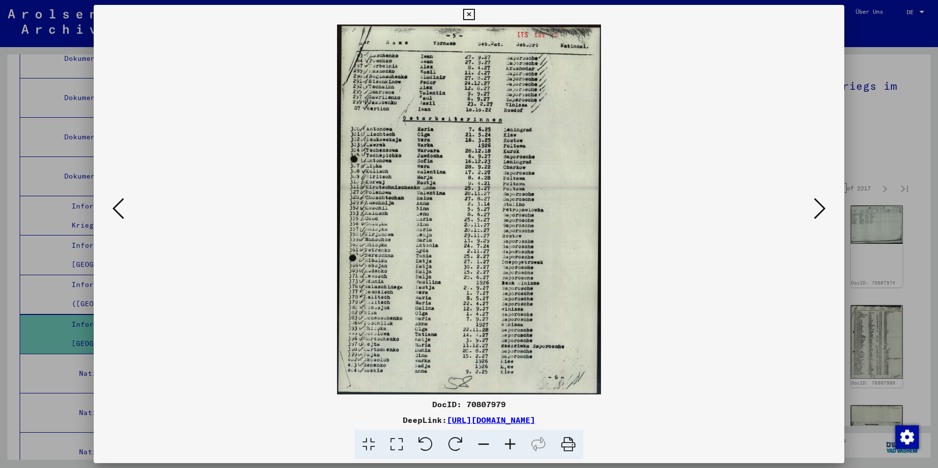
click at [391, 453] on icon at bounding box center [396, 445] width 28 height 30
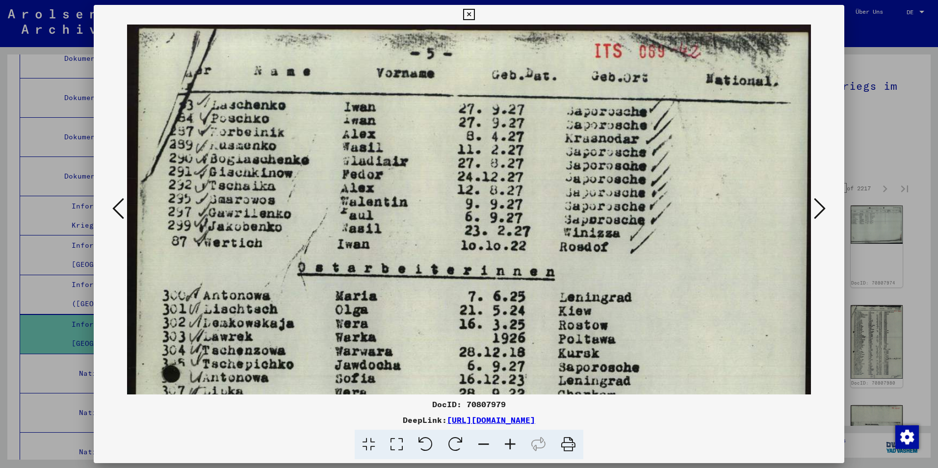
drag, startPoint x: 423, startPoint y: 78, endPoint x: 429, endPoint y: 0, distance: 78.2
click at [429, 14] on div "DocID: 70807979 DeepLink: [URL][DOMAIN_NAME]" at bounding box center [469, 232] width 750 height 455
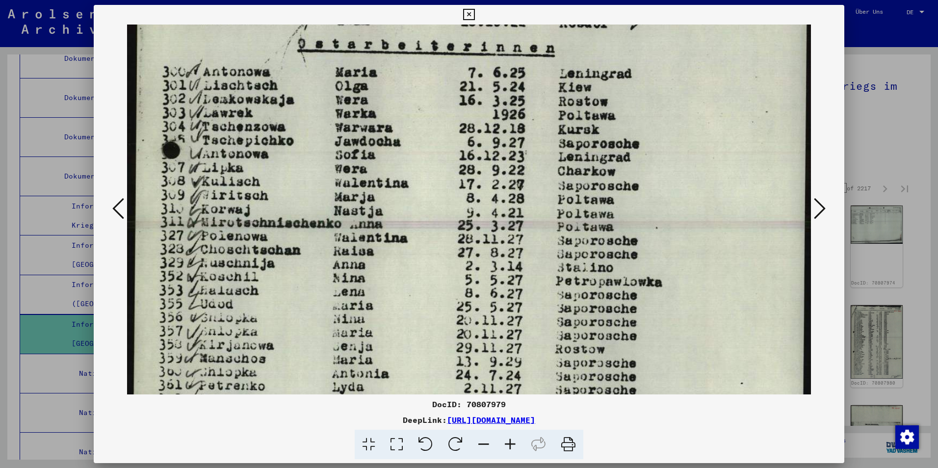
drag, startPoint x: 412, startPoint y: 210, endPoint x: 423, endPoint y: 89, distance: 121.6
click at [424, 93] on img at bounding box center [469, 280] width 684 height 959
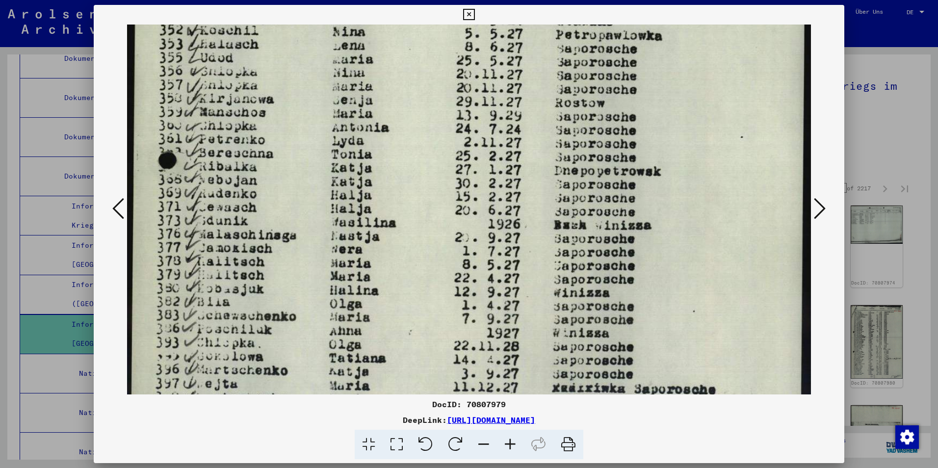
scroll to position [480, 0]
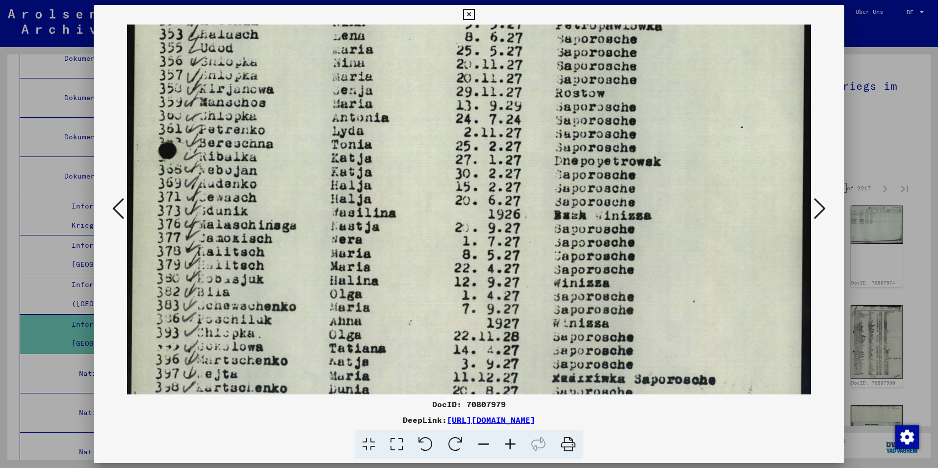
drag, startPoint x: 435, startPoint y: 282, endPoint x: 456, endPoint y: 144, distance: 140.3
click at [456, 144] on img at bounding box center [469, 24] width 684 height 959
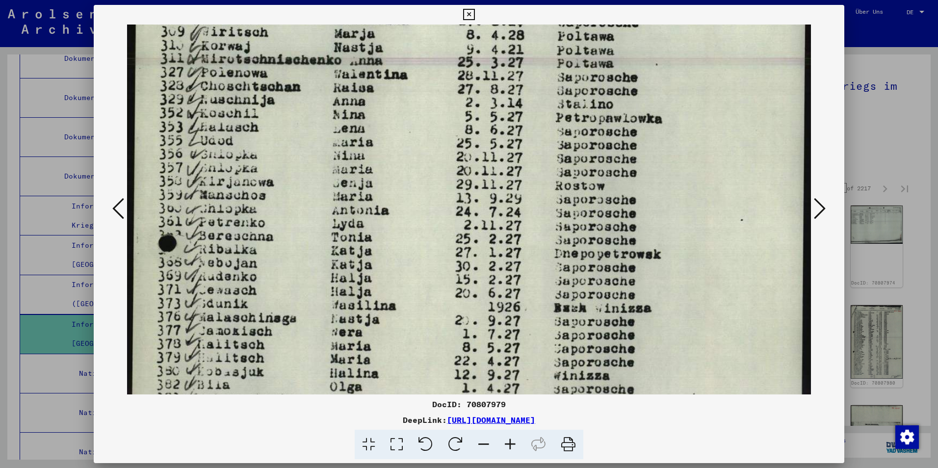
drag, startPoint x: 581, startPoint y: 133, endPoint x: 604, endPoint y: 343, distance: 211.2
click at [604, 342] on img at bounding box center [469, 117] width 684 height 959
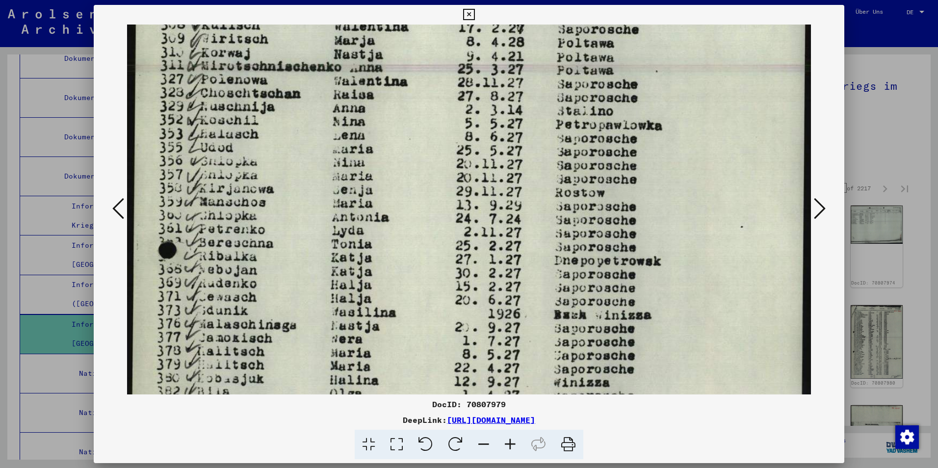
click at [817, 213] on icon at bounding box center [820, 209] width 12 height 24
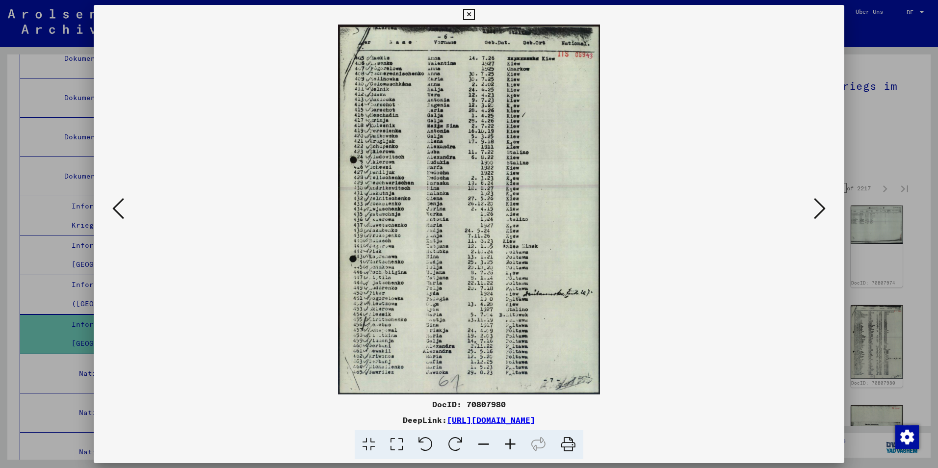
click at [817, 213] on icon at bounding box center [820, 209] width 12 height 24
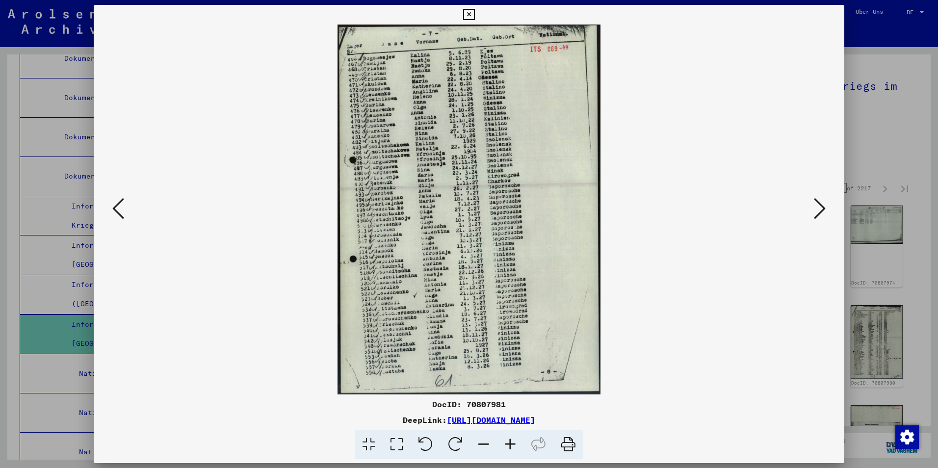
click at [122, 206] on icon at bounding box center [118, 209] width 12 height 24
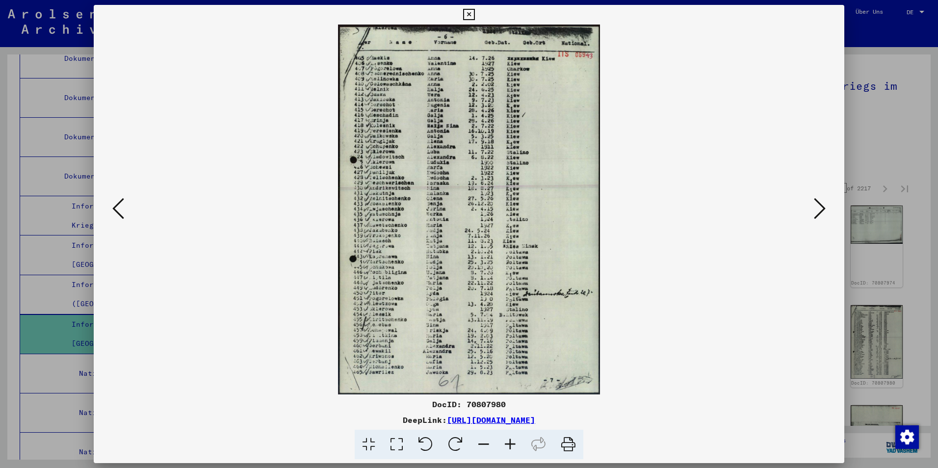
click at [395, 449] on icon at bounding box center [396, 445] width 28 height 30
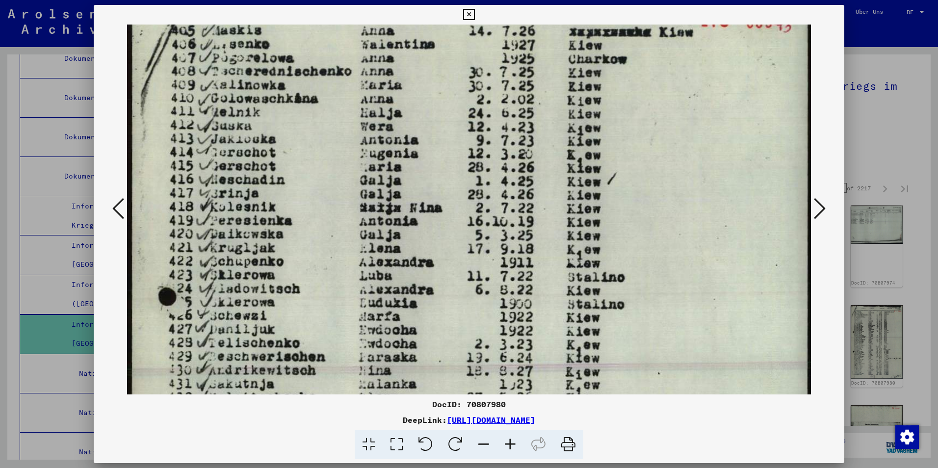
scroll to position [84, 0]
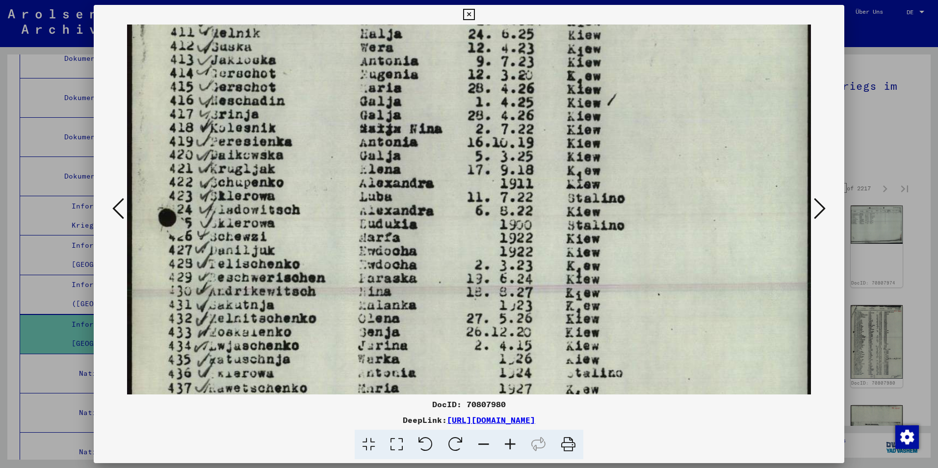
drag, startPoint x: 409, startPoint y: 360, endPoint x: 433, endPoint y: 200, distance: 162.1
click at [433, 200] on img at bounding box center [469, 347] width 684 height 967
click at [497, 117] on img at bounding box center [469, 347] width 684 height 967
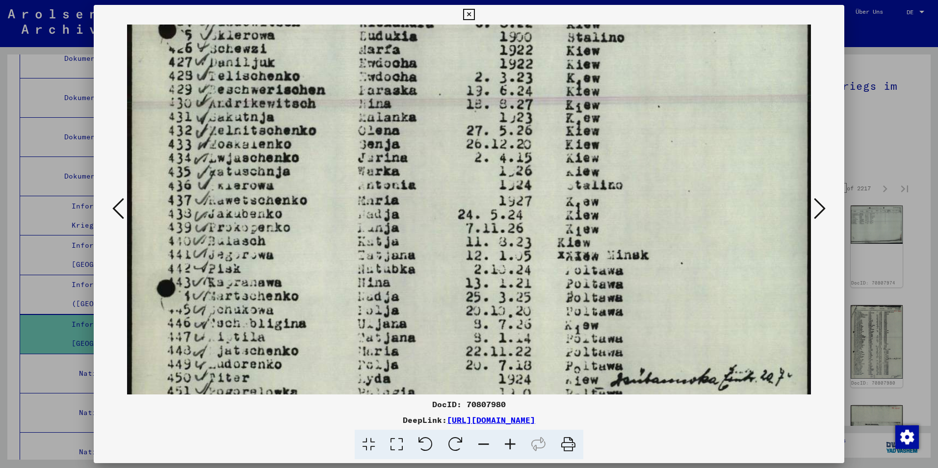
click at [569, 122] on img at bounding box center [469, 159] width 684 height 967
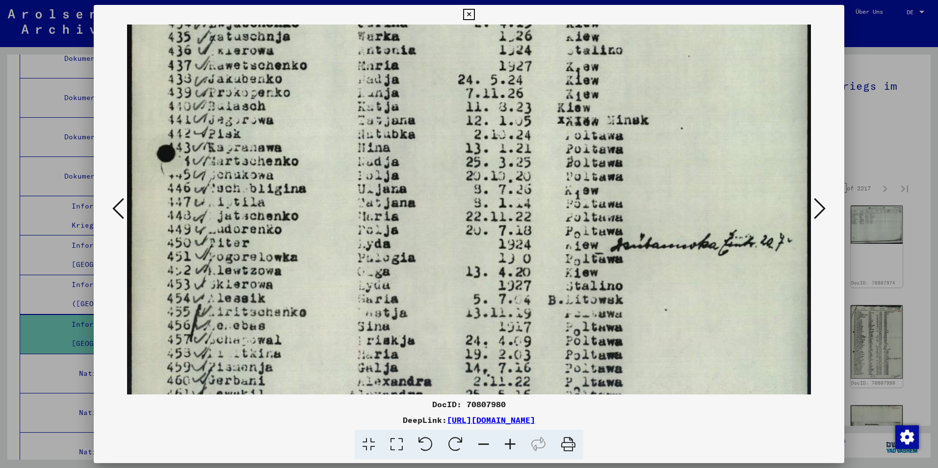
drag, startPoint x: 569, startPoint y: 279, endPoint x: 589, endPoint y: 146, distance: 134.0
click at [589, 146] on img at bounding box center [469, 25] width 684 height 967
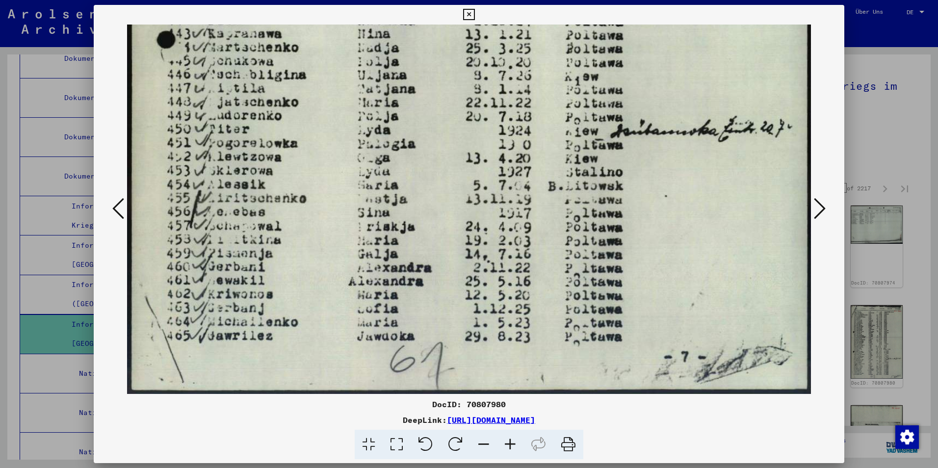
click at [819, 208] on icon at bounding box center [820, 209] width 12 height 24
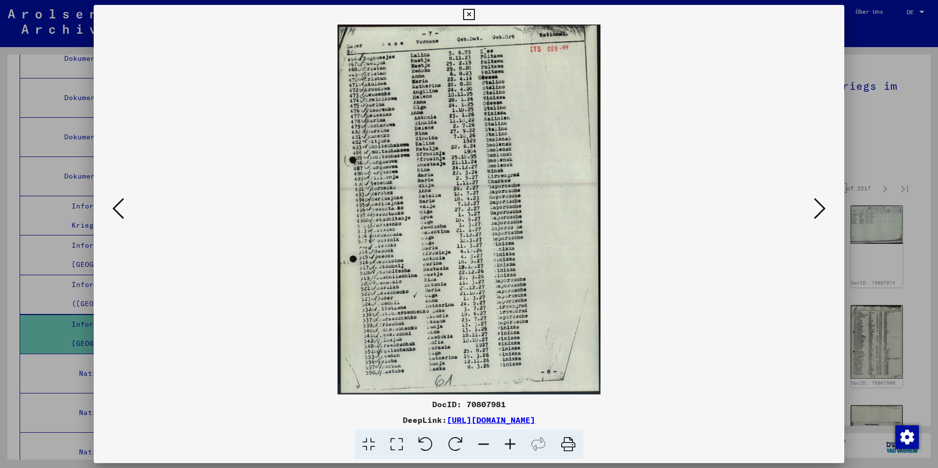
scroll to position [0, 0]
click at [813, 213] on button at bounding box center [820, 209] width 18 height 28
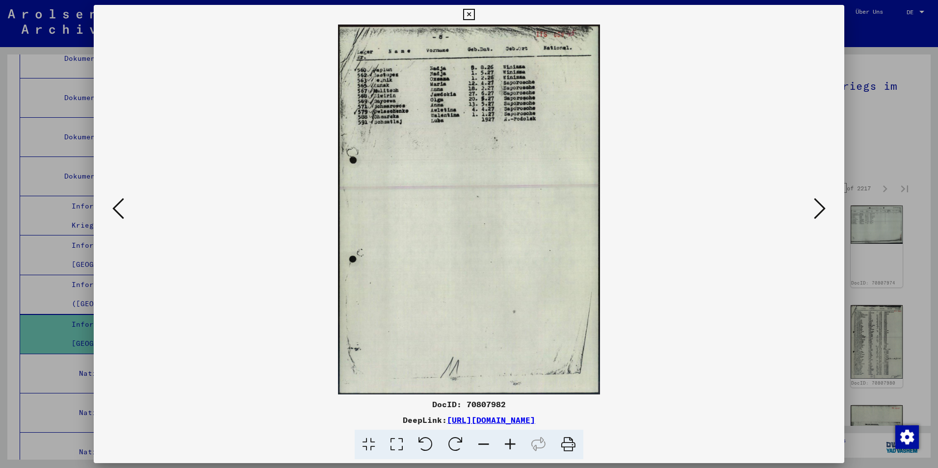
click at [813, 213] on button at bounding box center [820, 209] width 18 height 28
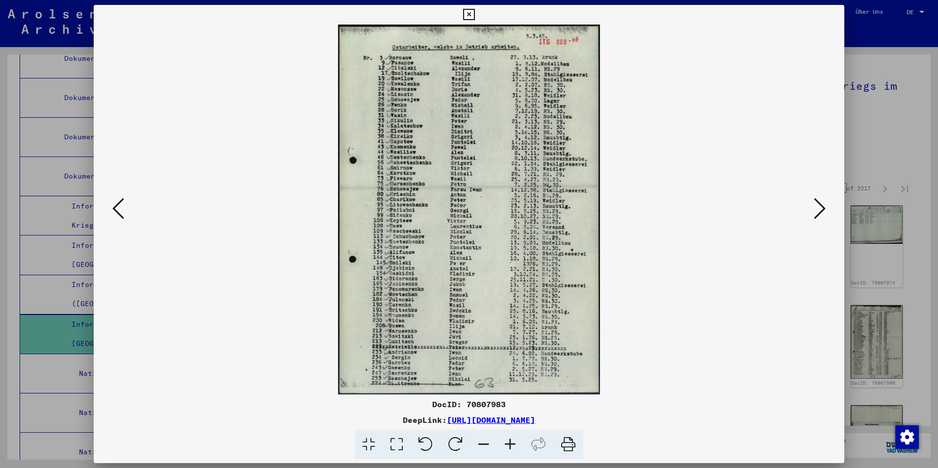
click at [813, 213] on button at bounding box center [820, 209] width 18 height 28
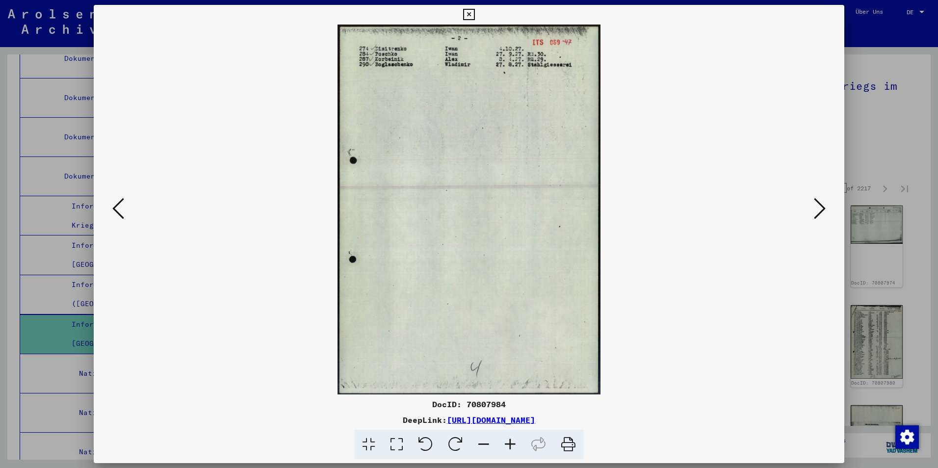
click at [813, 213] on button at bounding box center [820, 209] width 18 height 28
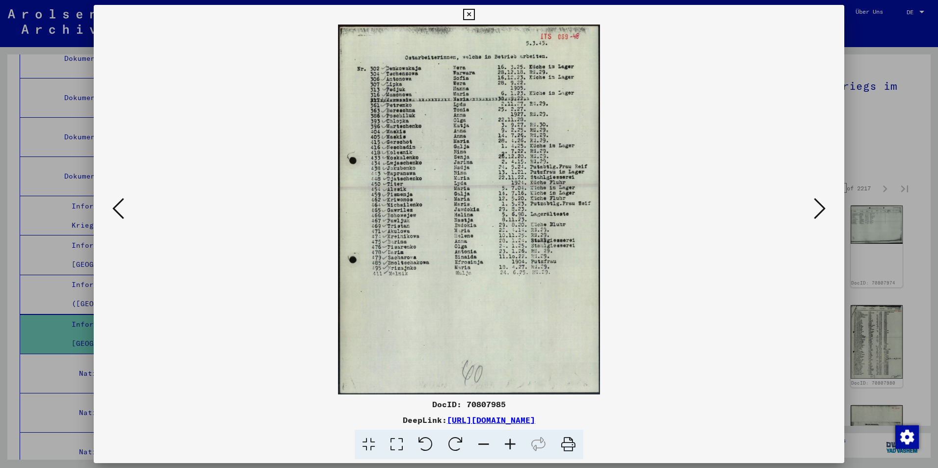
click at [813, 213] on button at bounding box center [820, 209] width 18 height 28
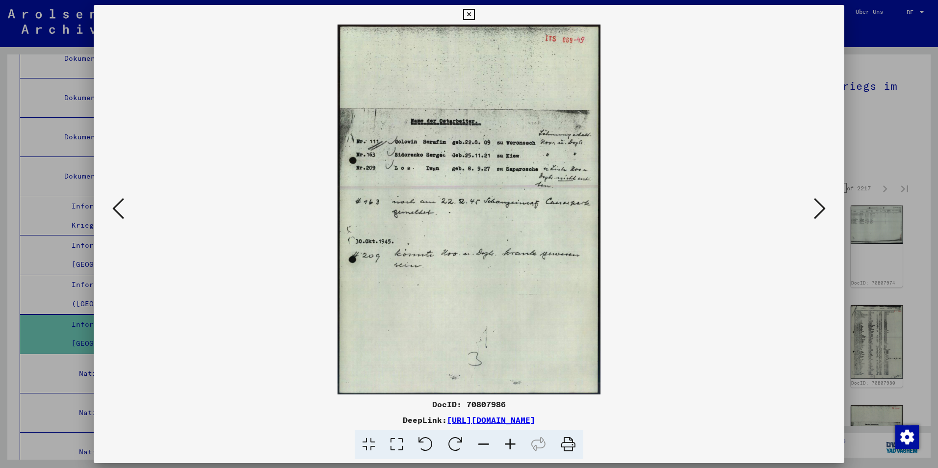
click at [813, 213] on button at bounding box center [820, 209] width 18 height 28
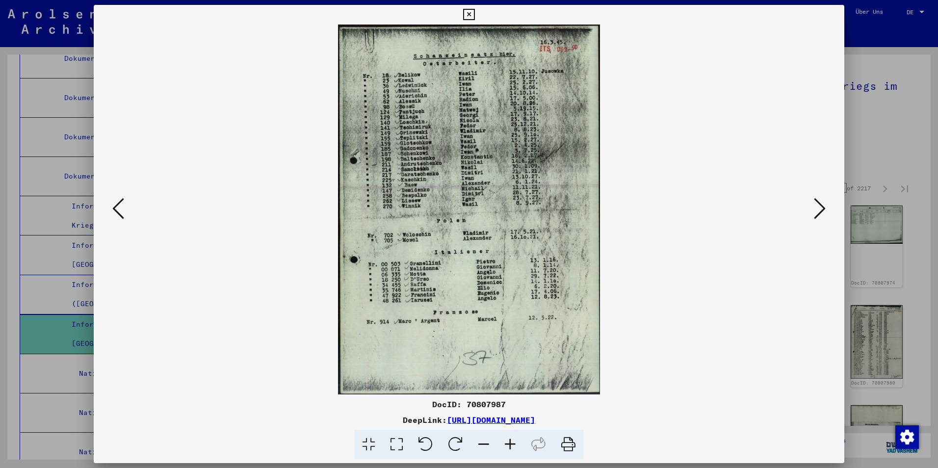
click at [813, 213] on button at bounding box center [820, 209] width 18 height 28
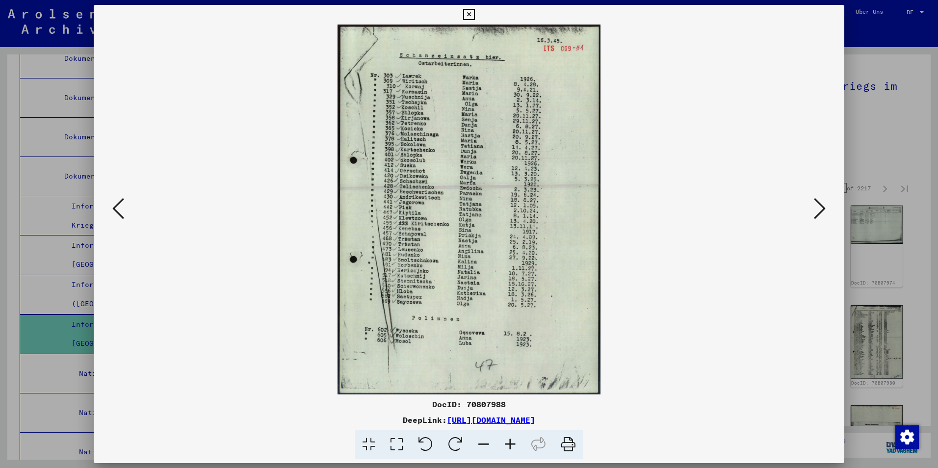
click at [814, 213] on icon at bounding box center [820, 209] width 12 height 24
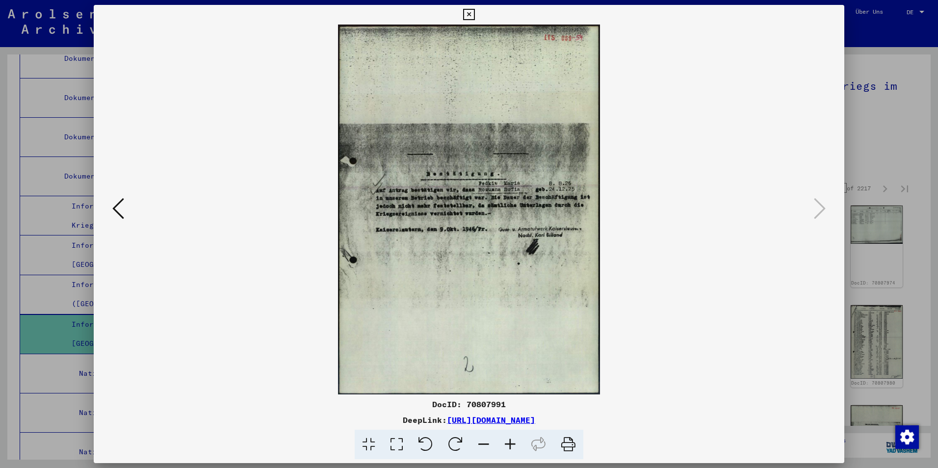
click at [872, 145] on div at bounding box center [469, 234] width 938 height 468
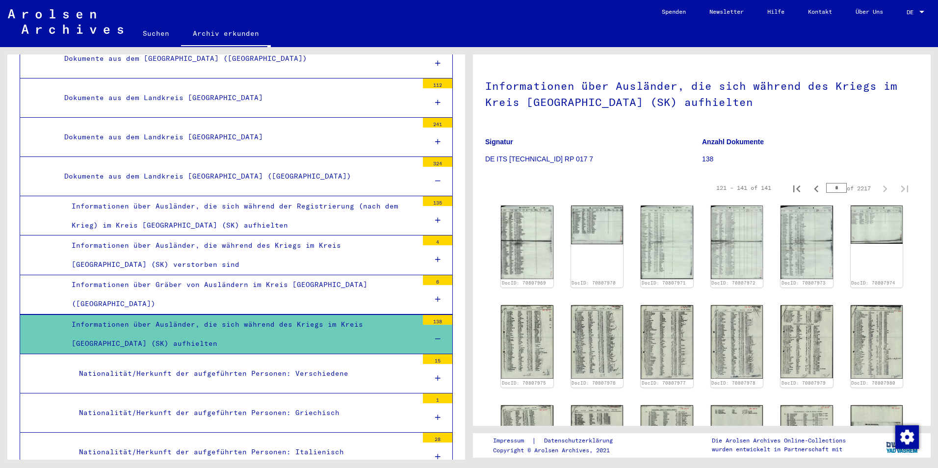
scroll to position [588, 0]
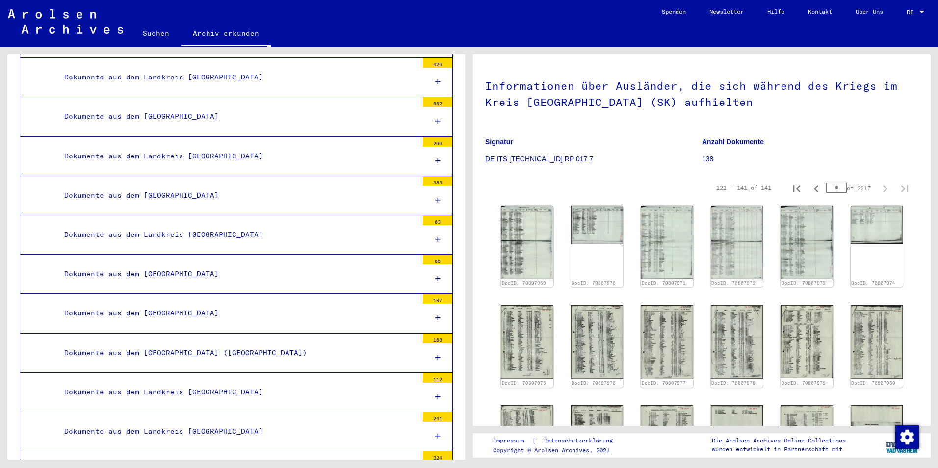
drag, startPoint x: 157, startPoint y: 20, endPoint x: 157, endPoint y: 26, distance: 6.4
click at [157, 20] on mat-toolbar "Suchen Archiv erkunden Detailfragen/-infos zu den Dokumenten? Stelle hier einen…" at bounding box center [469, 23] width 938 height 47
click at [157, 36] on link "Suchen" at bounding box center [156, 34] width 50 height 24
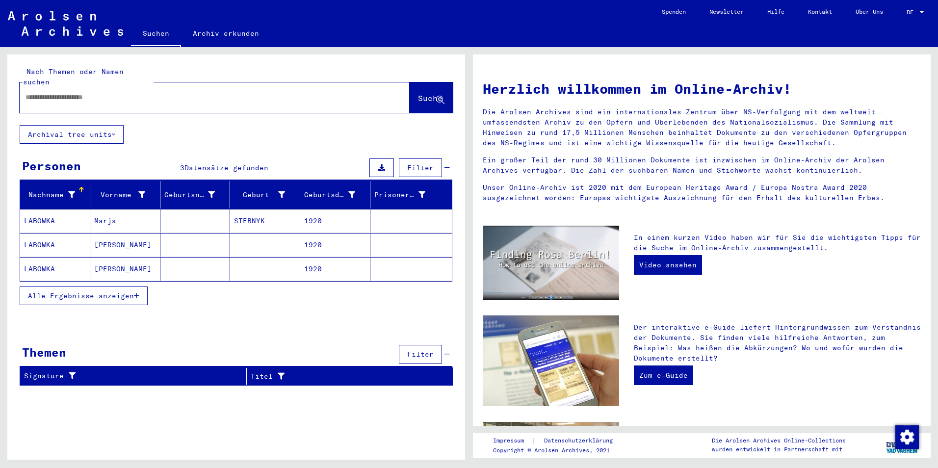
click at [151, 92] on input "text" at bounding box center [202, 97] width 355 height 10
type input "**********"
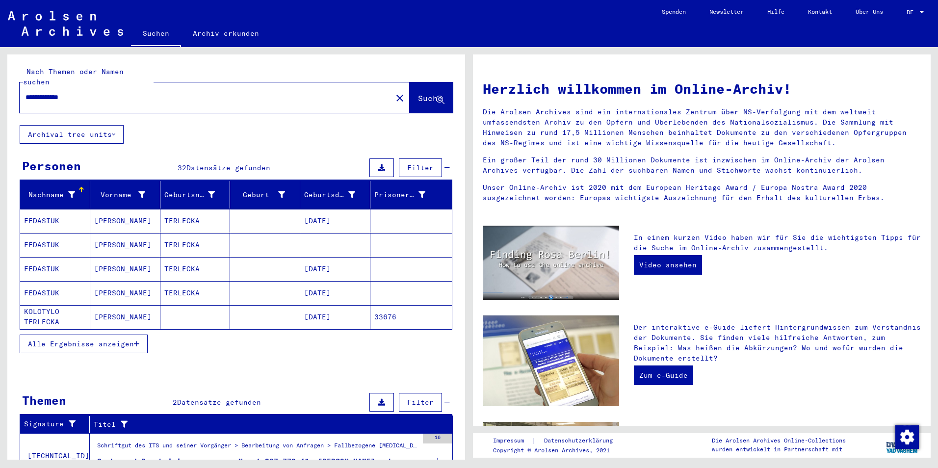
click at [127, 340] on button "Alle Ergebnisse anzeigen" at bounding box center [84, 343] width 128 height 19
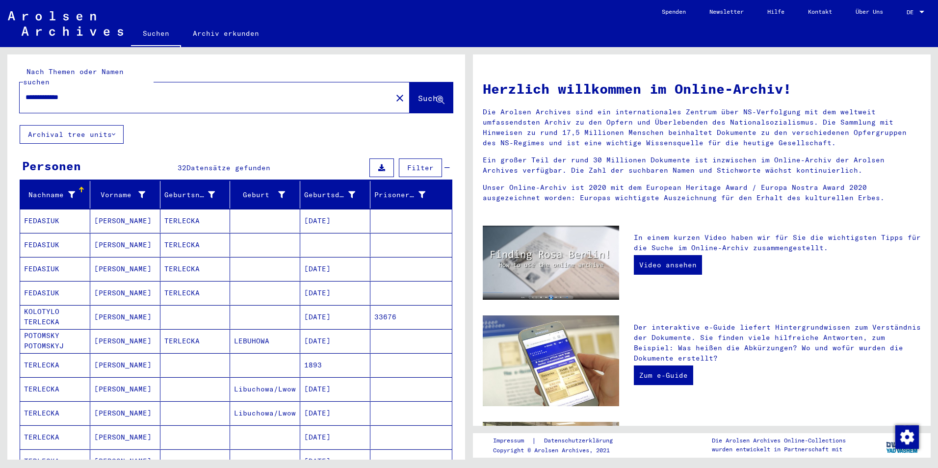
click at [166, 353] on mat-cell at bounding box center [195, 365] width 70 height 24
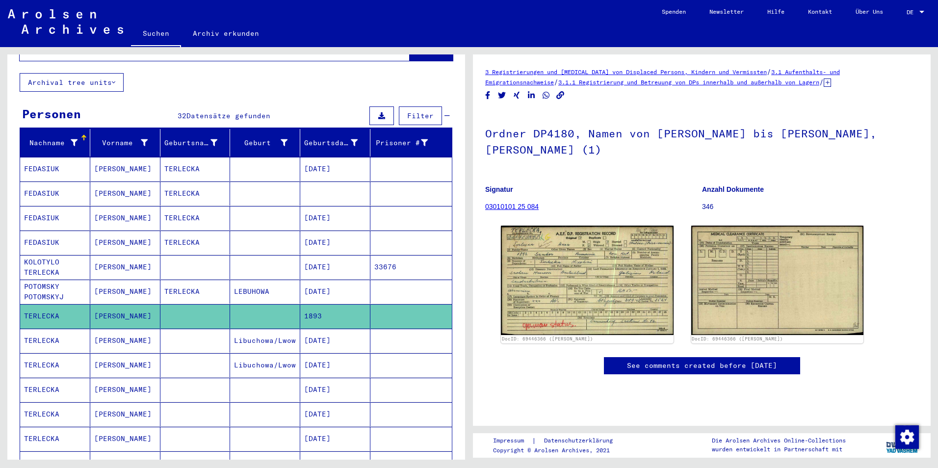
scroll to position [98, 0]
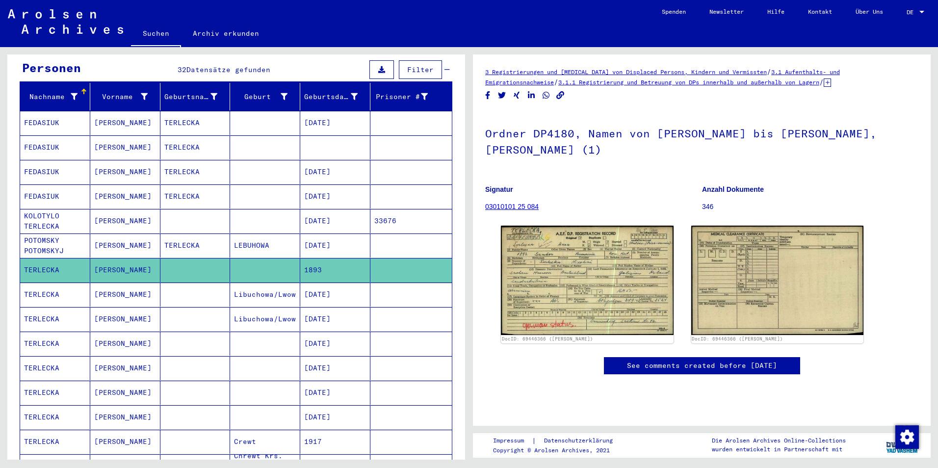
click at [324, 337] on mat-cell "[DATE]" at bounding box center [335, 343] width 70 height 24
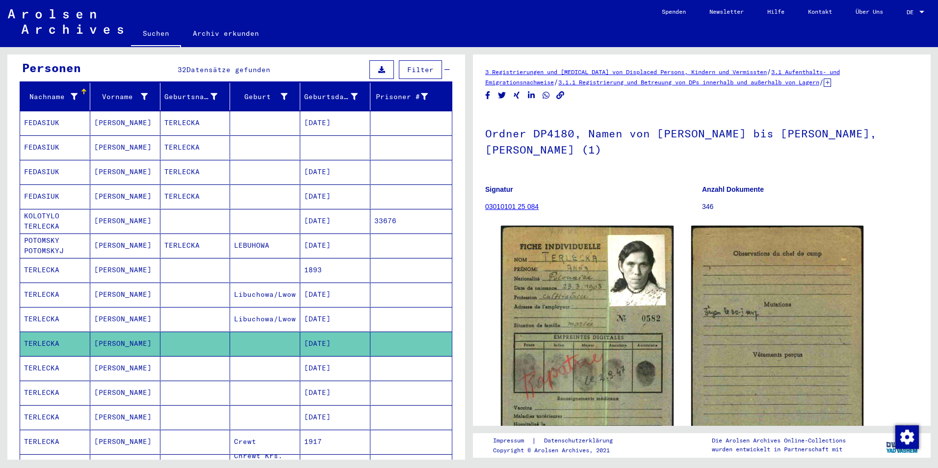
click at [333, 363] on mat-cell "[DATE]" at bounding box center [335, 368] width 70 height 24
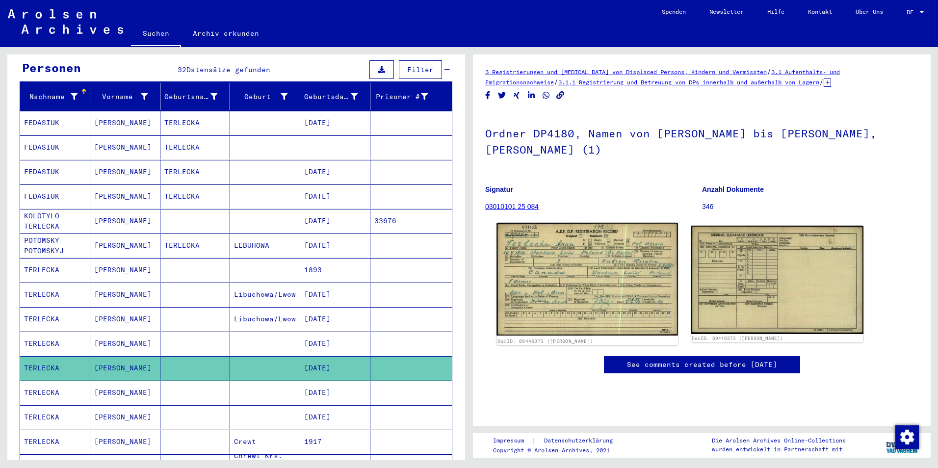
click at [518, 303] on img at bounding box center [586, 279] width 181 height 113
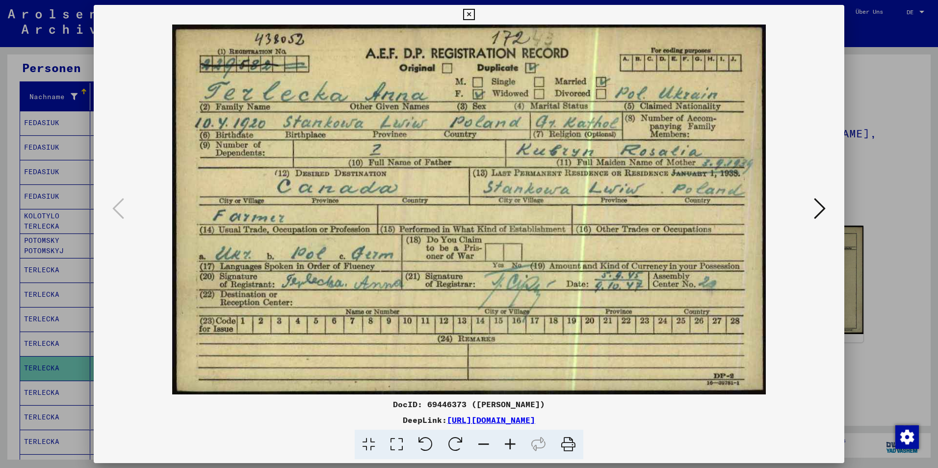
click at [32, 391] on div at bounding box center [469, 234] width 938 height 468
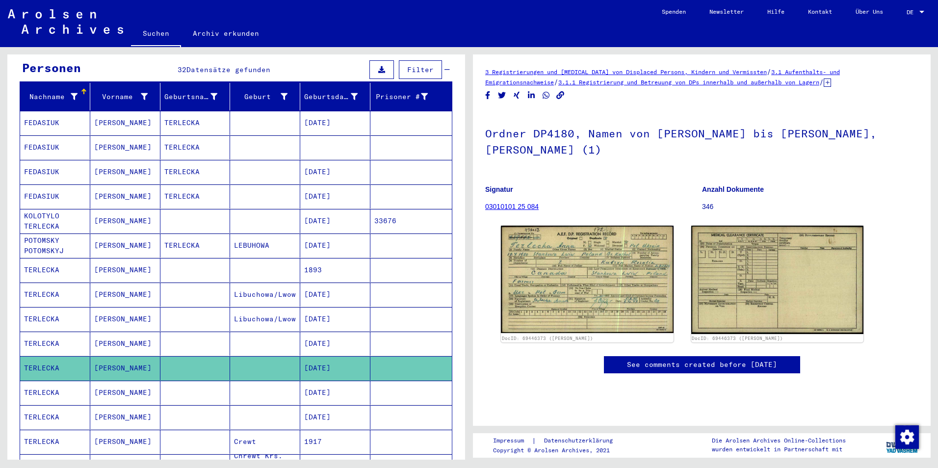
click at [81, 385] on mat-cell "TERLECKA" at bounding box center [55, 393] width 70 height 24
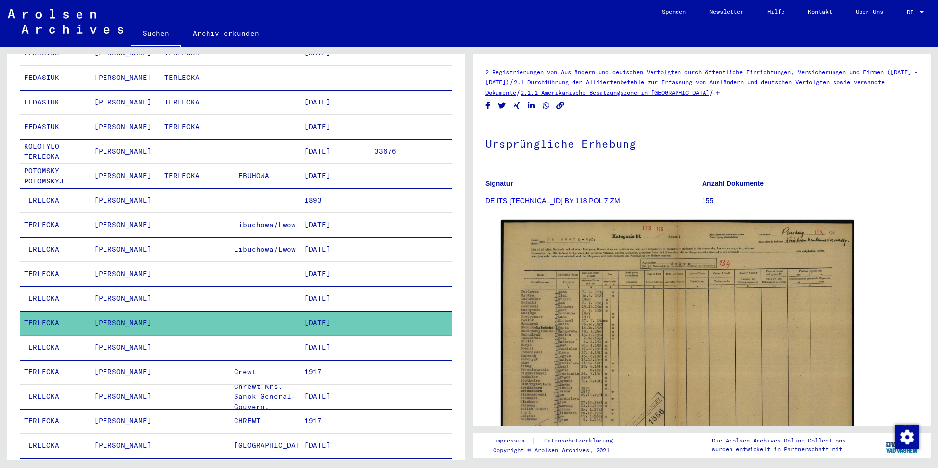
scroll to position [196, 0]
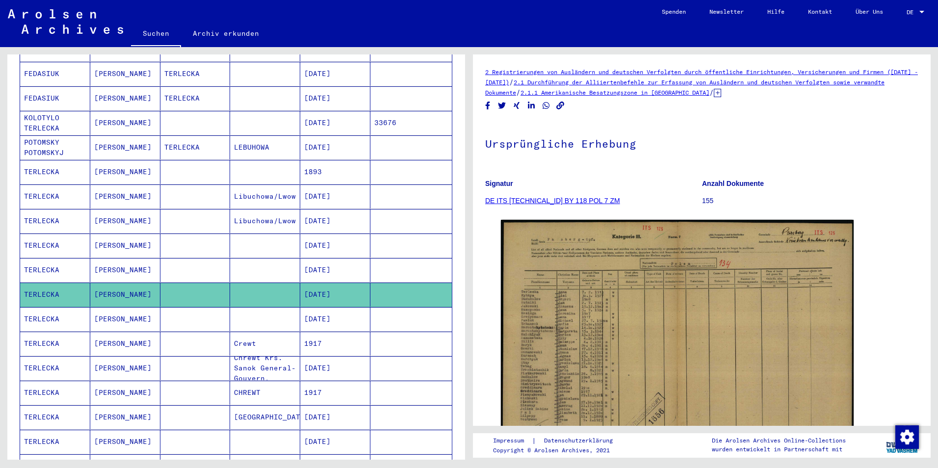
click at [326, 307] on mat-cell "[DATE]" at bounding box center [335, 319] width 70 height 24
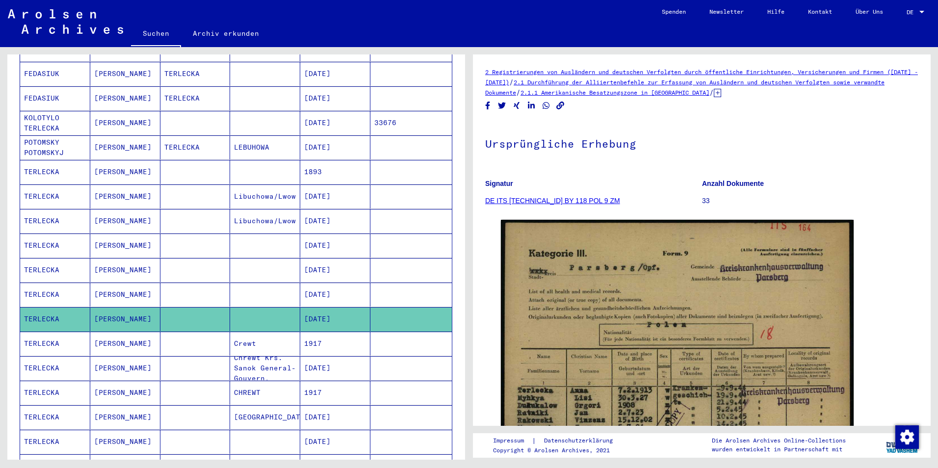
click at [316, 331] on mat-cell "1917" at bounding box center [335, 343] width 70 height 24
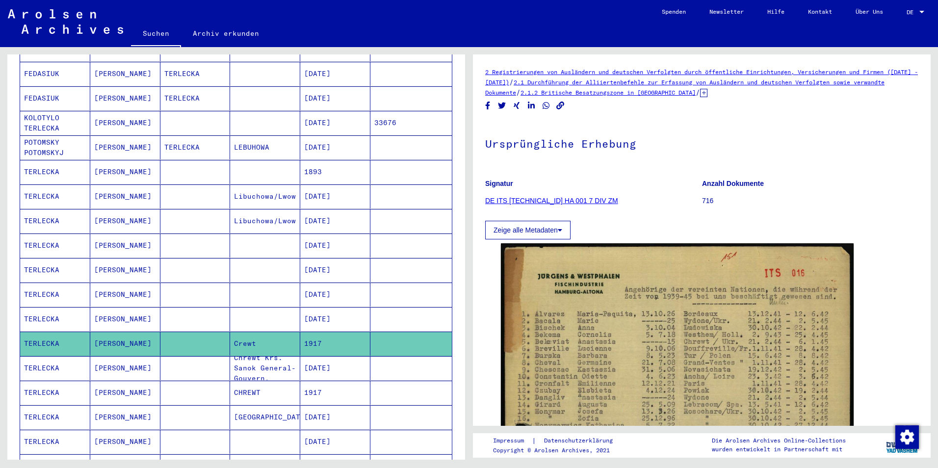
click at [344, 356] on mat-cell "[DATE]" at bounding box center [335, 368] width 70 height 24
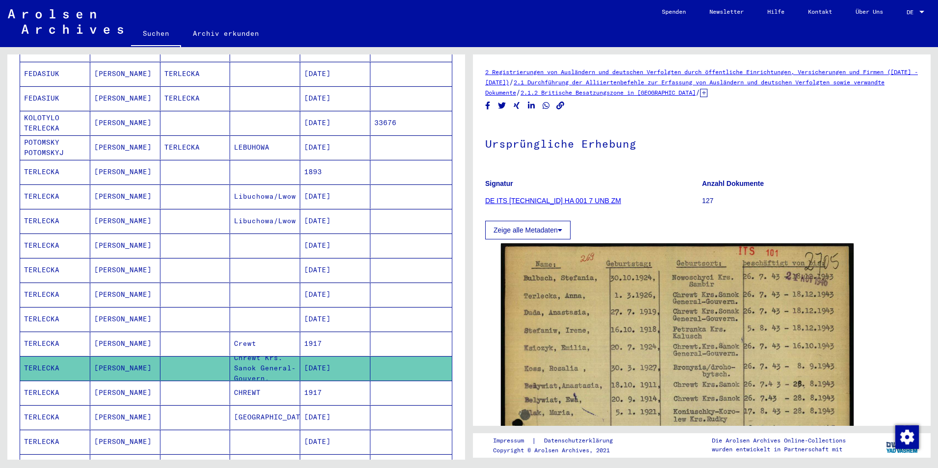
click at [344, 382] on mat-cell "1917" at bounding box center [335, 393] width 70 height 24
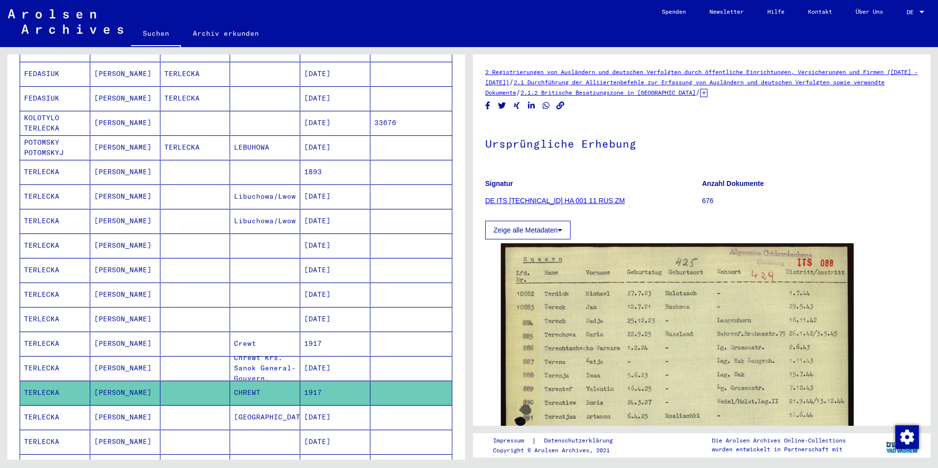
click at [351, 405] on mat-cell "[DATE]" at bounding box center [335, 417] width 70 height 24
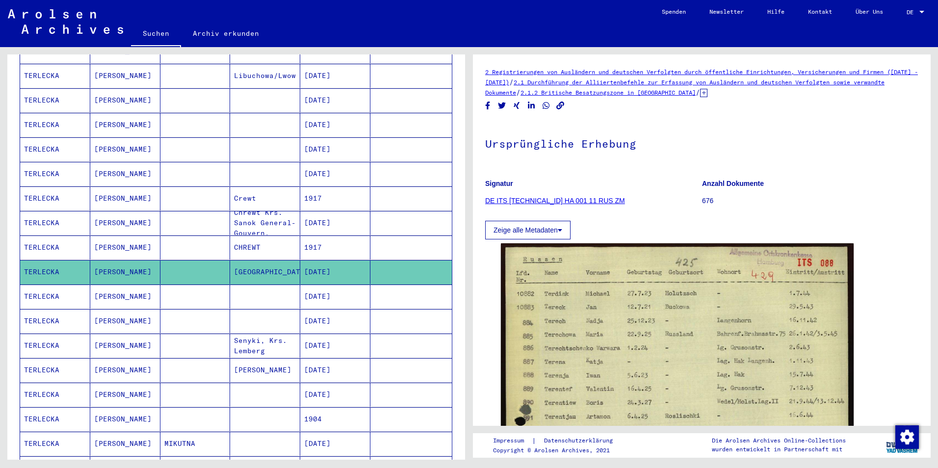
scroll to position [343, 0]
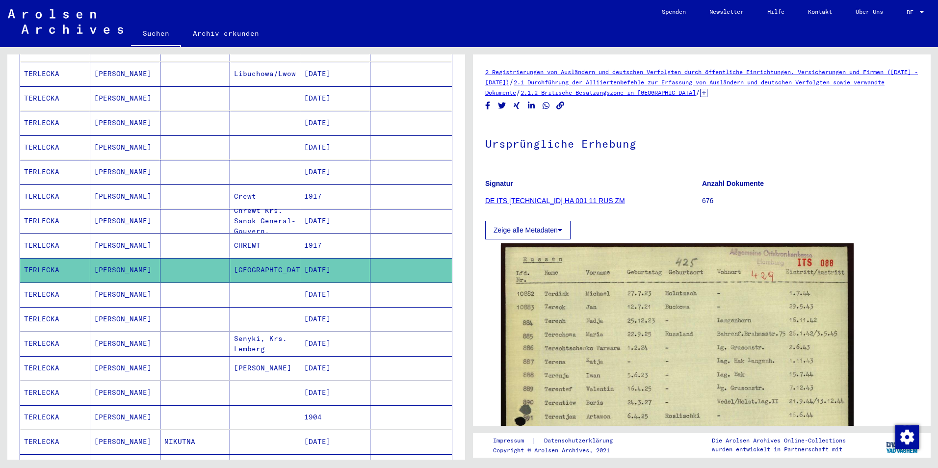
click at [340, 296] on mat-cell "[DATE]" at bounding box center [335, 294] width 70 height 24
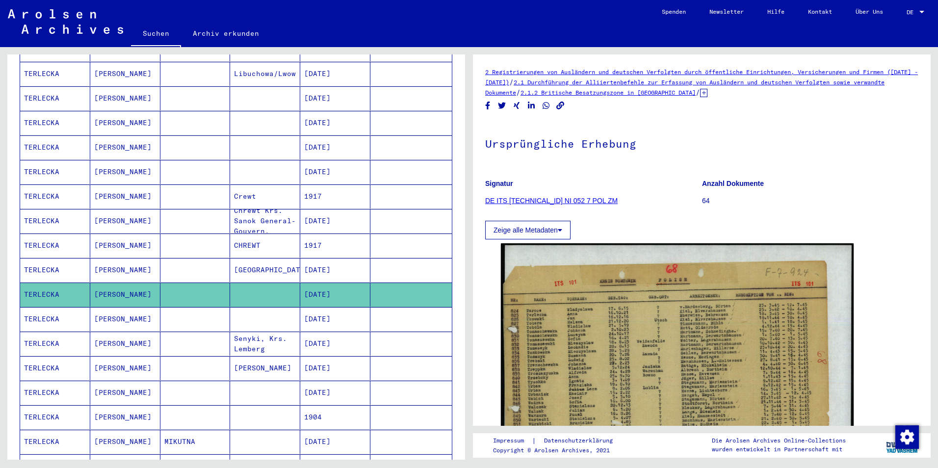
click at [331, 310] on mat-cell "[DATE]" at bounding box center [335, 319] width 70 height 24
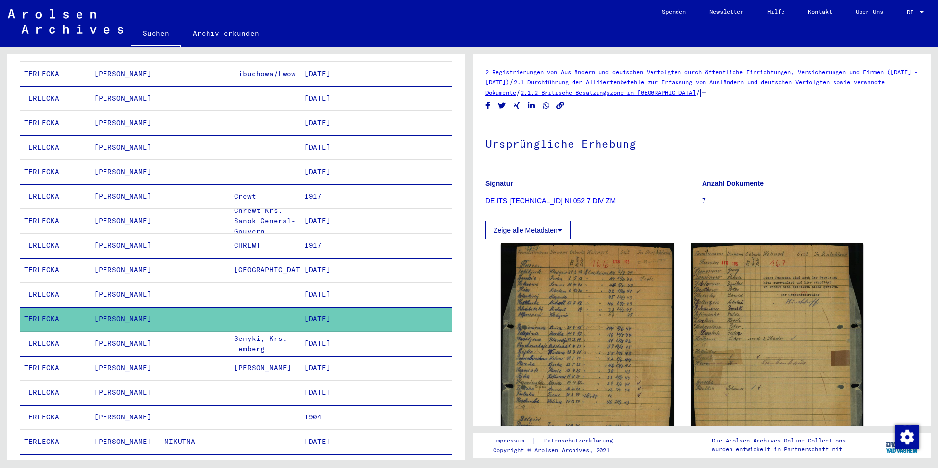
click at [328, 331] on mat-cell "[DATE]" at bounding box center [335, 343] width 70 height 24
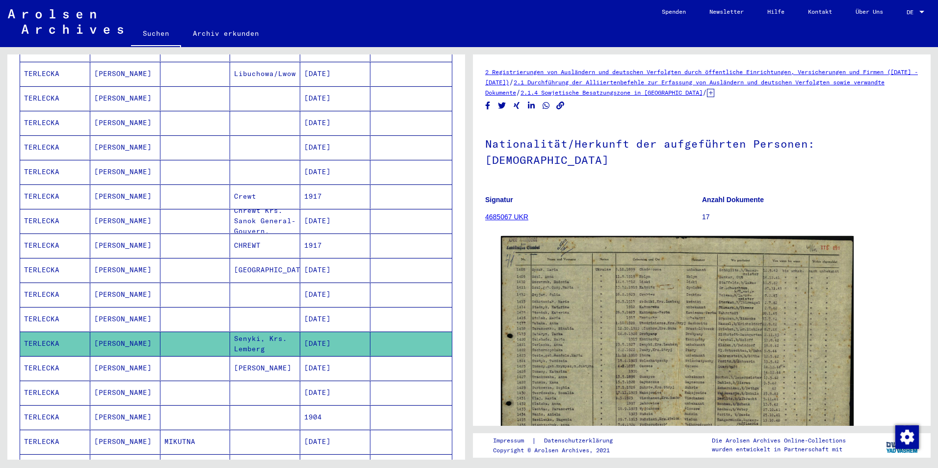
click at [338, 357] on mat-cell "[DATE]" at bounding box center [335, 368] width 70 height 24
